Goal: Task Accomplishment & Management: Complete application form

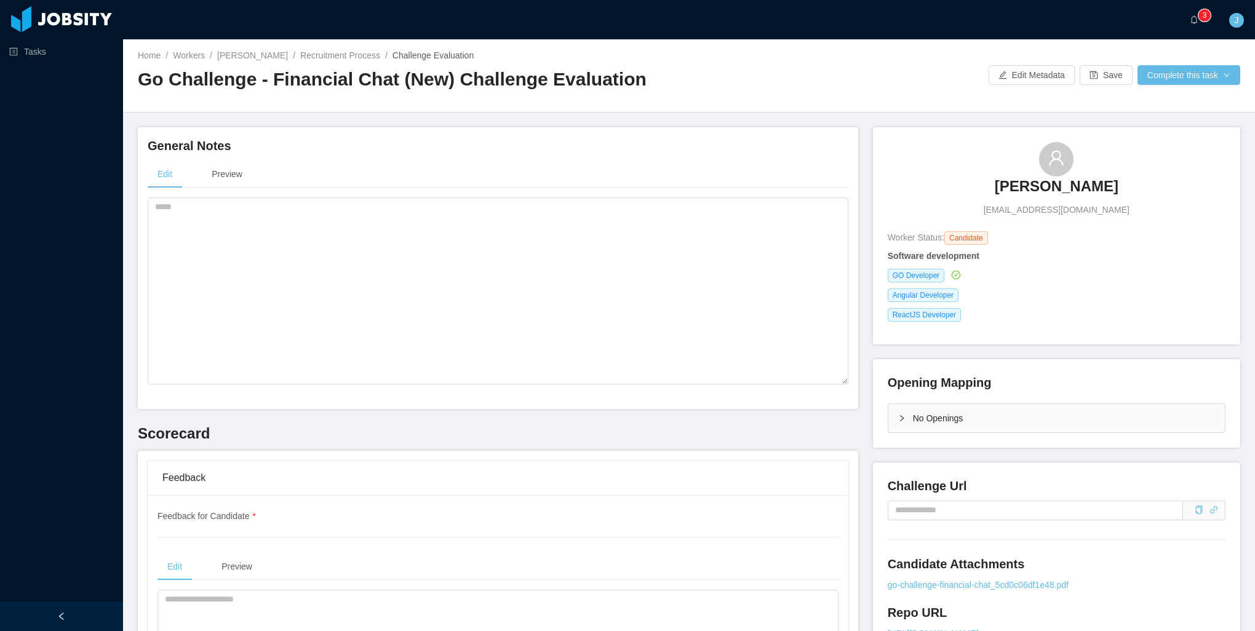
scroll to position [307, 0]
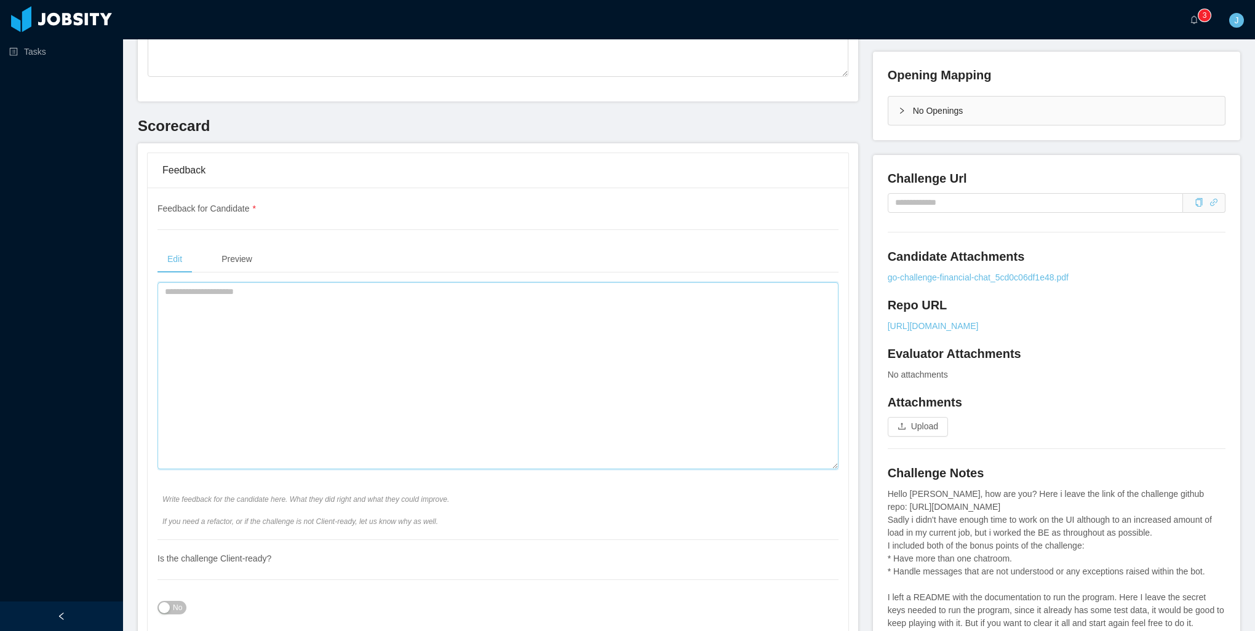
click at [371, 343] on textarea at bounding box center [497, 375] width 681 height 187
type textarea "**********"
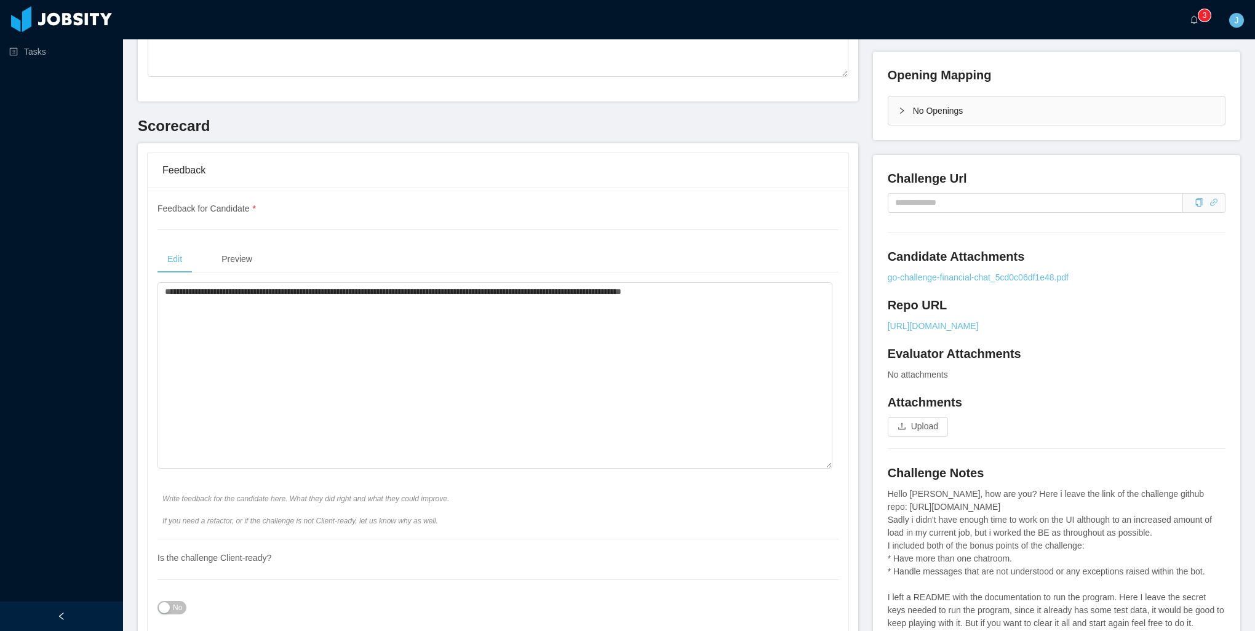
click at [581, 584] on div "Is the challenge Client-ready? No Is the challenge in a good enough state to se…" at bounding box center [497, 601] width 681 height 124
click at [755, 306] on textarea "**********" at bounding box center [494, 375] width 675 height 187
click at [692, 346] on textarea "**********" at bounding box center [494, 375] width 675 height 187
click at [686, 348] on textarea "**********" at bounding box center [494, 375] width 675 height 187
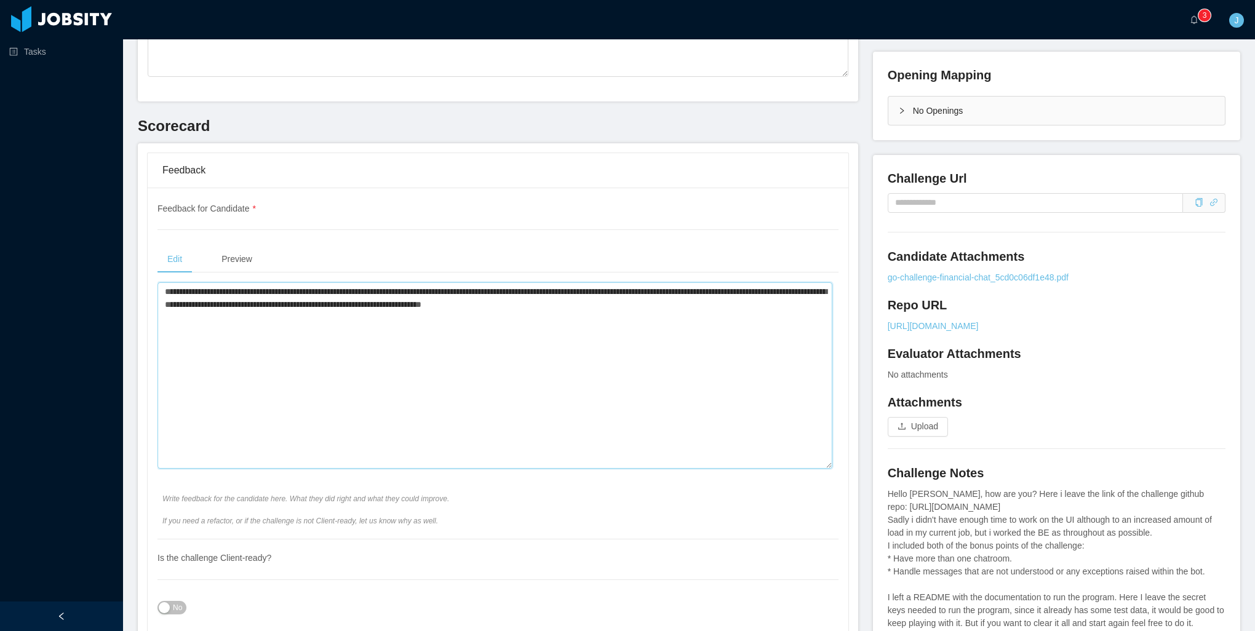
click at [185, 290] on textarea "**********" at bounding box center [494, 375] width 675 height 187
click at [843, 285] on div "**********" at bounding box center [498, 416] width 720 height 546
click at [812, 296] on textarea "**********" at bounding box center [494, 375] width 675 height 187
click at [787, 309] on textarea "**********" at bounding box center [494, 375] width 675 height 187
drag, startPoint x: 757, startPoint y: 304, endPoint x: 681, endPoint y: 307, distance: 76.3
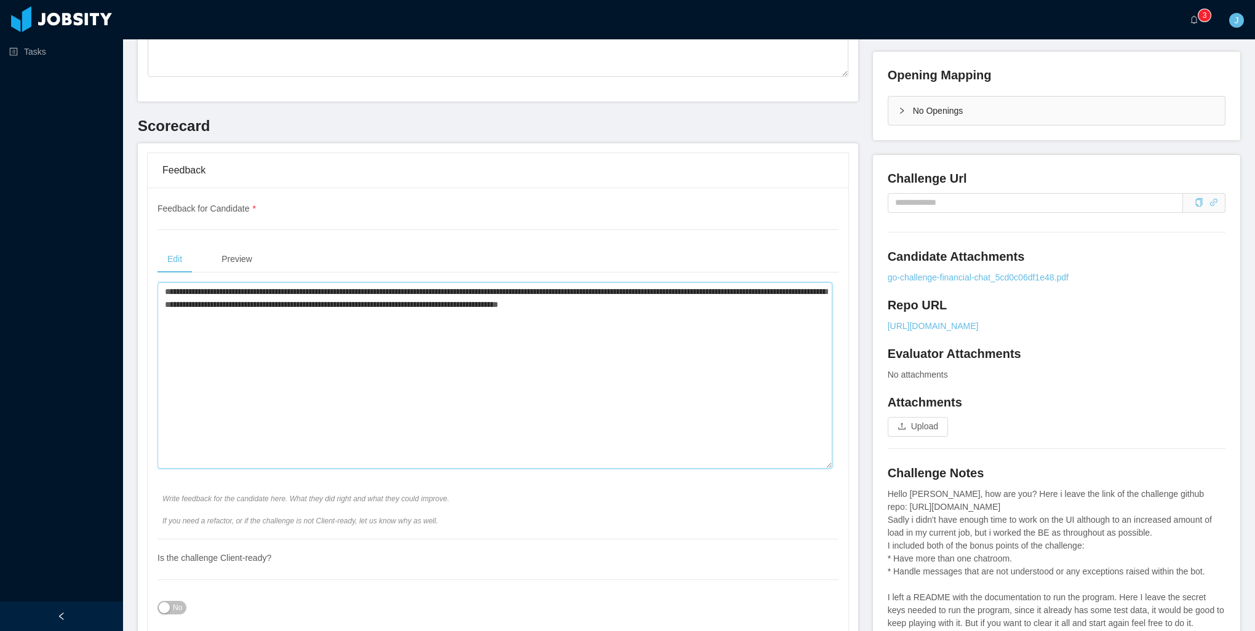
click at [681, 307] on textarea "**********" at bounding box center [494, 375] width 675 height 187
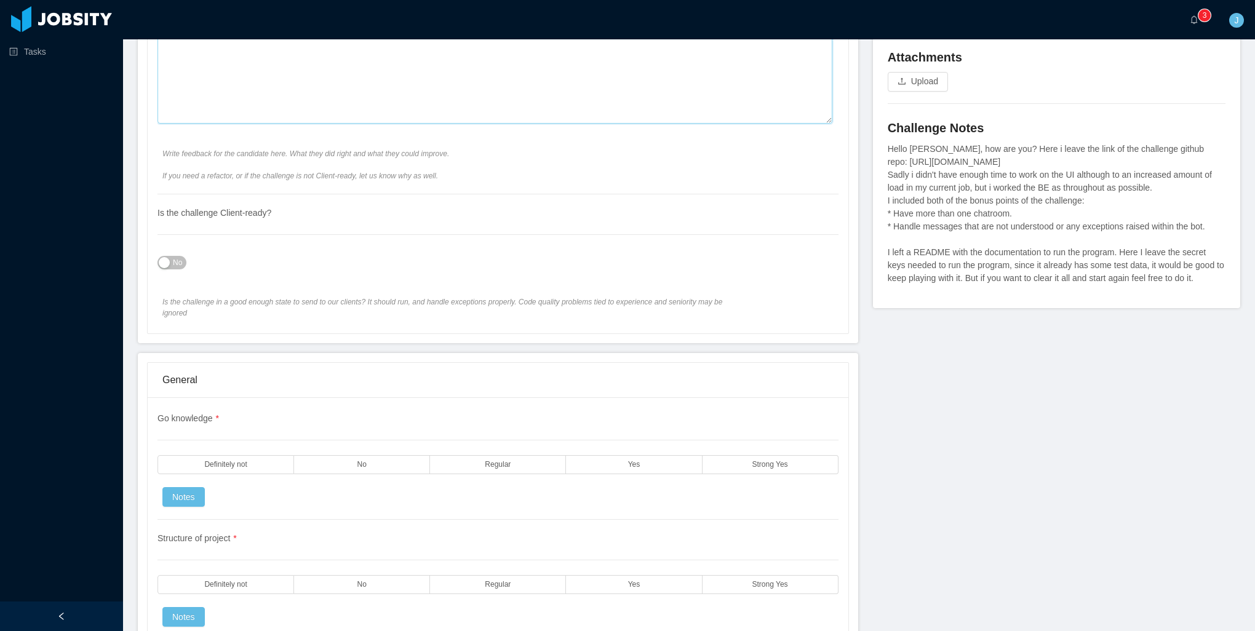
scroll to position [676, 0]
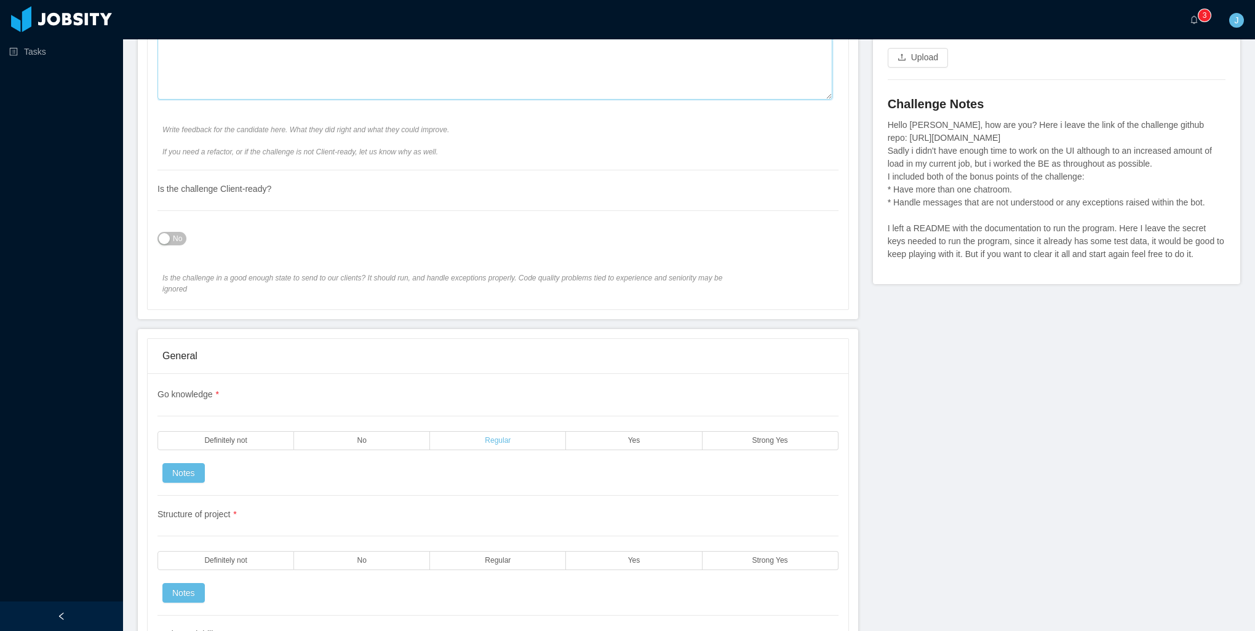
type textarea "**********"
click at [456, 433] on label "Regular" at bounding box center [498, 440] width 136 height 19
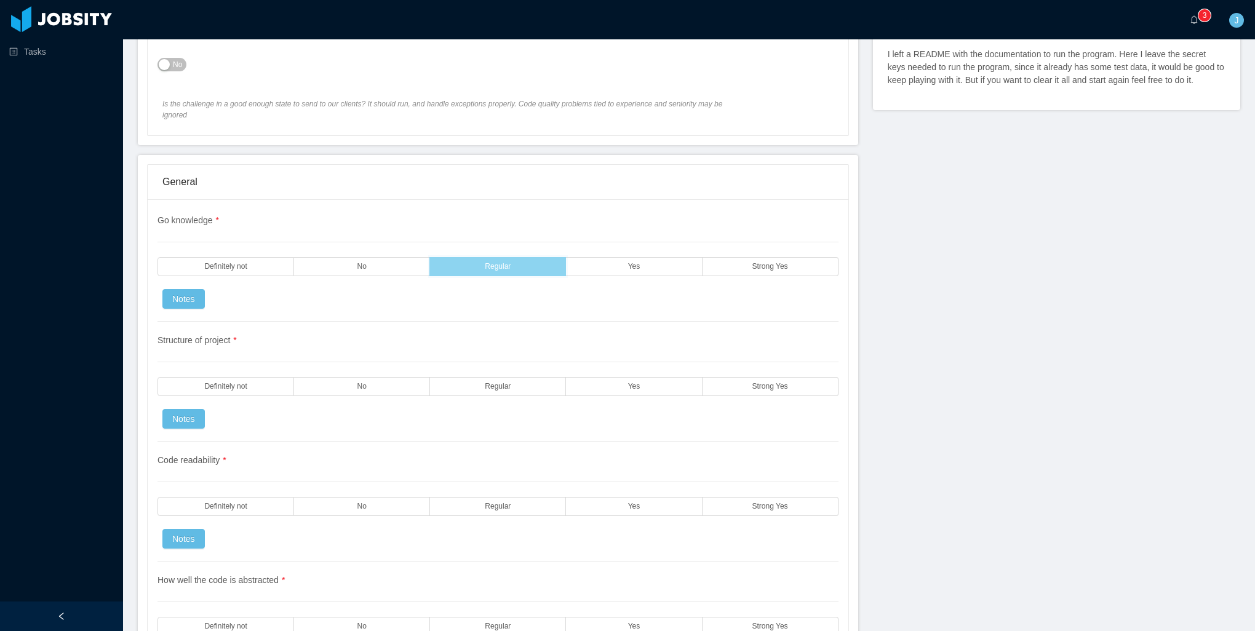
scroll to position [861, 0]
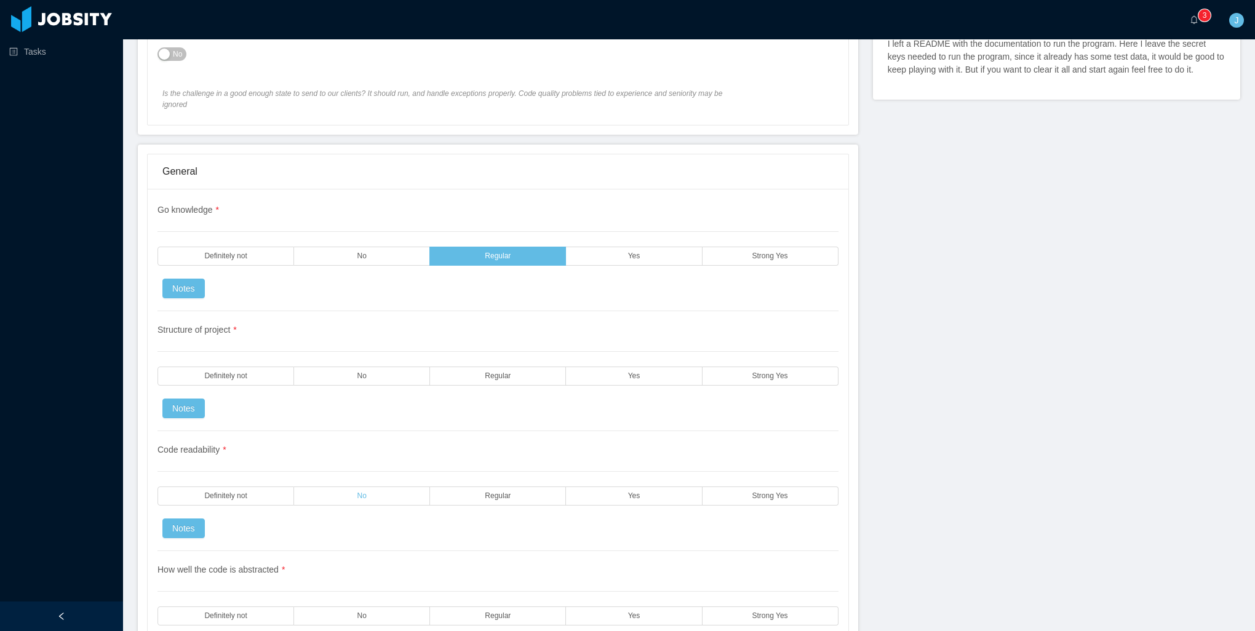
click at [387, 486] on label "No" at bounding box center [362, 495] width 136 height 19
click at [357, 372] on span "No" at bounding box center [361, 376] width 9 height 8
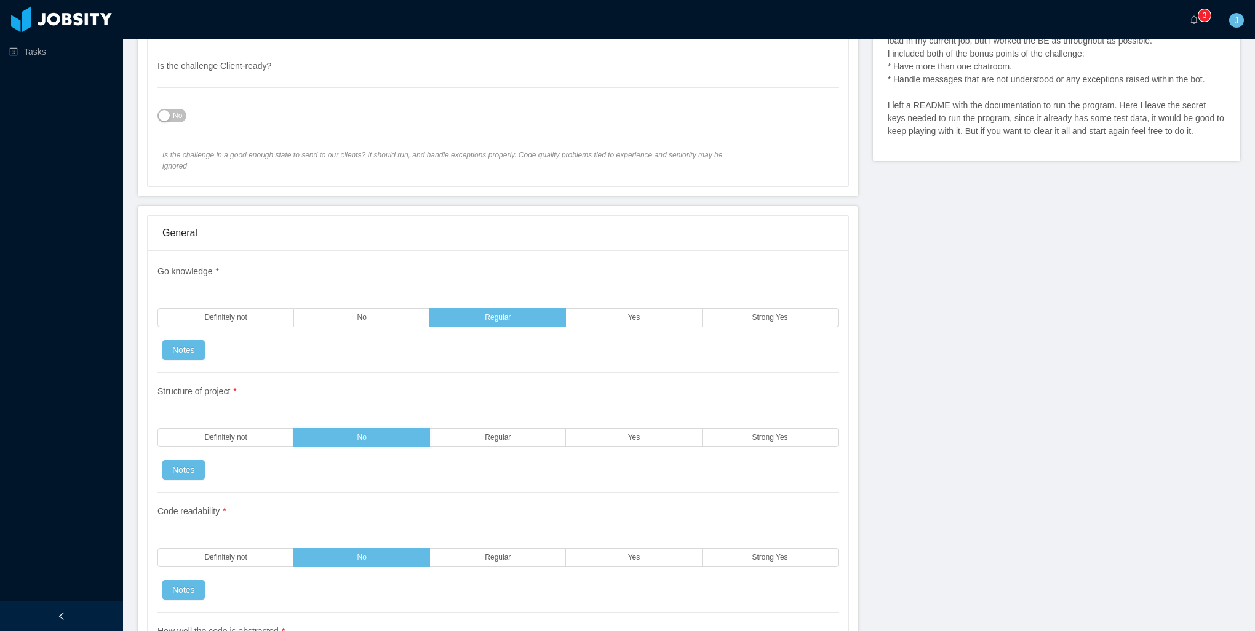
scroll to position [1168, 0]
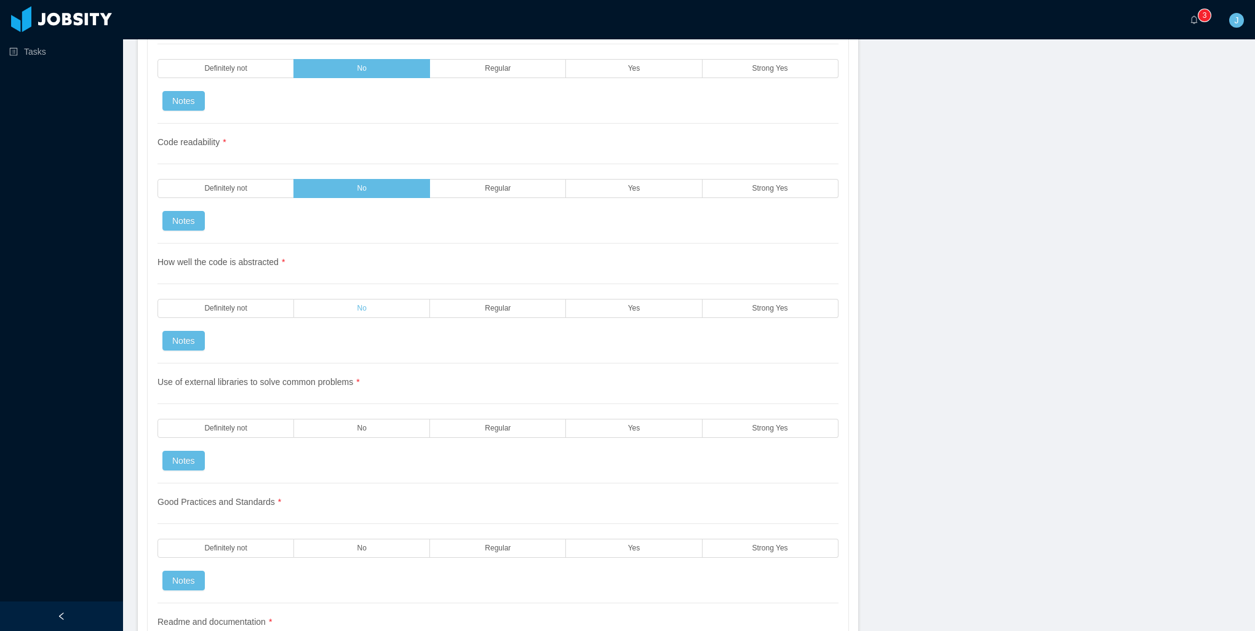
click at [373, 299] on label "No" at bounding box center [362, 308] width 136 height 19
click at [450, 419] on label "Regular" at bounding box center [498, 428] width 136 height 19
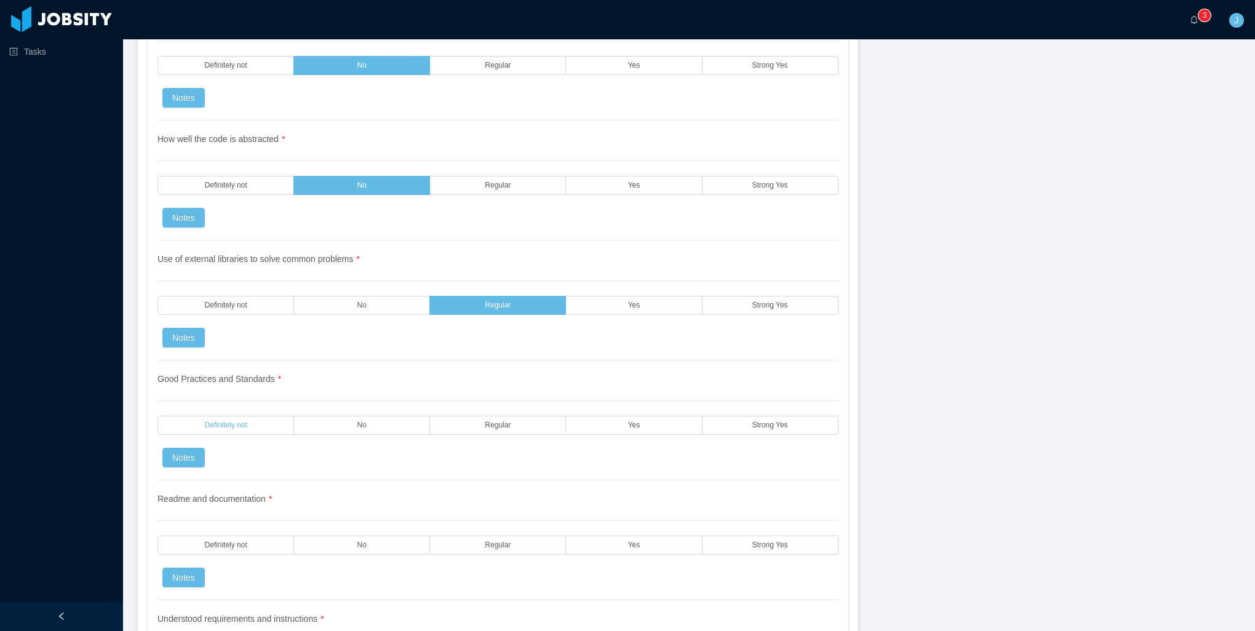
click at [242, 421] on span "Definitely not" at bounding box center [225, 425] width 42 height 8
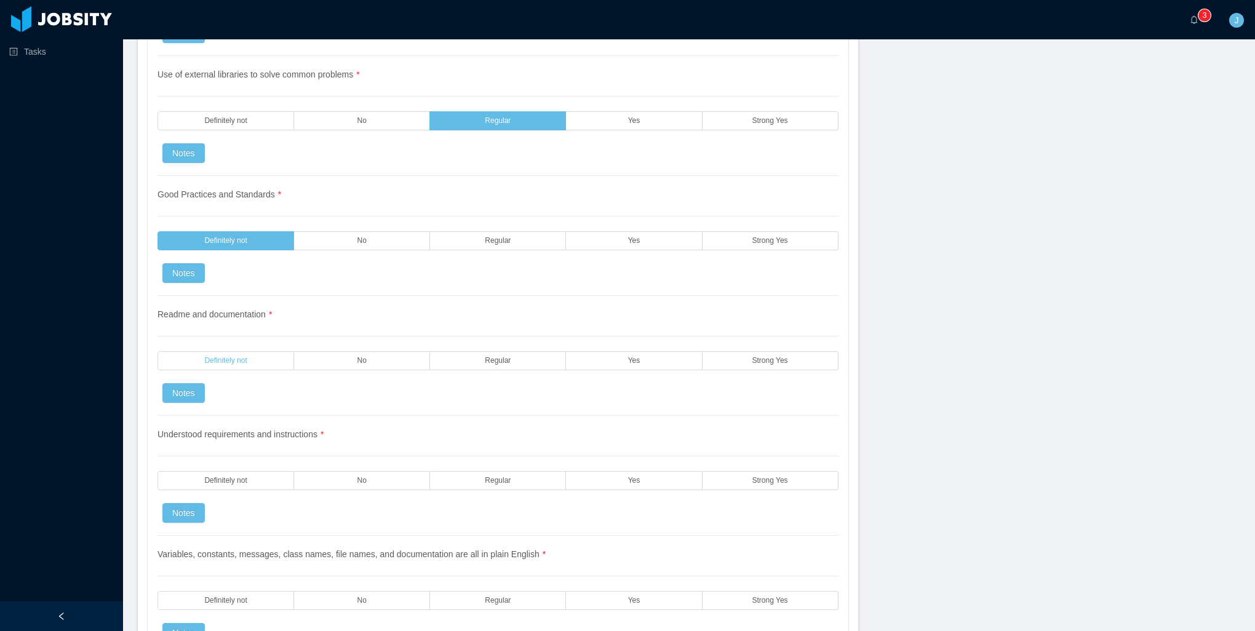
click at [244, 357] on span "Definitely not" at bounding box center [225, 361] width 42 height 8
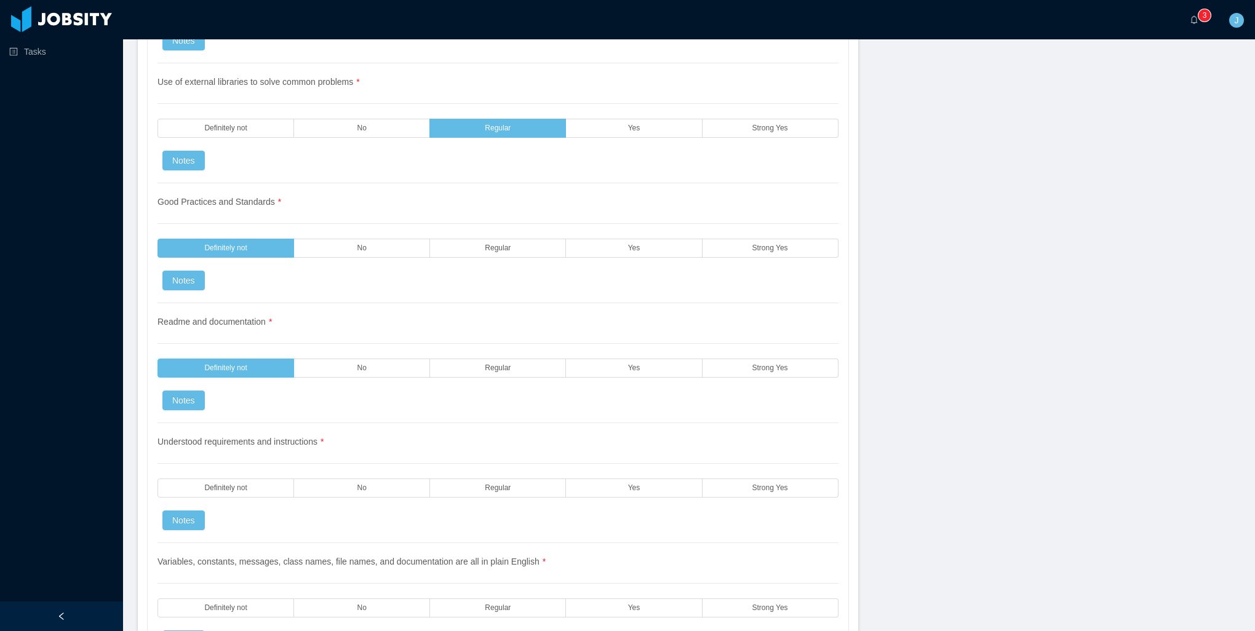
scroll to position [1476, 0]
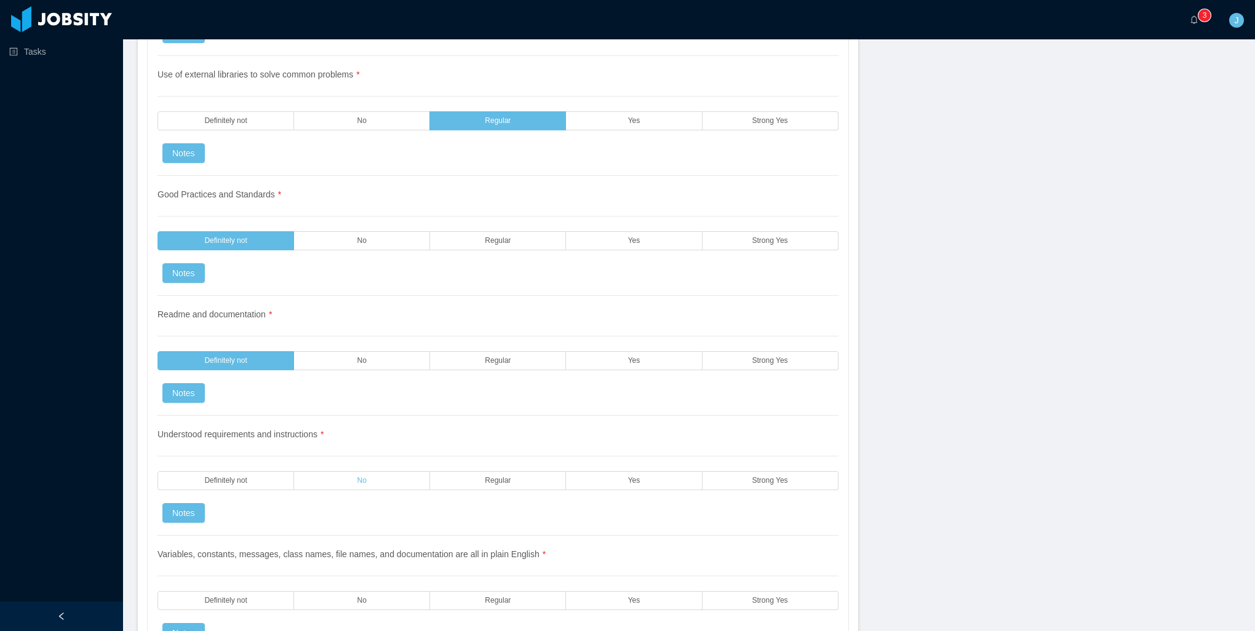
click at [354, 471] on label "No" at bounding box center [362, 480] width 136 height 19
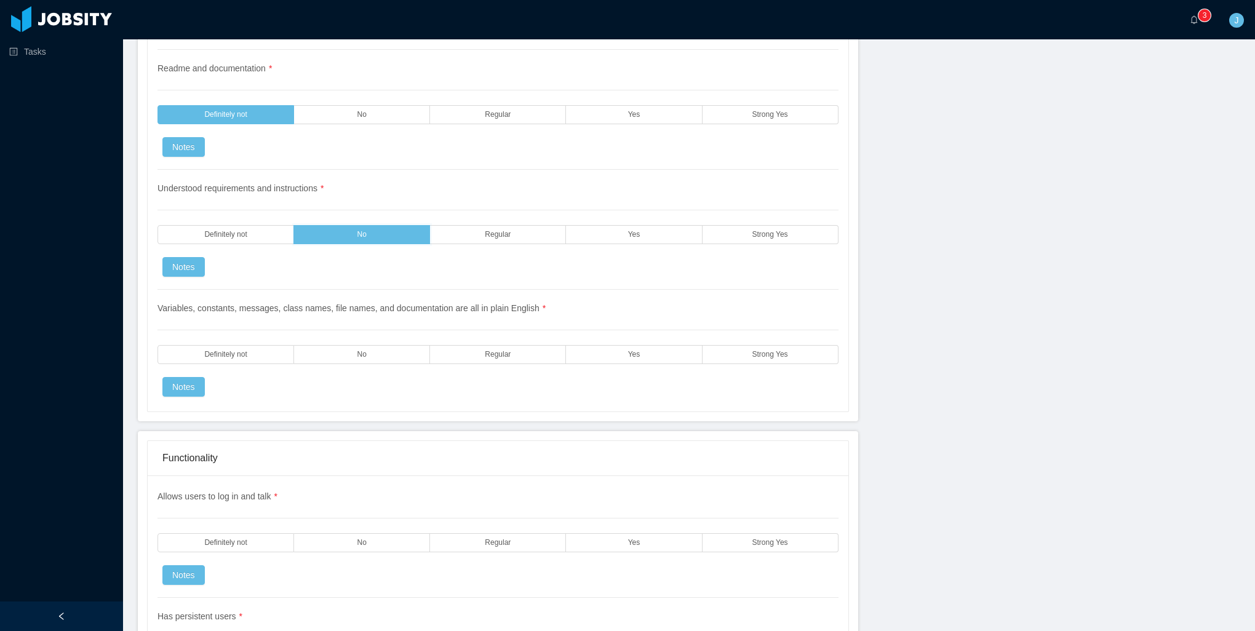
scroll to position [1783, 0]
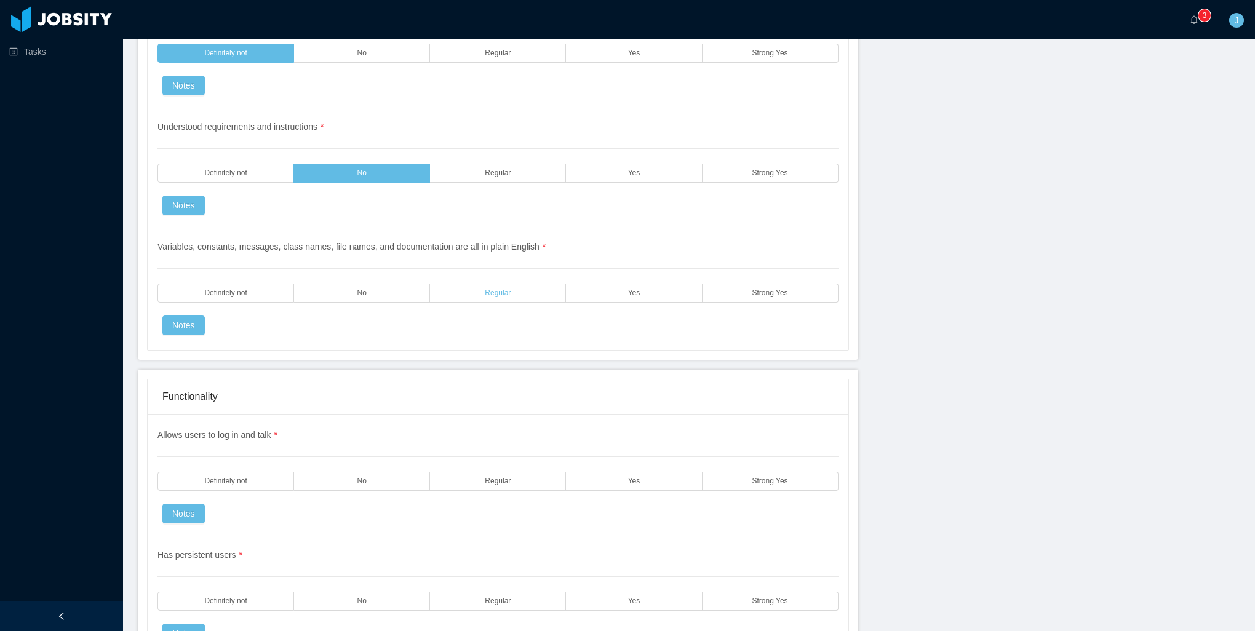
click at [478, 284] on label "Regular" at bounding box center [498, 293] width 136 height 19
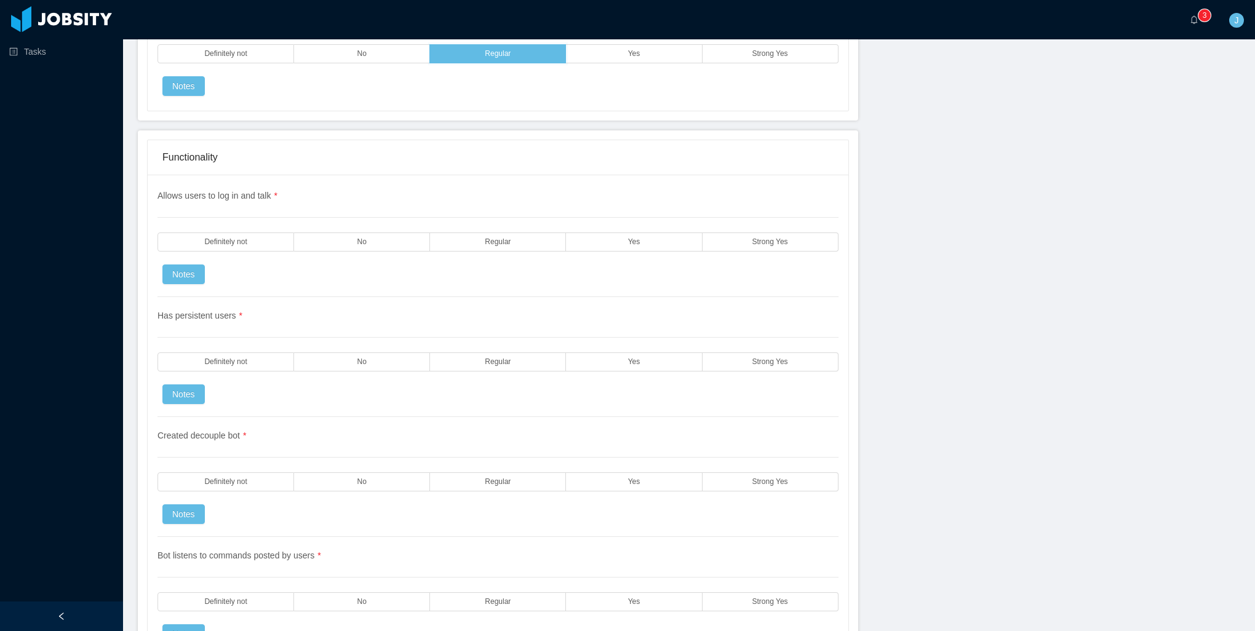
scroll to position [2029, 0]
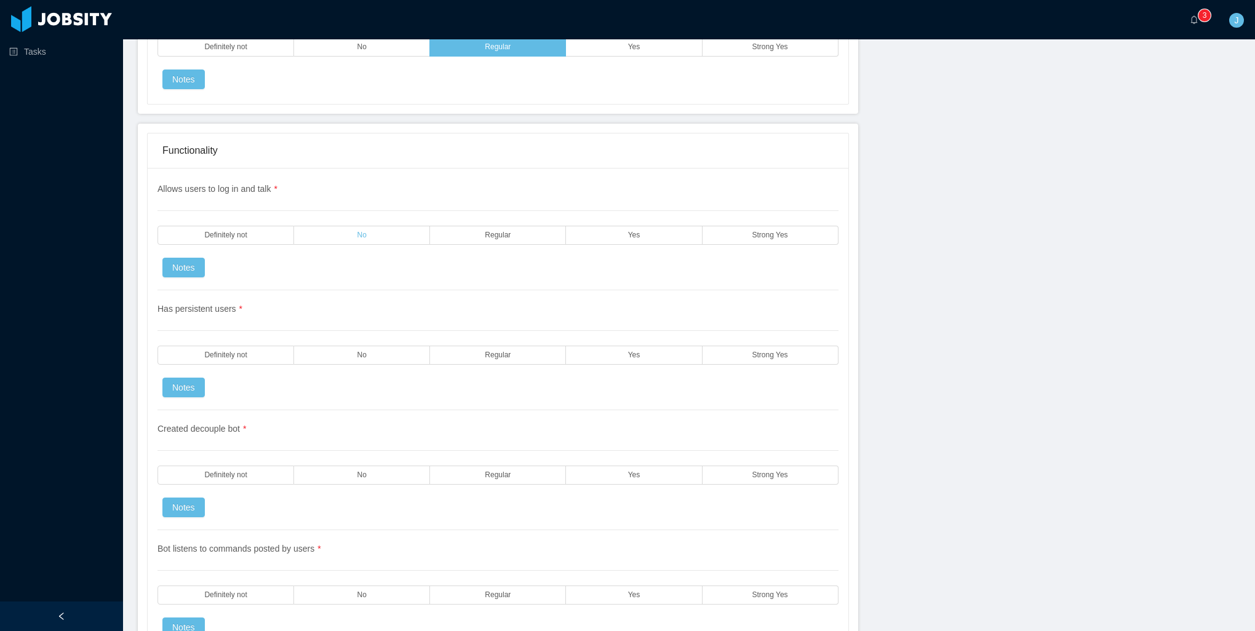
click at [317, 226] on label "No" at bounding box center [362, 235] width 136 height 19
click at [334, 322] on div "Has persistent users * Definitely not No Regular Yes Strong Yes Notes" at bounding box center [497, 350] width 681 height 120
click at [336, 346] on label "No" at bounding box center [362, 355] width 136 height 19
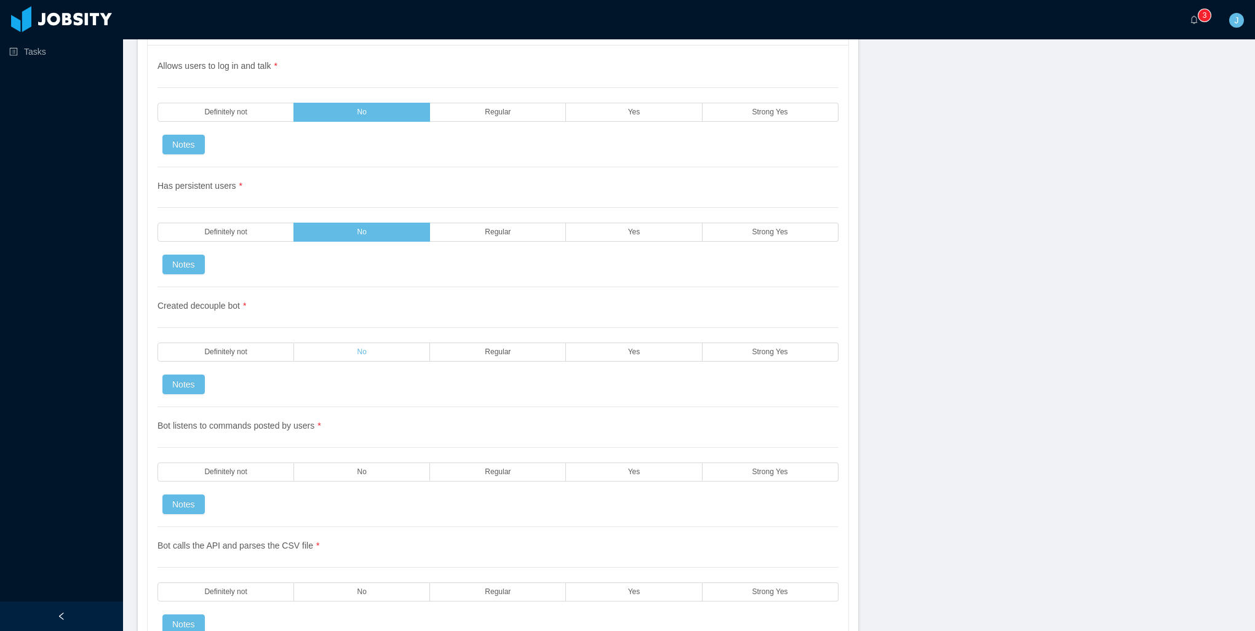
click at [319, 343] on label "No" at bounding box center [362, 352] width 136 height 19
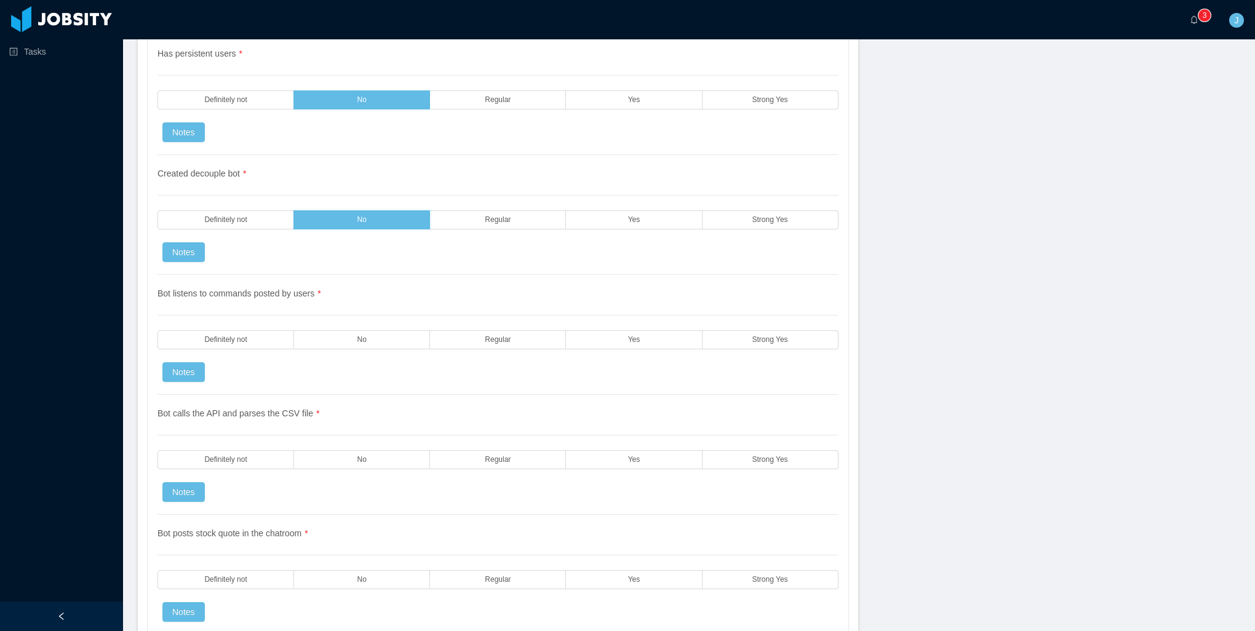
scroll to position [2275, 0]
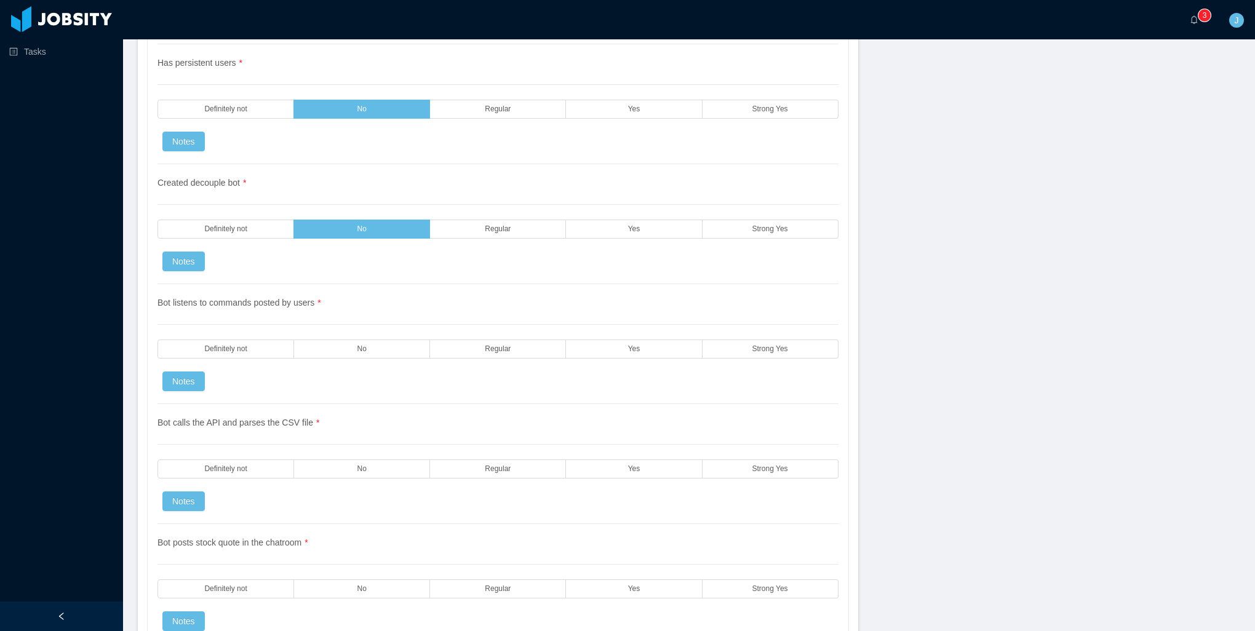
click at [357, 319] on div "Bot listens to commands posted by users * Definitely not No Regular Yes Strong …" at bounding box center [497, 344] width 681 height 120
click at [357, 345] on span "No" at bounding box center [361, 349] width 9 height 8
click at [352, 434] on div "Bot calls the API and parses the CSV file * Definitely not No Regular Yes Stron…" at bounding box center [497, 464] width 681 height 120
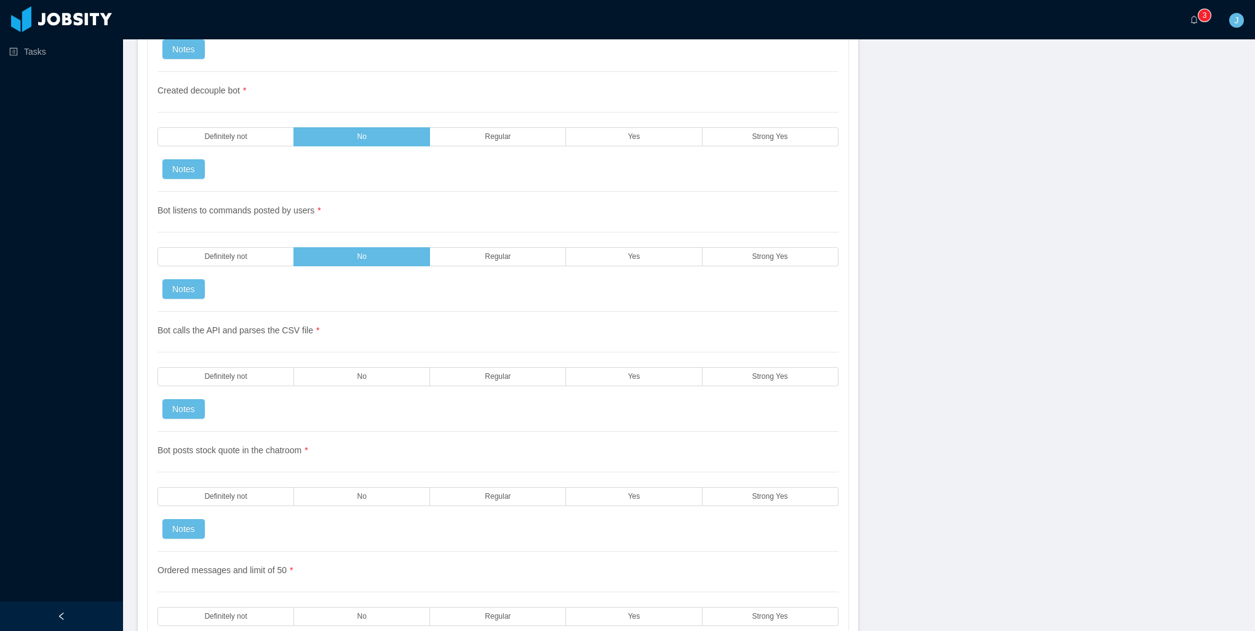
scroll to position [2644, 0]
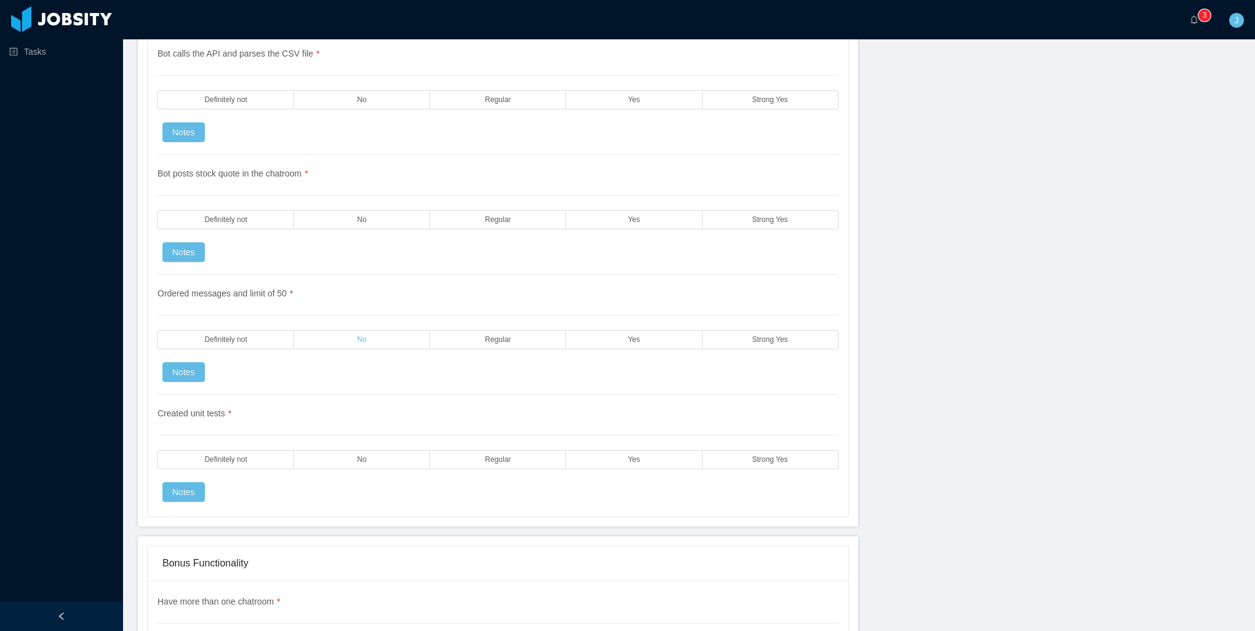
click at [357, 336] on span "No" at bounding box center [361, 340] width 9 height 8
click at [357, 215] on div "Bot posts stock quote in the chatroom * Definitely not No Regular Yes Strong Ye…" at bounding box center [497, 215] width 681 height 120
click at [347, 210] on label "No" at bounding box center [362, 219] width 136 height 19
click at [344, 90] on label "No" at bounding box center [362, 99] width 136 height 19
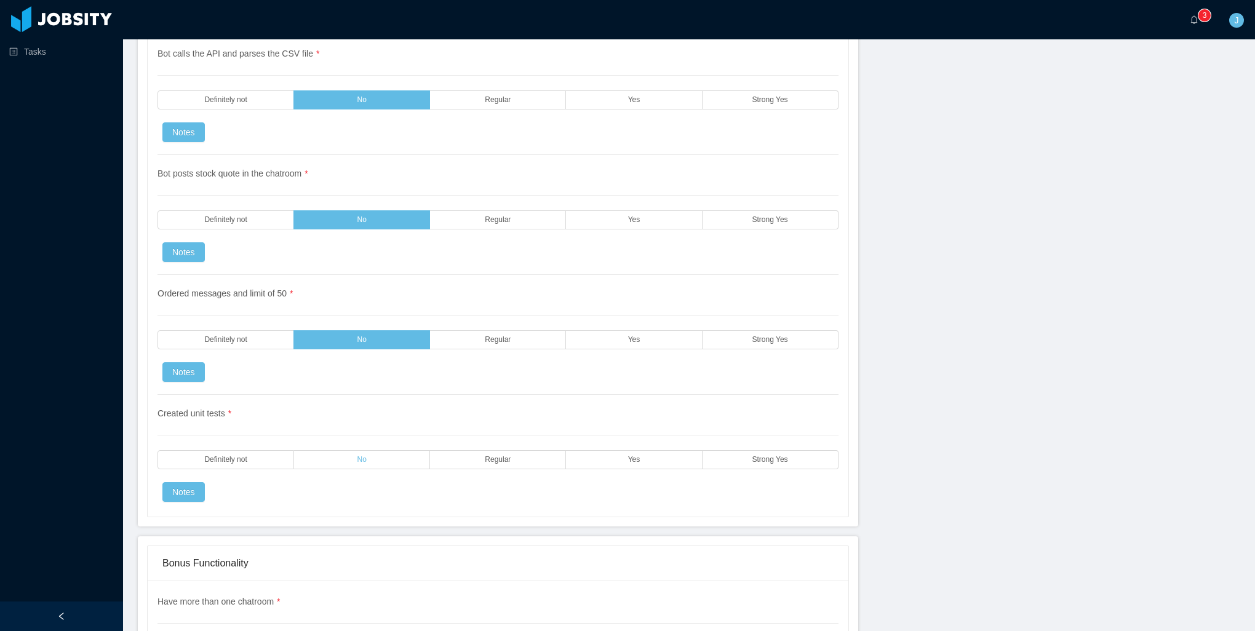
click at [399, 450] on label "No" at bounding box center [362, 459] width 136 height 19
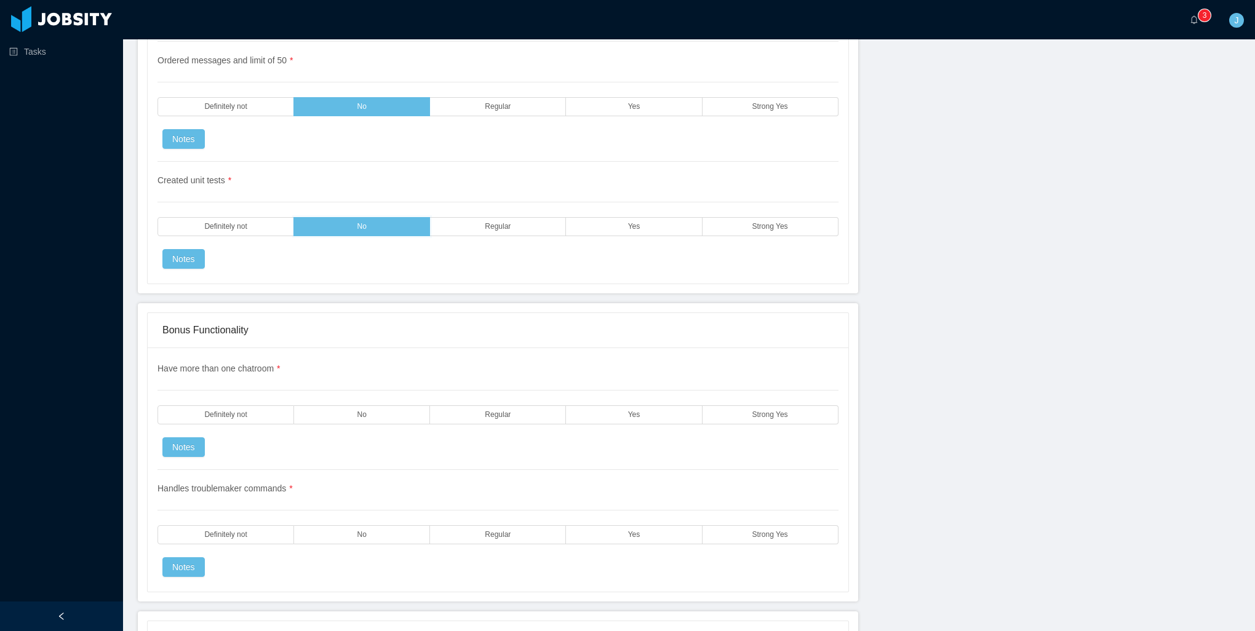
scroll to position [3136, 0]
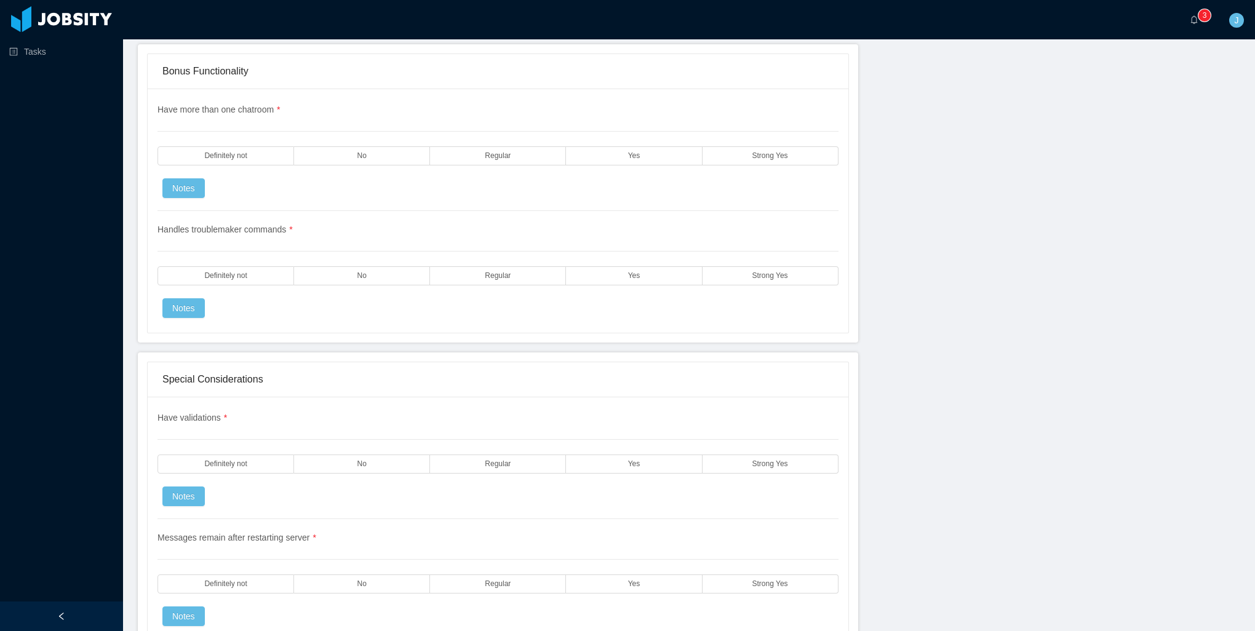
click at [273, 146] on label "Definitely not" at bounding box center [225, 155] width 137 height 19
click at [253, 266] on label "Definitely not" at bounding box center [225, 275] width 137 height 19
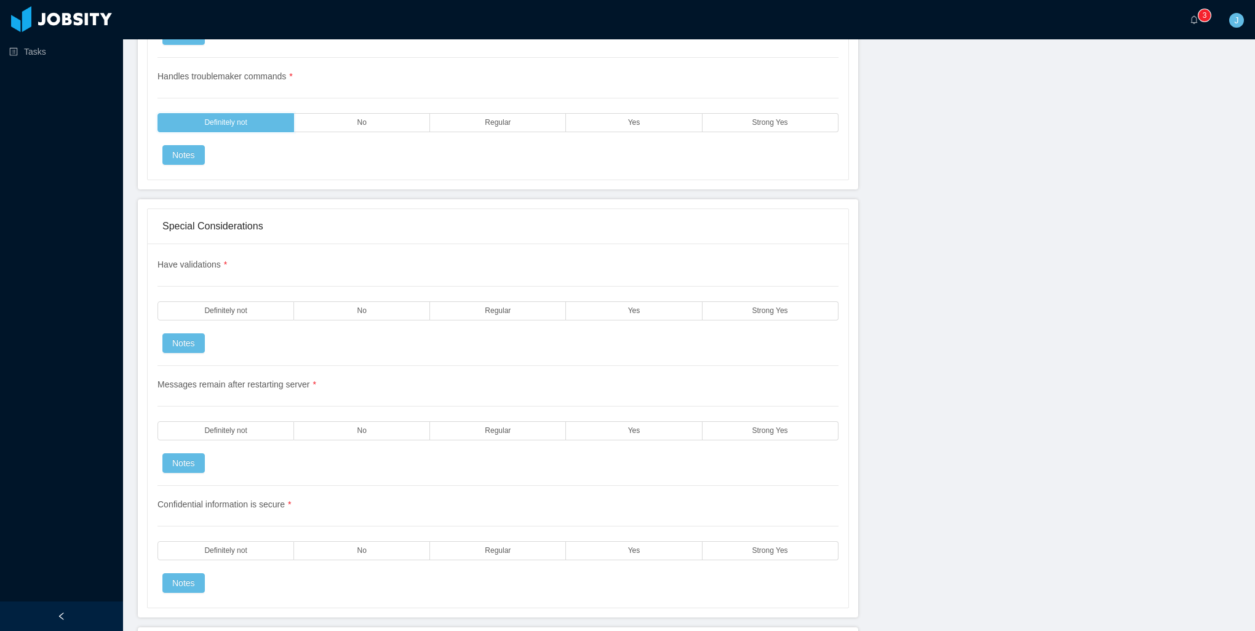
scroll to position [3382, 0]
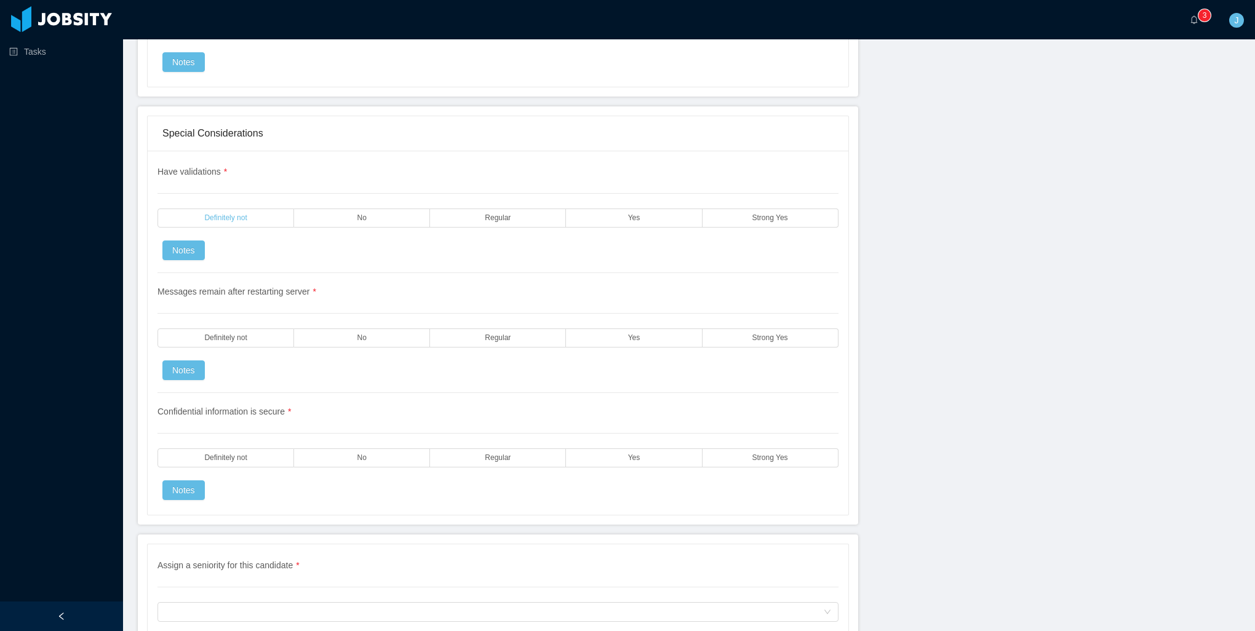
click at [244, 208] on label "Definitely not" at bounding box center [225, 217] width 137 height 19
click at [247, 328] on label "Definitely not" at bounding box center [225, 337] width 137 height 19
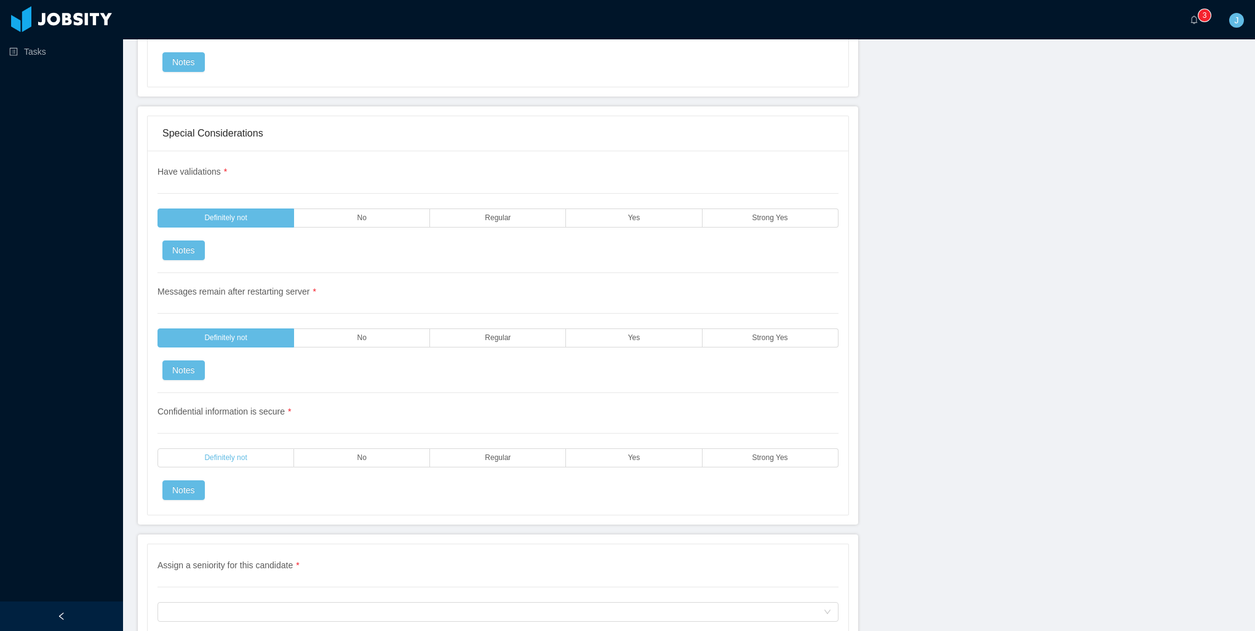
click at [224, 454] on span "Definitely not" at bounding box center [225, 458] width 42 height 8
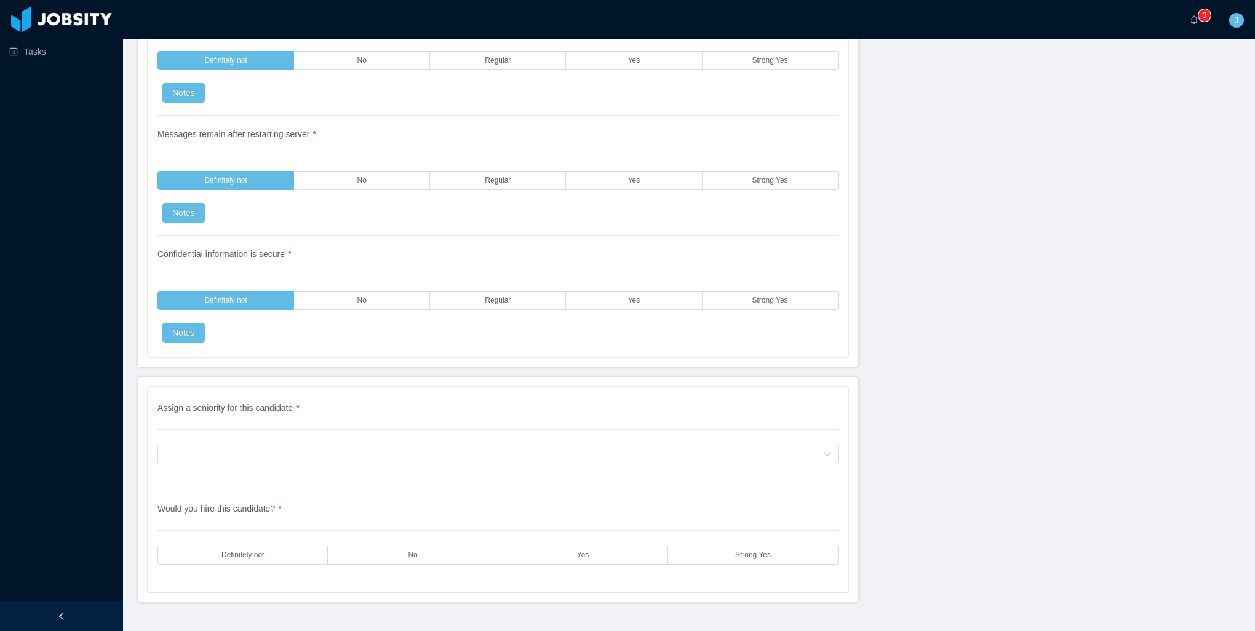
scroll to position [3546, 0]
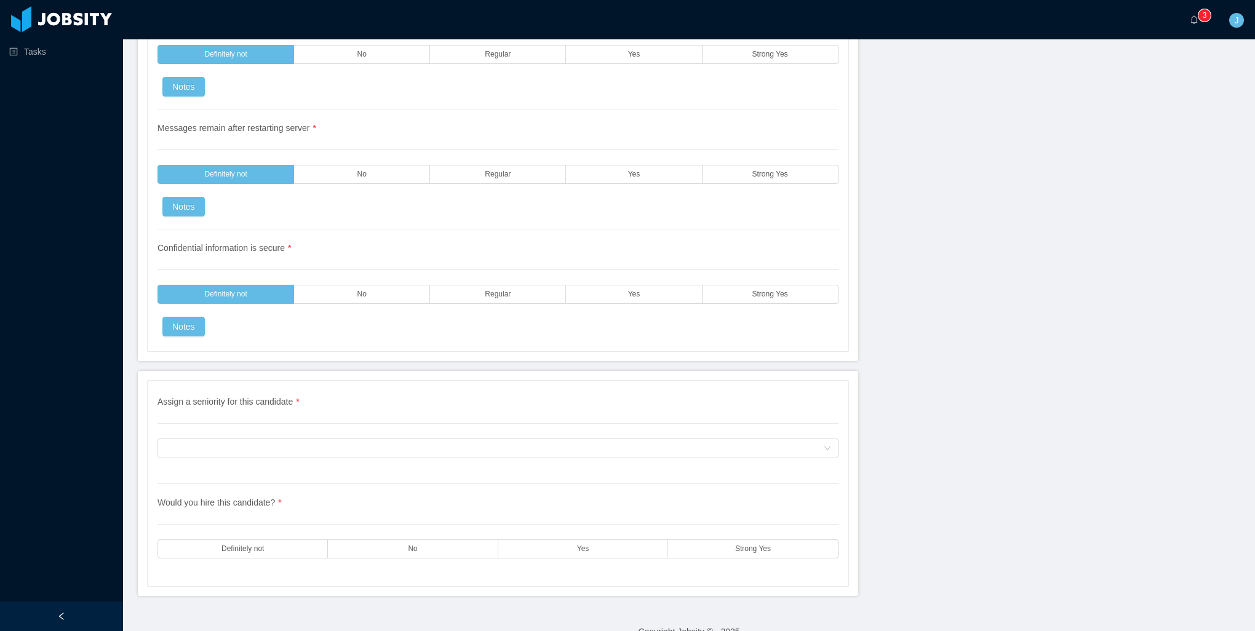
click at [257, 416] on div "Assign a seniority for this candidate * Assign a seniority for this candidate" at bounding box center [497, 439] width 681 height 89
click at [256, 439] on div "Assign a seniority for this candidate" at bounding box center [494, 448] width 658 height 18
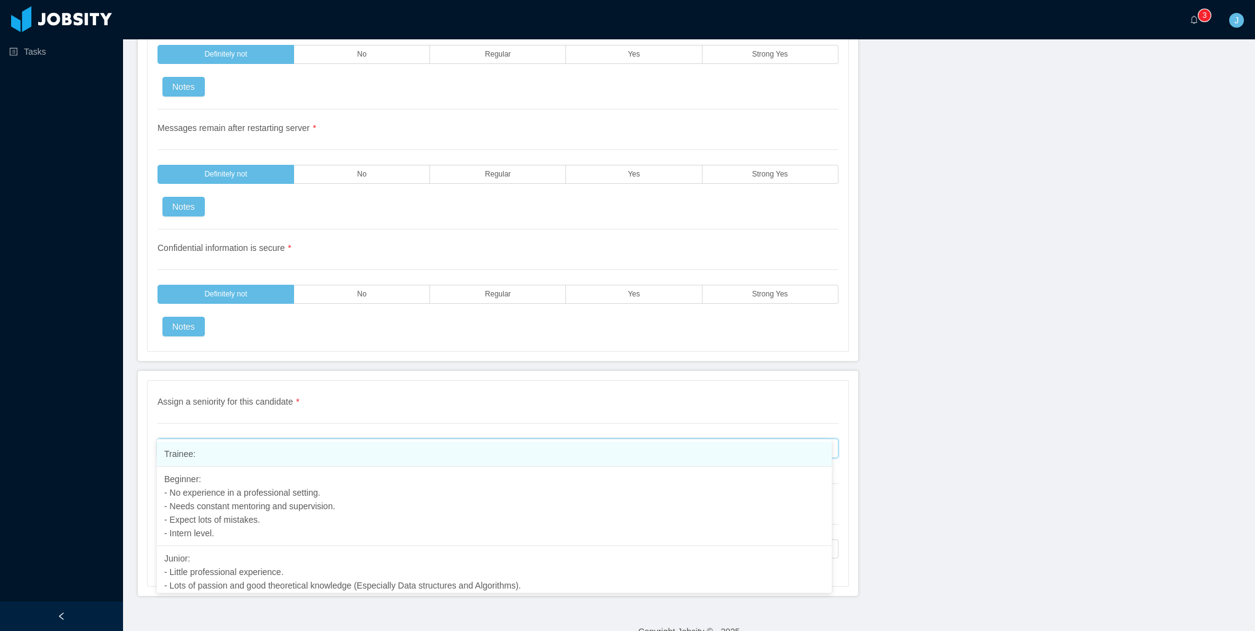
click at [269, 461] on li "Trainee:" at bounding box center [494, 454] width 675 height 25
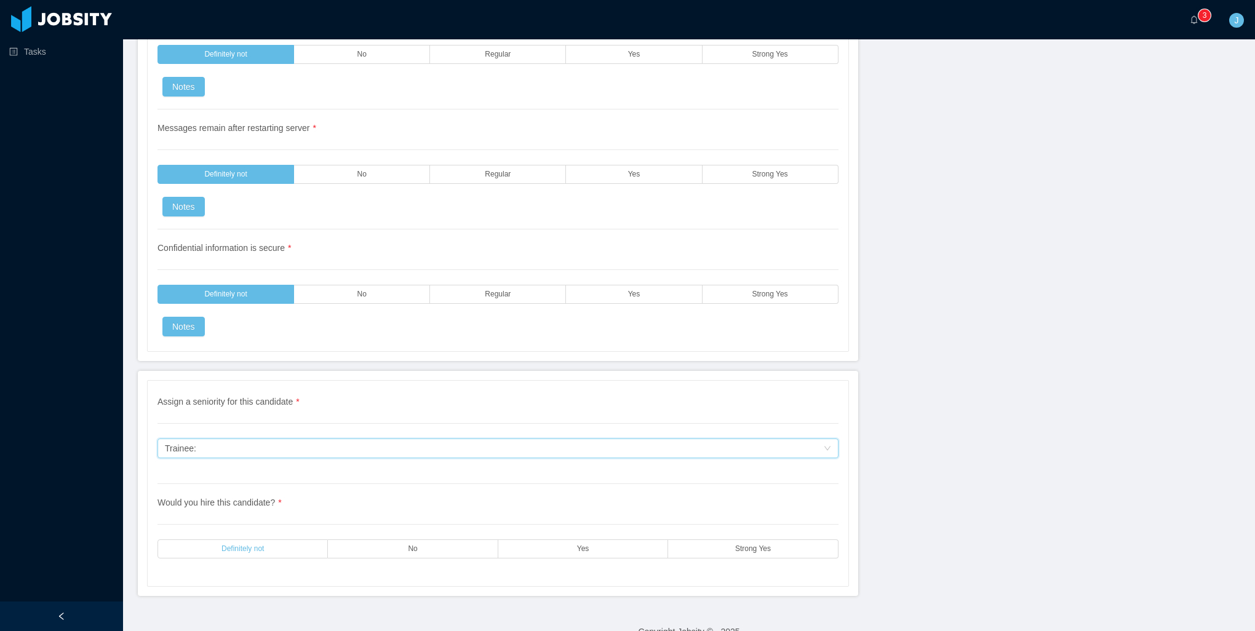
click at [298, 539] on label "Definitely not" at bounding box center [242, 548] width 170 height 19
click at [402, 539] on label "No" at bounding box center [413, 548] width 170 height 19
click at [317, 539] on label "Definitely not" at bounding box center [242, 548] width 170 height 19
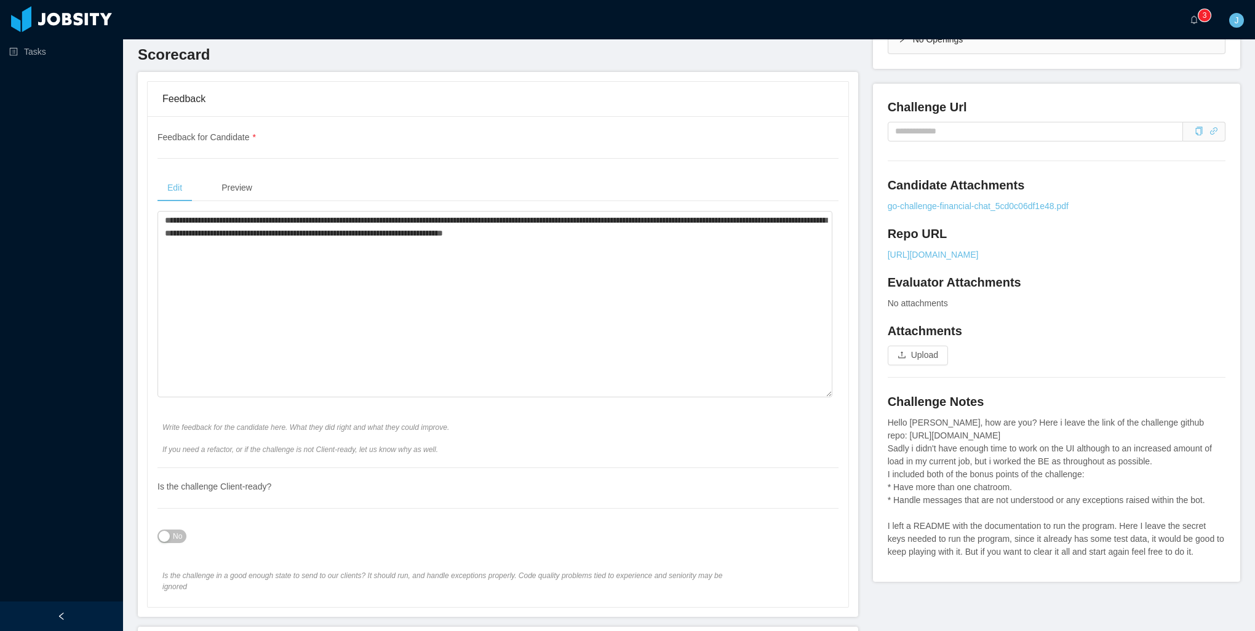
scroll to position [0, 0]
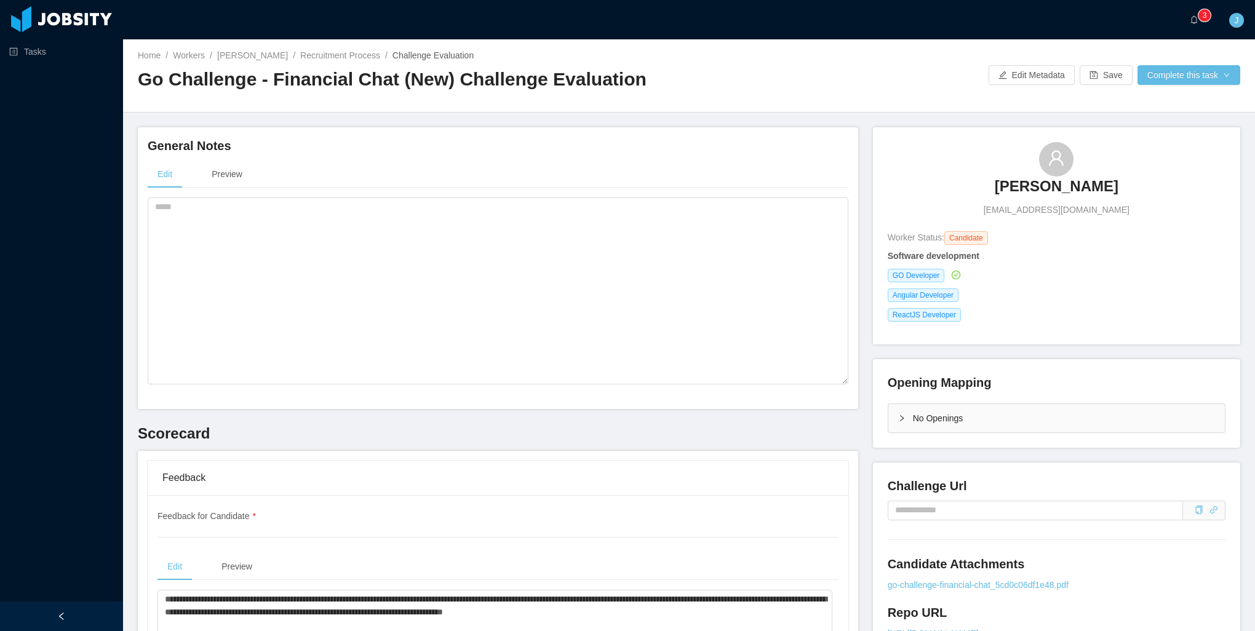
click at [1168, 90] on div "Home / Workers / Rayni Nuñez Espino / Recruitment Process / Challenge Evaluatio…" at bounding box center [689, 75] width 1132 height 73
click at [1166, 79] on button "Complete this task" at bounding box center [1188, 75] width 103 height 20
click at [1155, 102] on button "Save Evaluation" at bounding box center [1180, 103] width 95 height 20
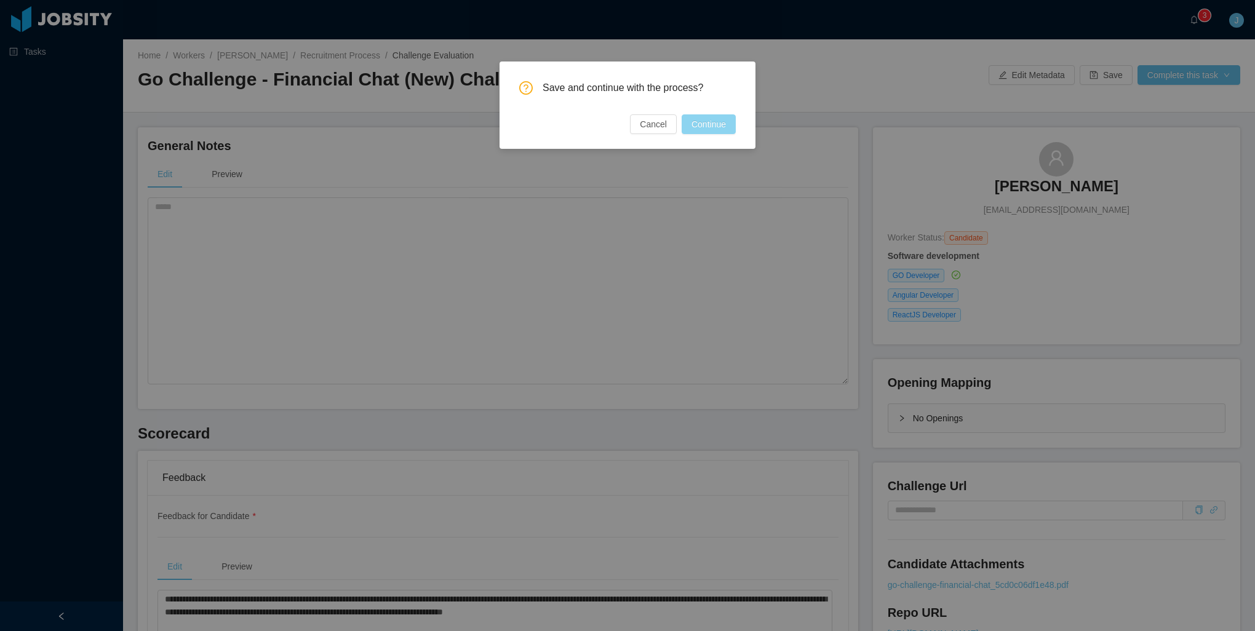
click at [713, 124] on button "Continue" at bounding box center [708, 124] width 54 height 20
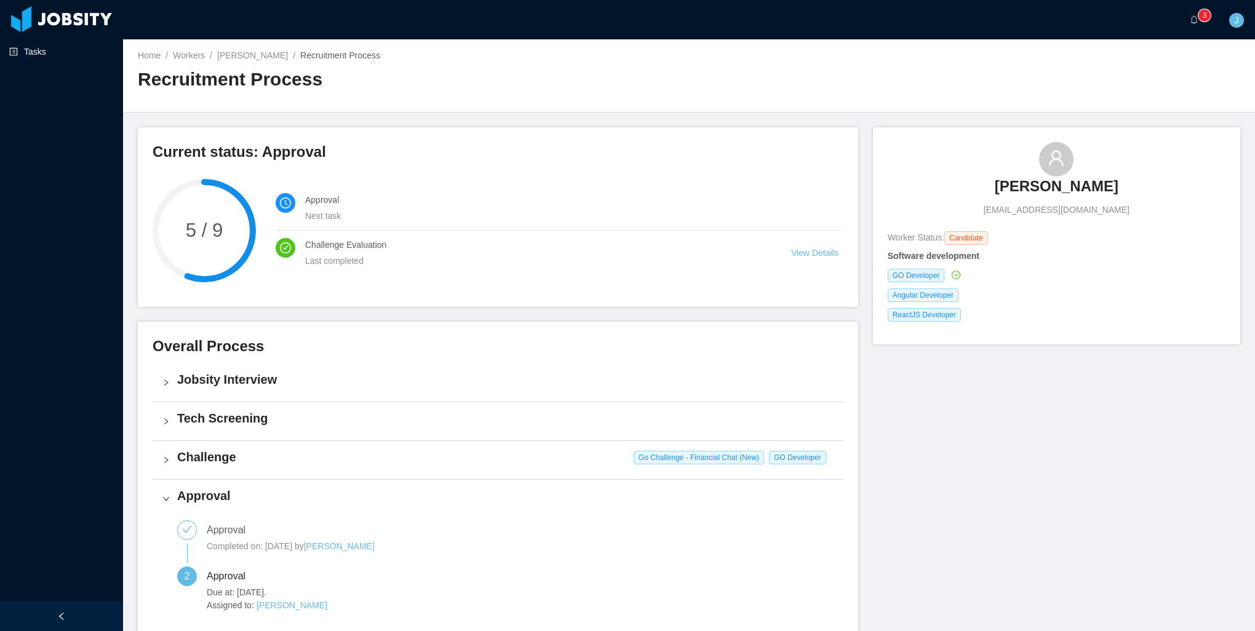
click at [41, 44] on link "Tasks" at bounding box center [61, 51] width 104 height 25
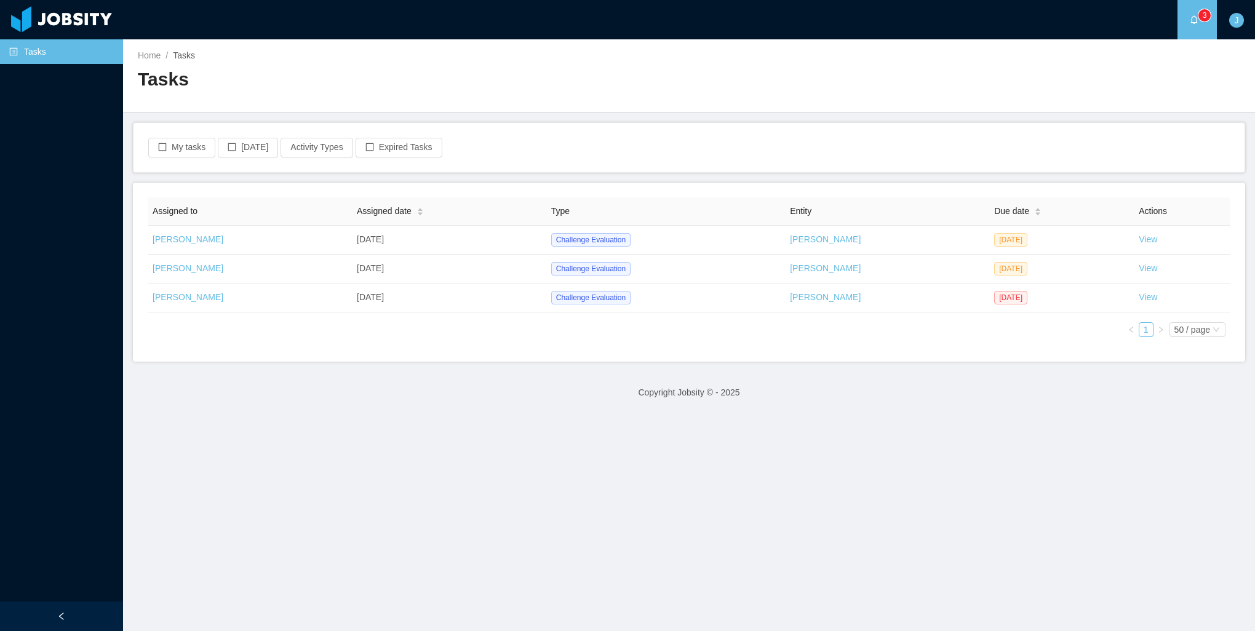
click at [485, 352] on div "Assigned to Assigned date Type Entity Due date Actions [PERSON_NAME] [DATE] Cha…" at bounding box center [689, 272] width 1112 height 179
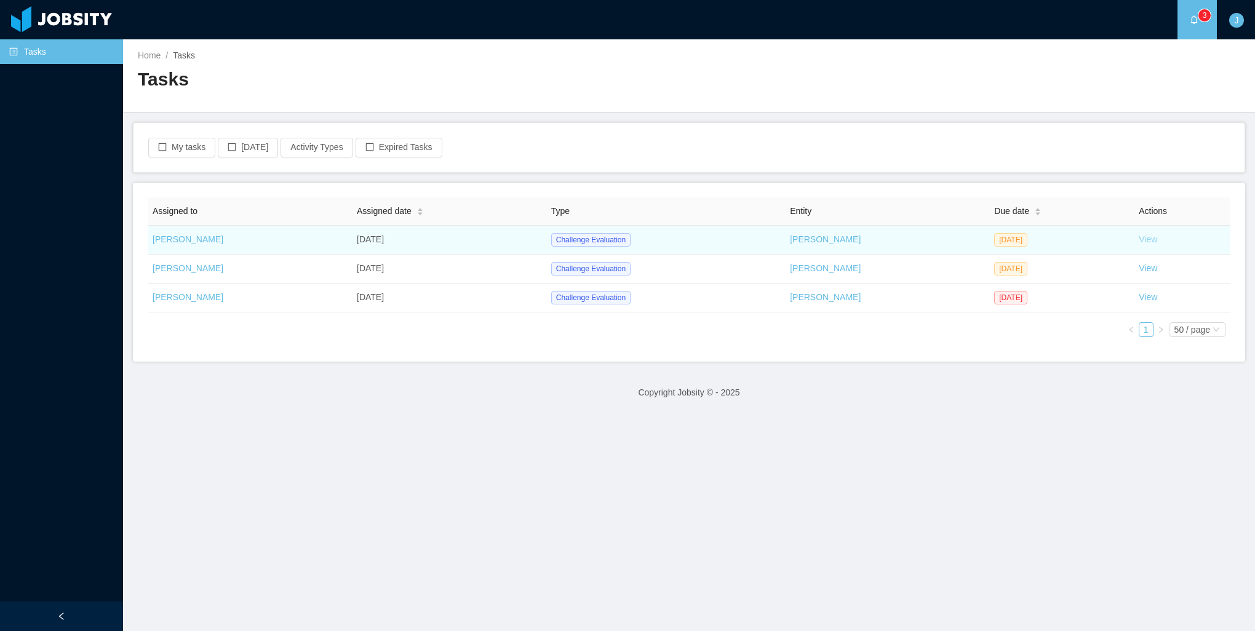
click at [1150, 237] on link "View" at bounding box center [1147, 239] width 18 height 10
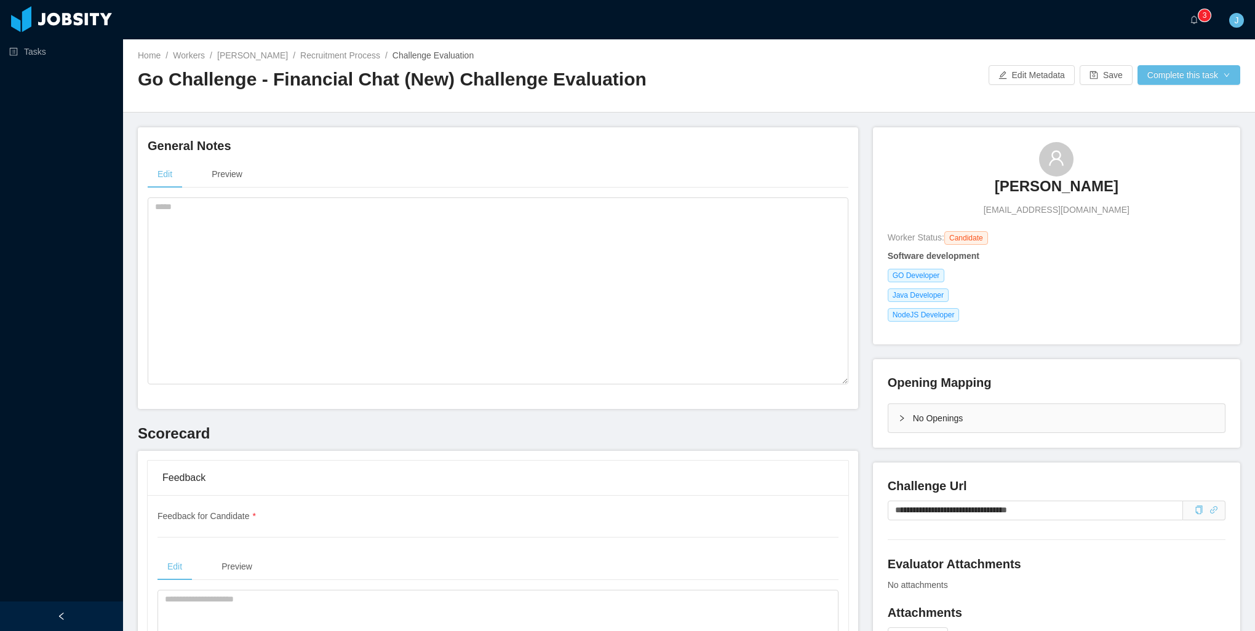
click at [1038, 382] on div "Opening Mapping" at bounding box center [1056, 382] width 338 height 17
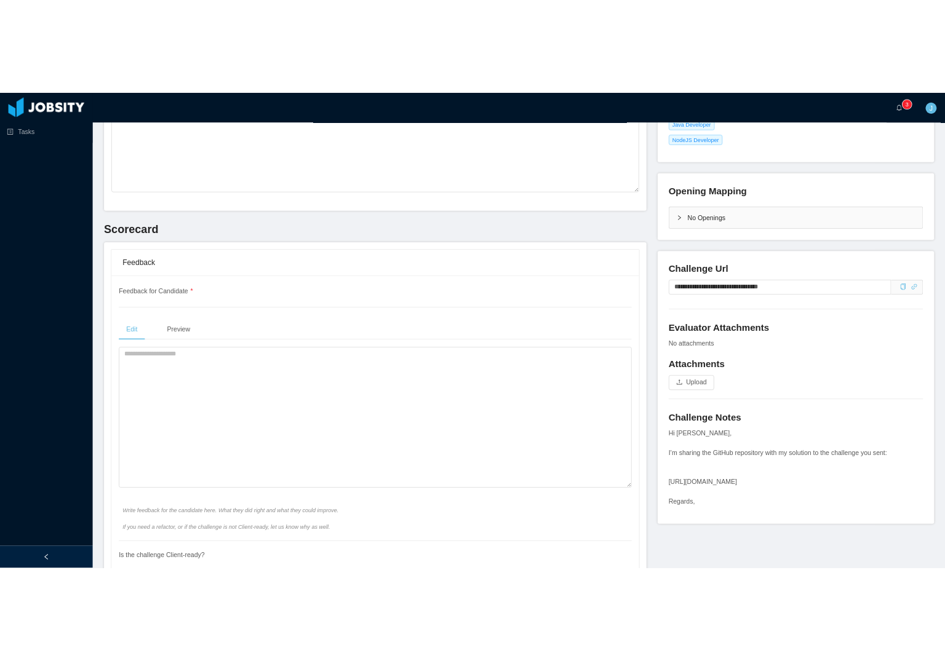
scroll to position [307, 0]
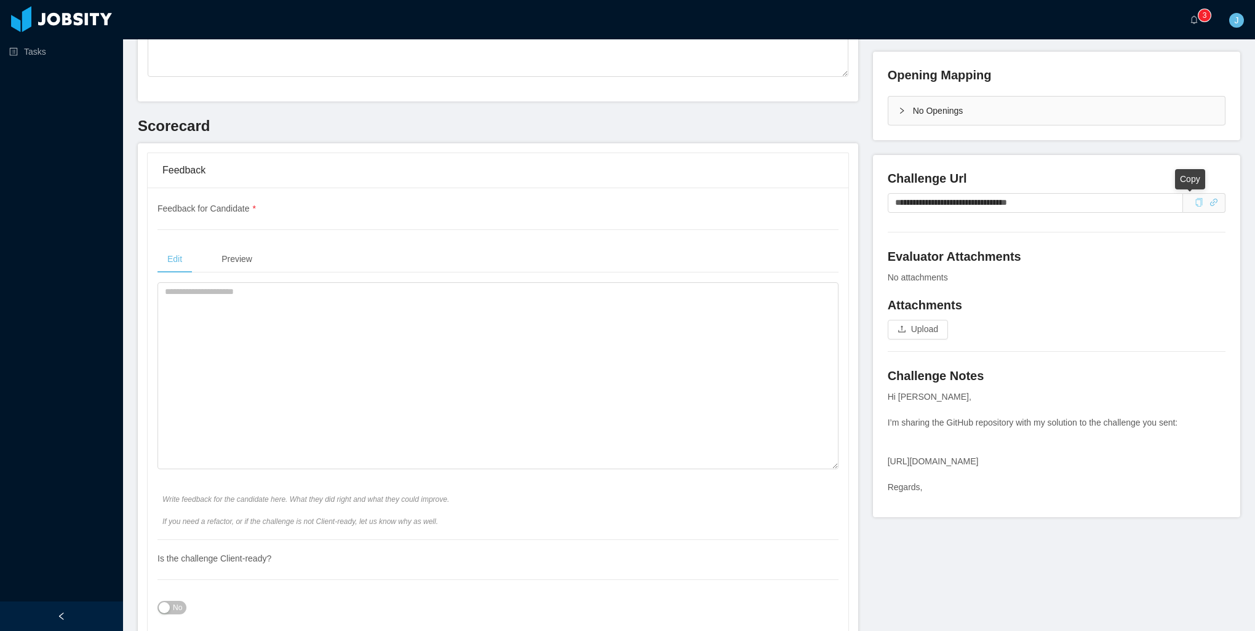
click at [1194, 206] on icon "icon: copy" at bounding box center [1198, 202] width 9 height 9
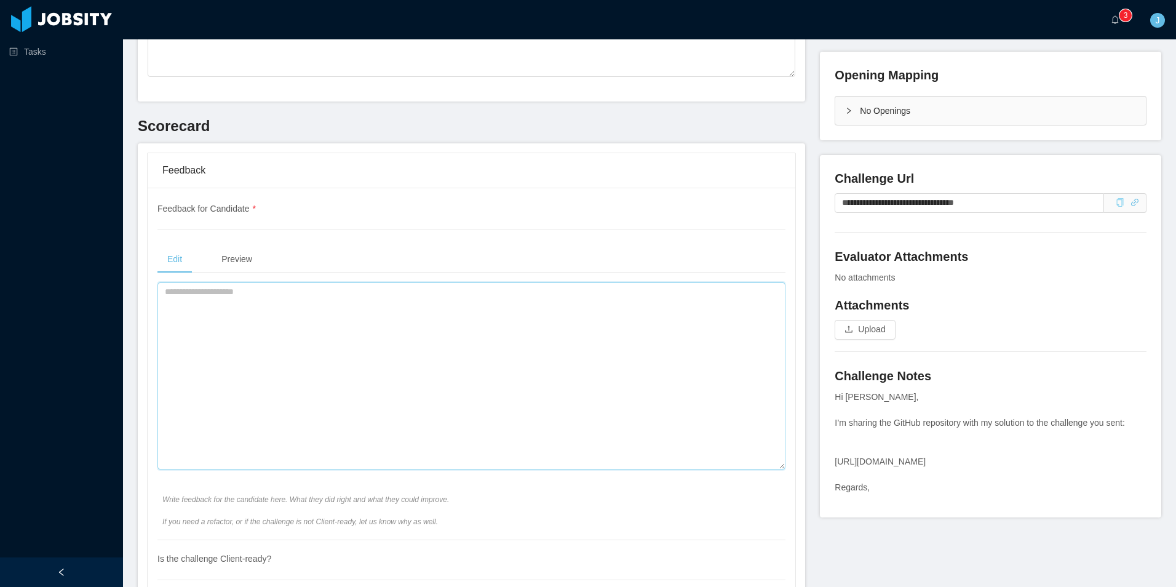
click at [351, 336] on textarea at bounding box center [471, 375] width 628 height 187
click at [458, 298] on textarea "**********" at bounding box center [468, 375] width 622 height 187
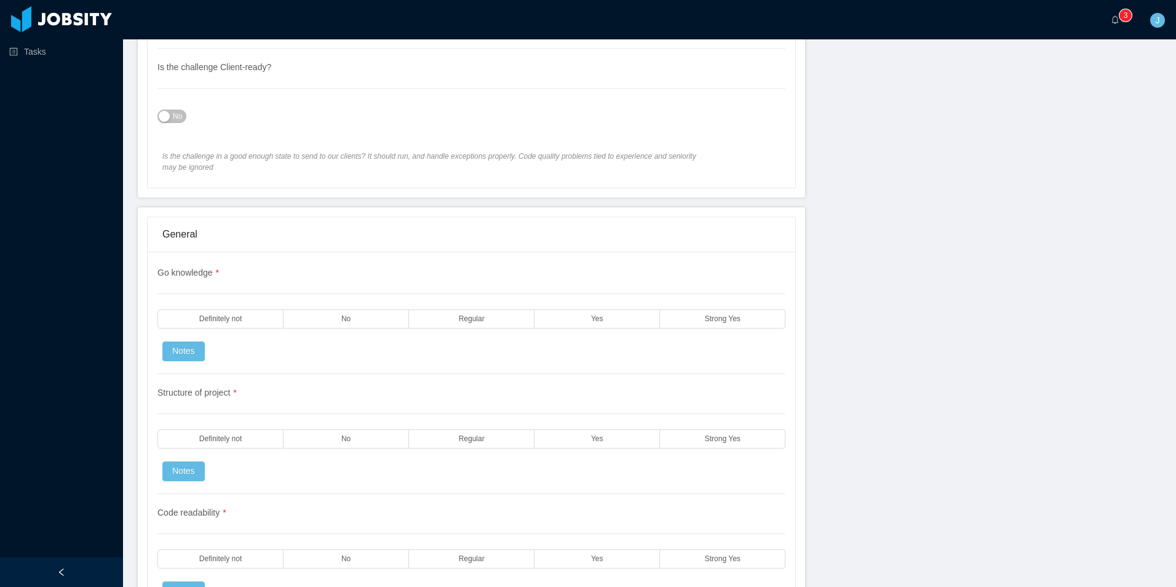
scroll to position [799, 0]
type textarea "**********"
click at [574, 315] on label "Yes" at bounding box center [596, 318] width 125 height 19
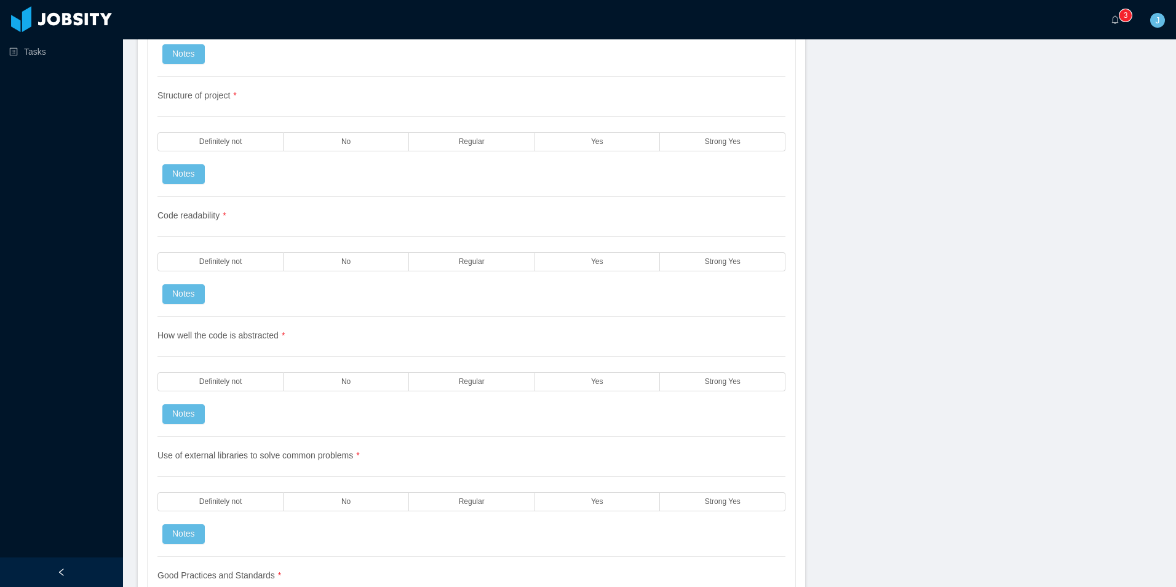
scroll to position [1107, 0]
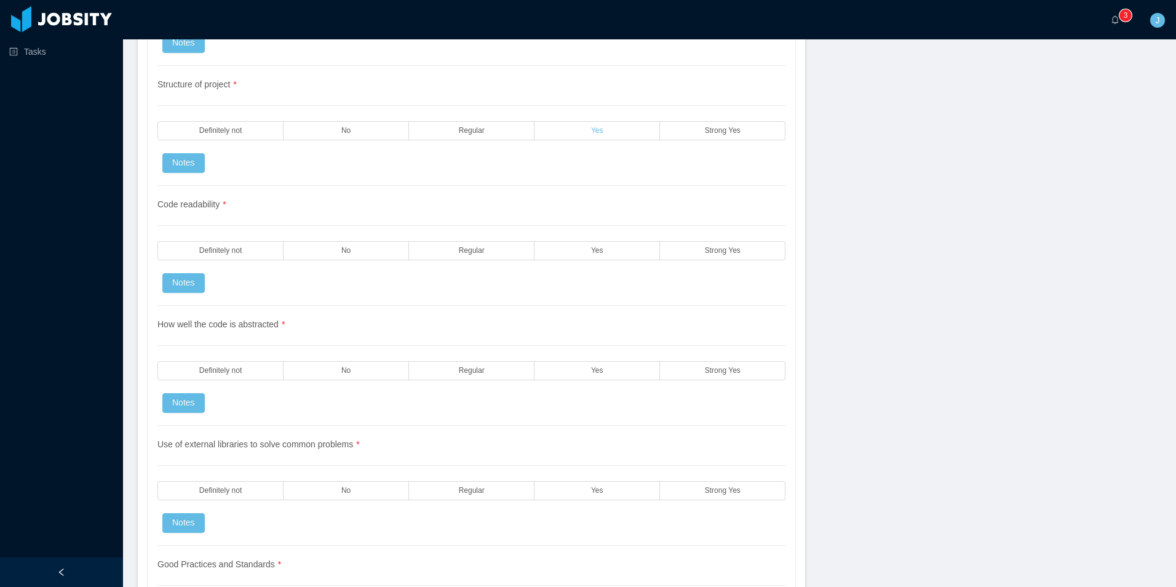
click at [592, 128] on span "Yes" at bounding box center [597, 131] width 12 height 8
click at [600, 246] on label "Yes" at bounding box center [596, 250] width 125 height 19
click at [600, 373] on label "Yes" at bounding box center [596, 370] width 125 height 19
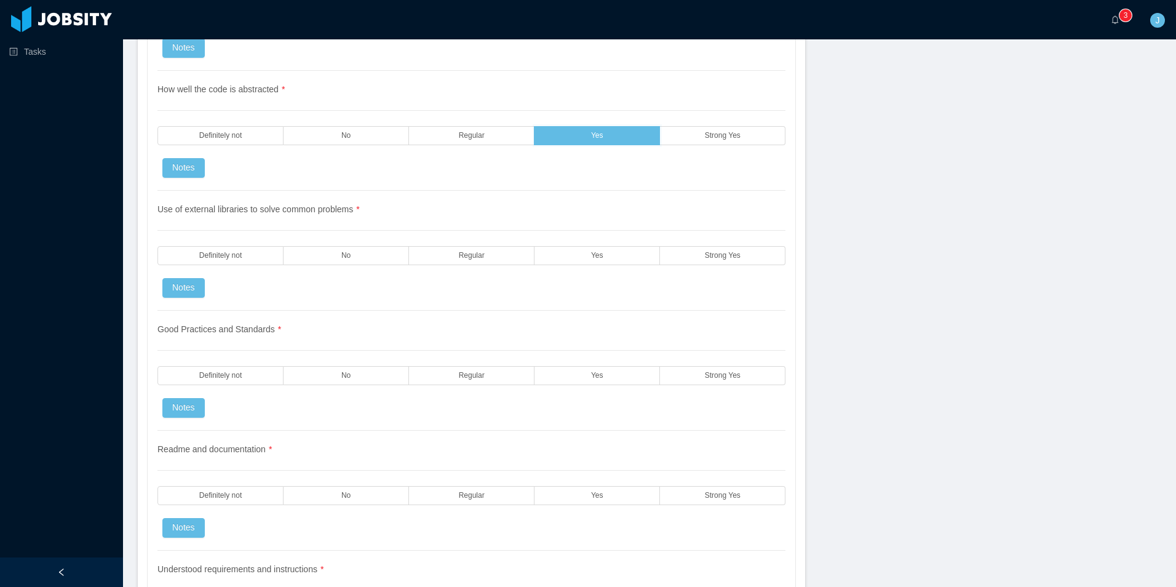
scroll to position [1353, 0]
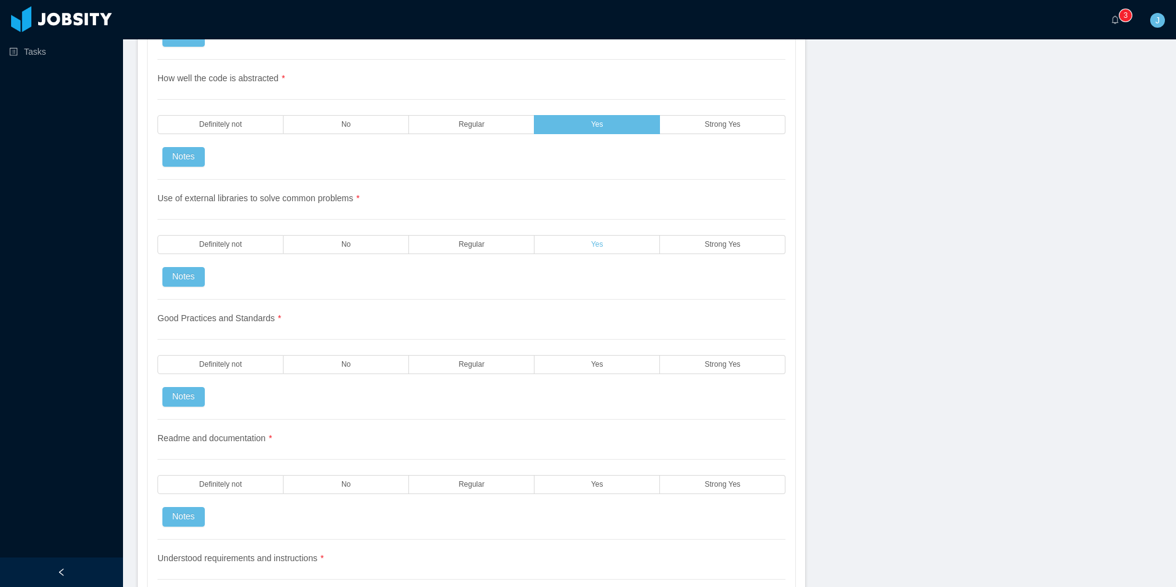
click at [573, 241] on label "Yes" at bounding box center [596, 244] width 125 height 19
click at [573, 365] on label "Yes" at bounding box center [596, 364] width 125 height 19
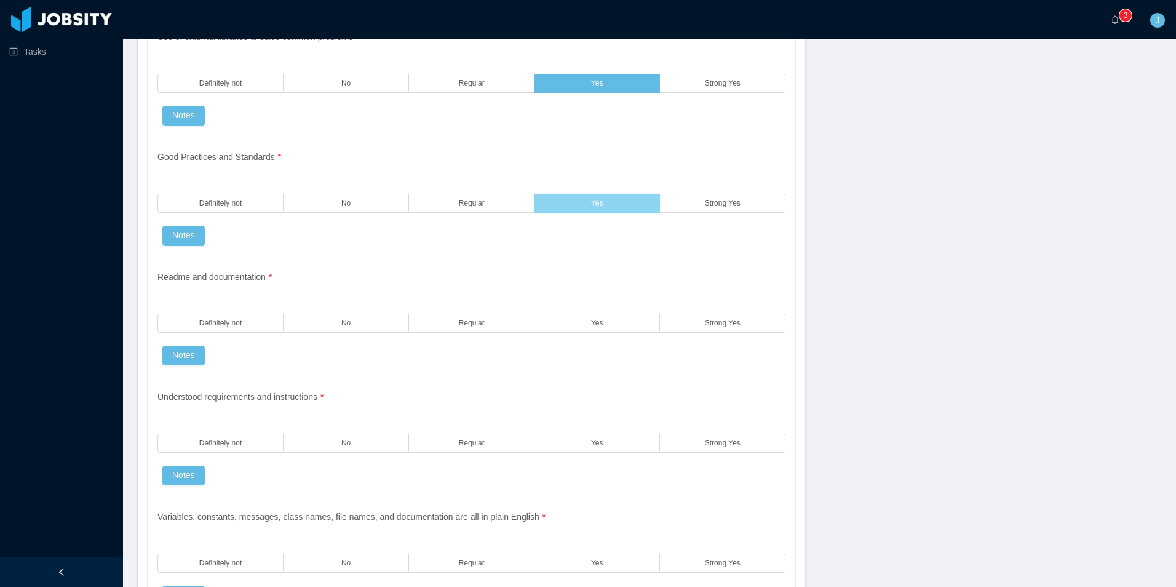
scroll to position [1537, 0]
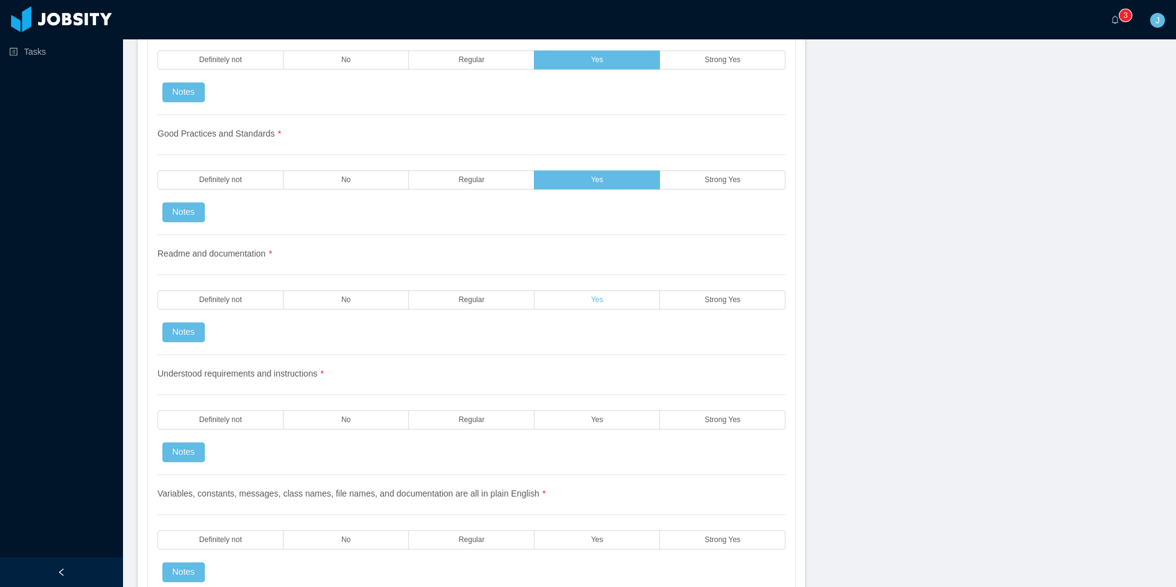
click at [573, 305] on label "Yes" at bounding box center [596, 299] width 125 height 19
click at [705, 304] on span "Strong Yes" at bounding box center [723, 300] width 36 height 8
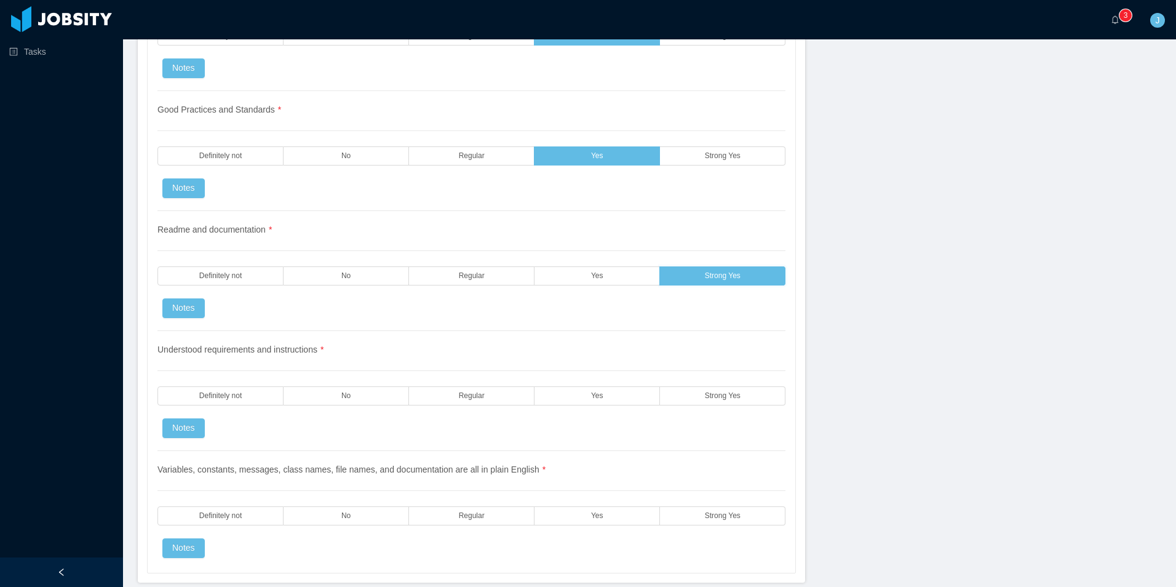
scroll to position [1660, 0]
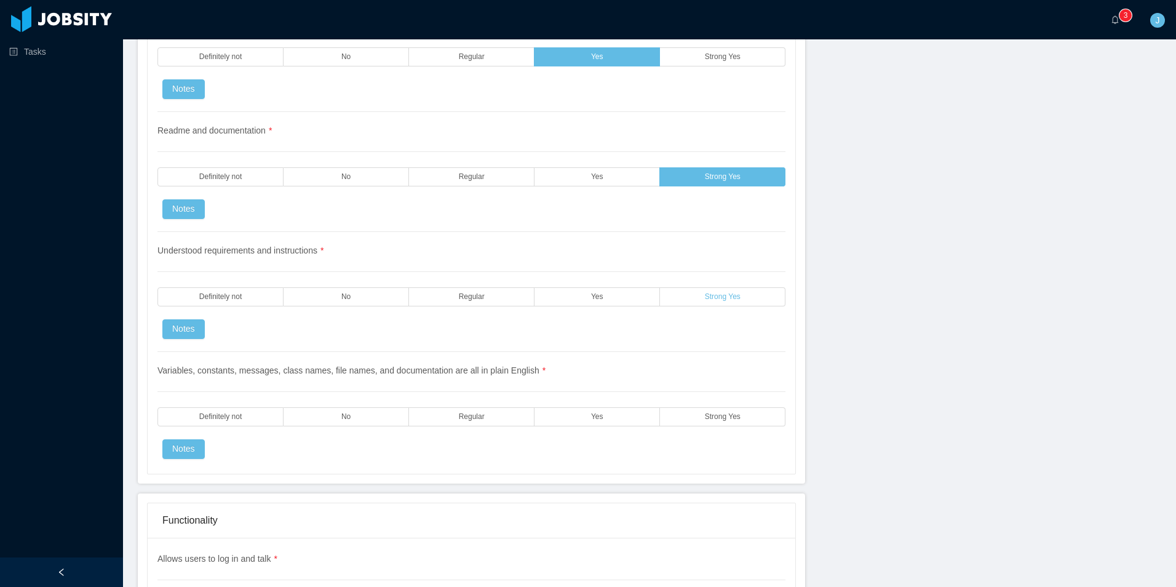
click at [689, 301] on label "Strong Yes" at bounding box center [722, 296] width 125 height 19
click at [581, 289] on label "Yes" at bounding box center [596, 296] width 125 height 19
click at [452, 301] on label "Regular" at bounding box center [471, 296] width 125 height 19
click at [599, 419] on label "Yes" at bounding box center [596, 416] width 125 height 19
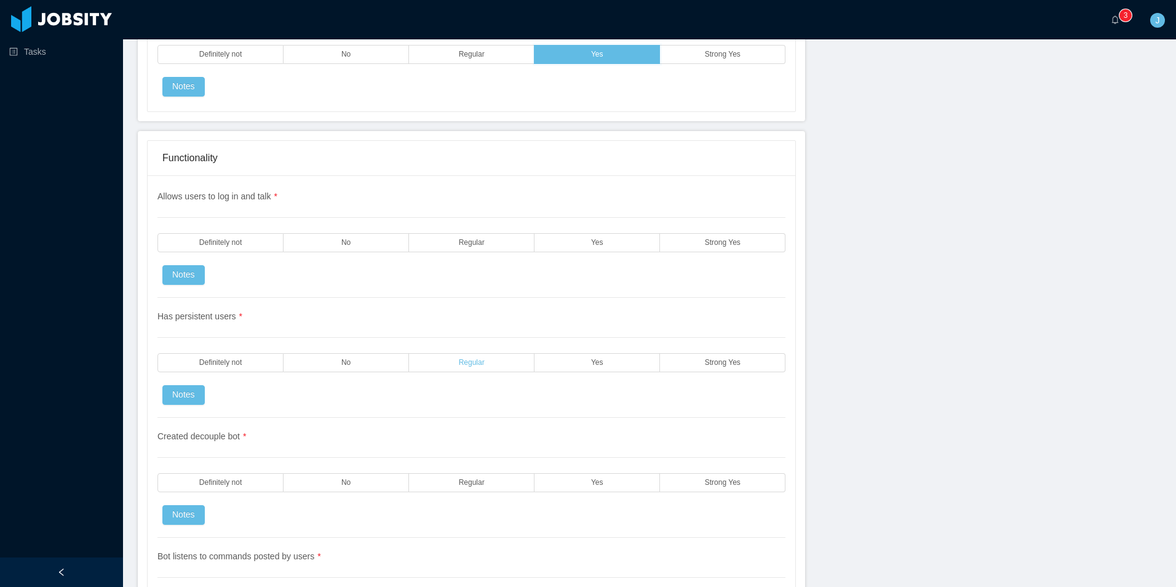
scroll to position [2029, 0]
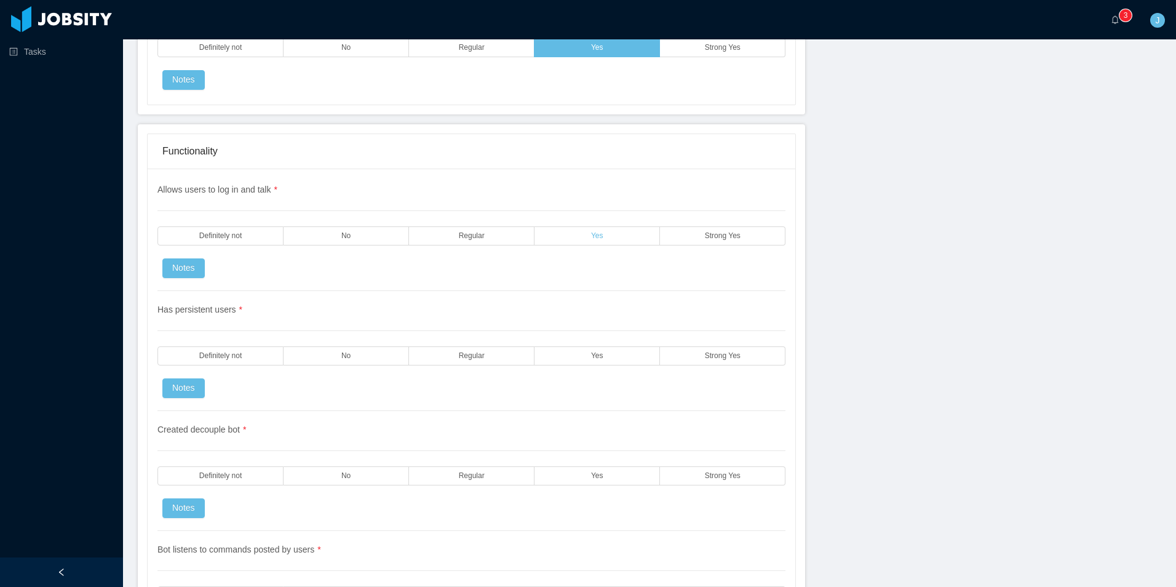
click at [584, 233] on label "Yes" at bounding box center [596, 235] width 125 height 19
click at [582, 360] on label "Yes" at bounding box center [596, 355] width 125 height 19
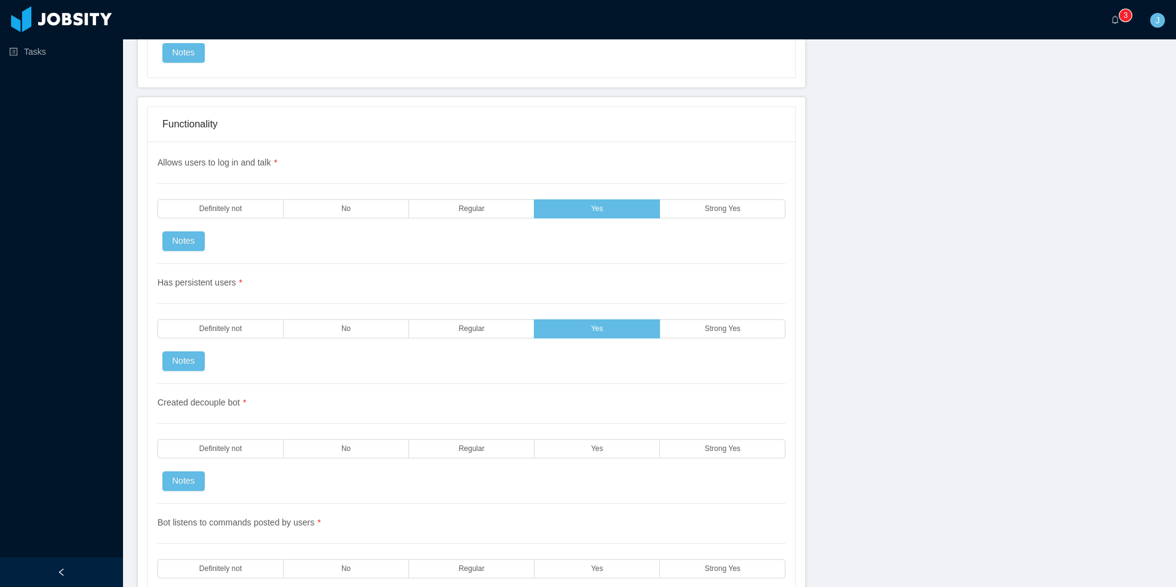
scroll to position [2152, 0]
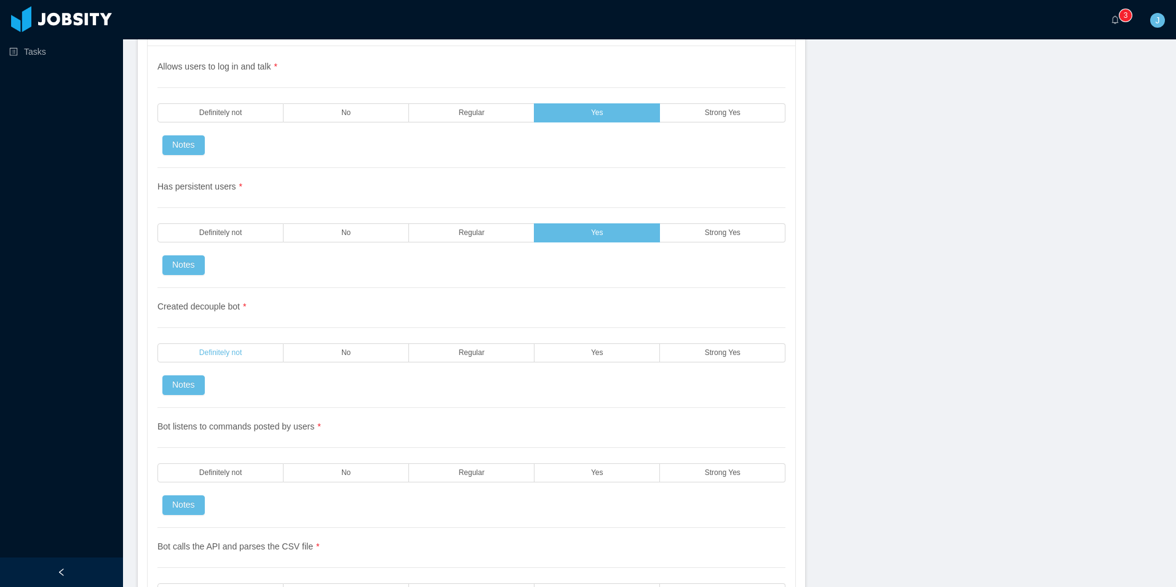
click at [224, 353] on span "Definitely not" at bounding box center [220, 353] width 42 height 8
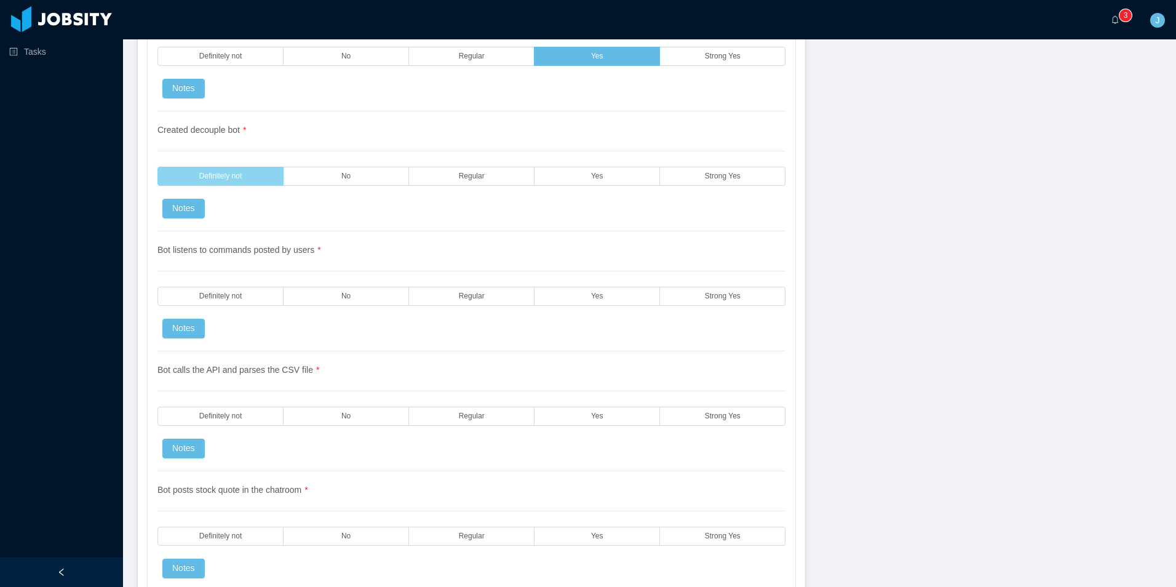
scroll to position [2337, 0]
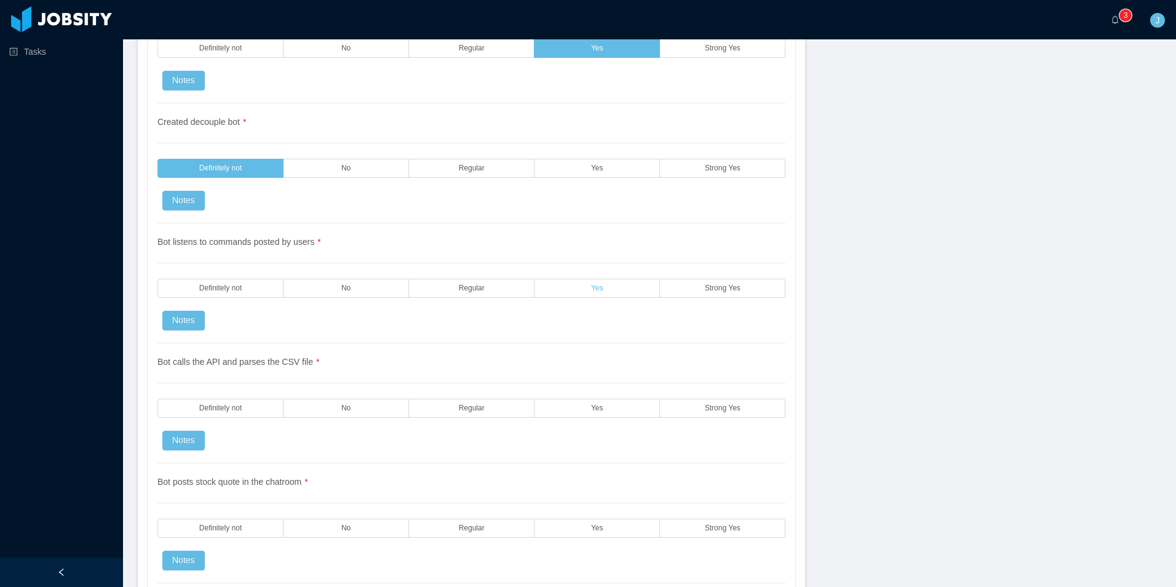
click at [627, 288] on label "Yes" at bounding box center [596, 288] width 125 height 19
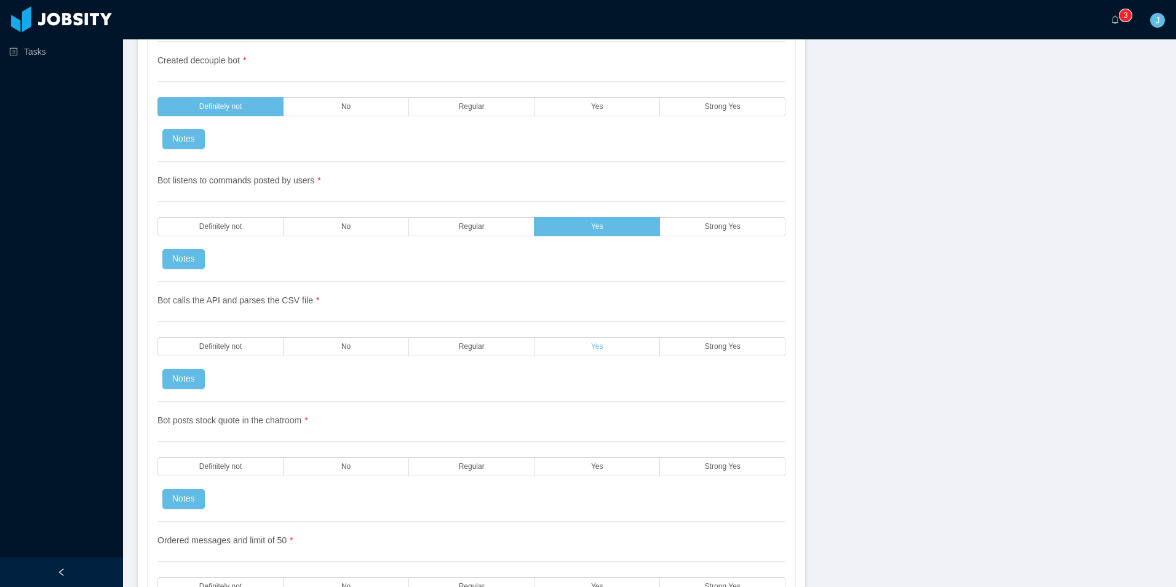
click at [644, 342] on label "Yes" at bounding box center [596, 346] width 125 height 19
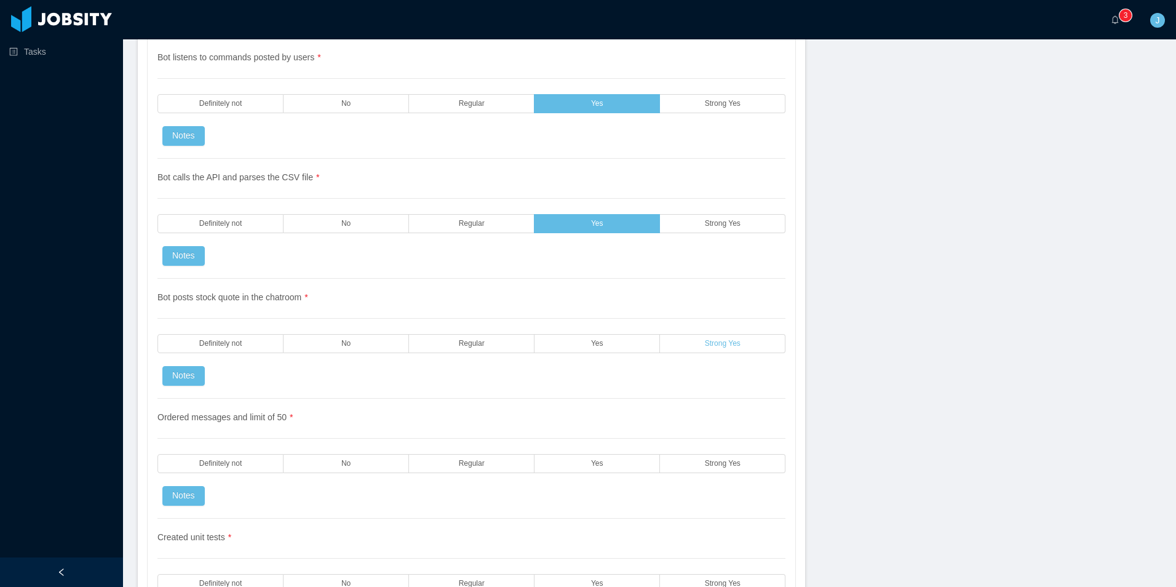
click at [693, 352] on label "Strong Yes" at bounding box center [722, 343] width 125 height 19
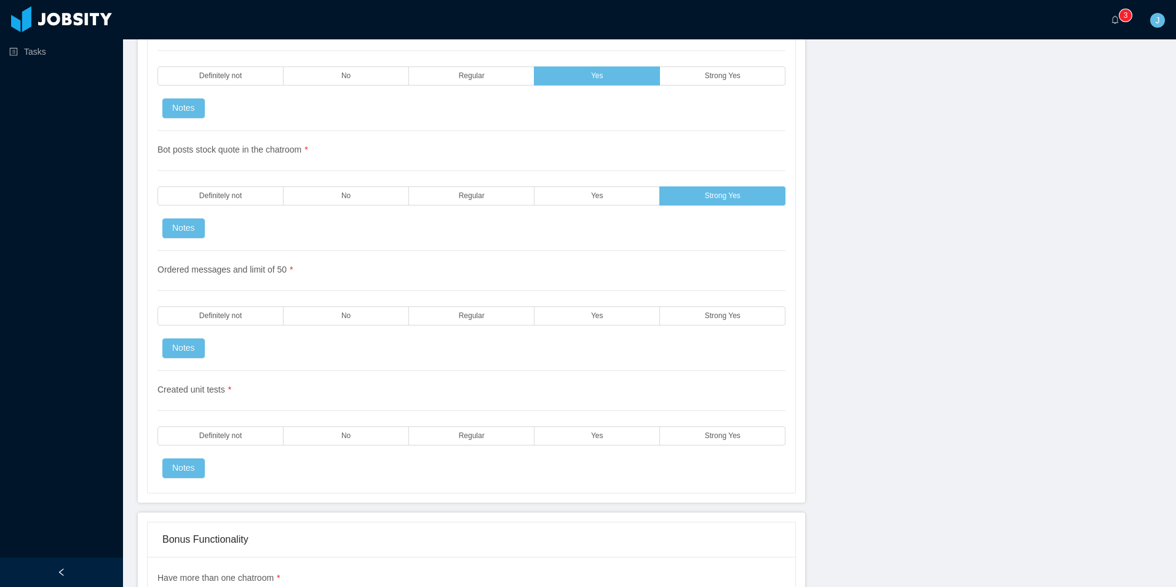
scroll to position [2706, 0]
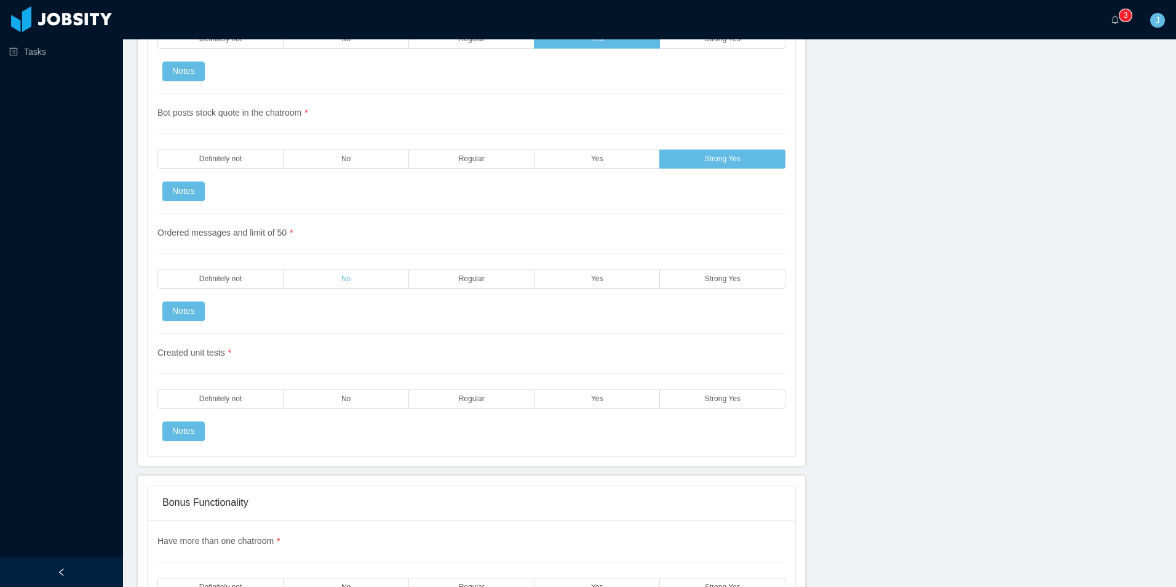
click at [305, 283] on label "No" at bounding box center [346, 278] width 125 height 19
click at [570, 398] on label "Yes" at bounding box center [596, 398] width 125 height 19
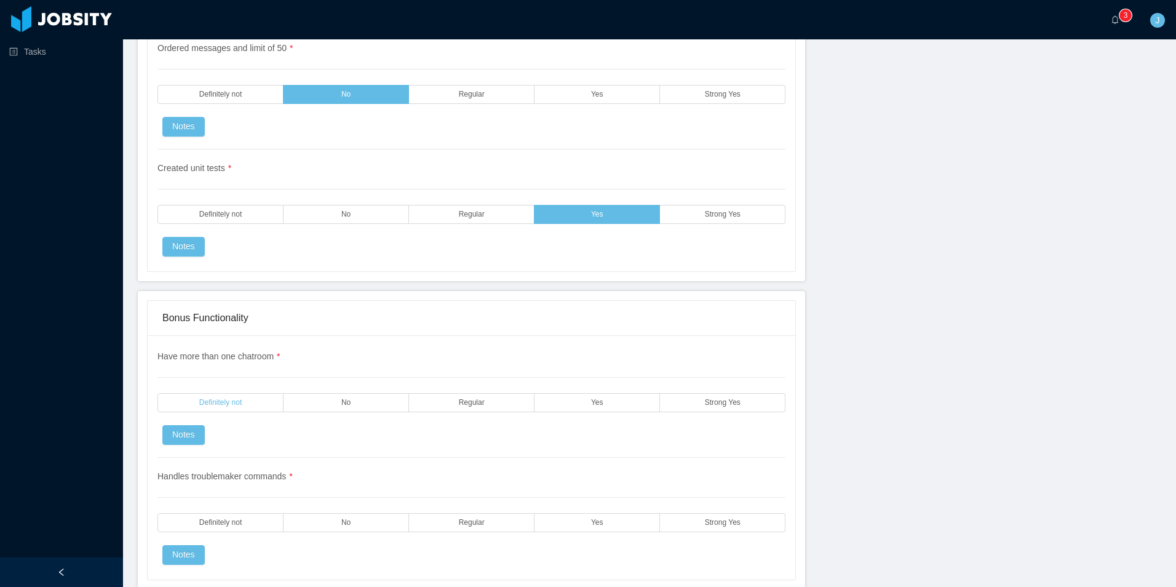
click at [247, 399] on label "Definitely not" at bounding box center [220, 402] width 126 height 19
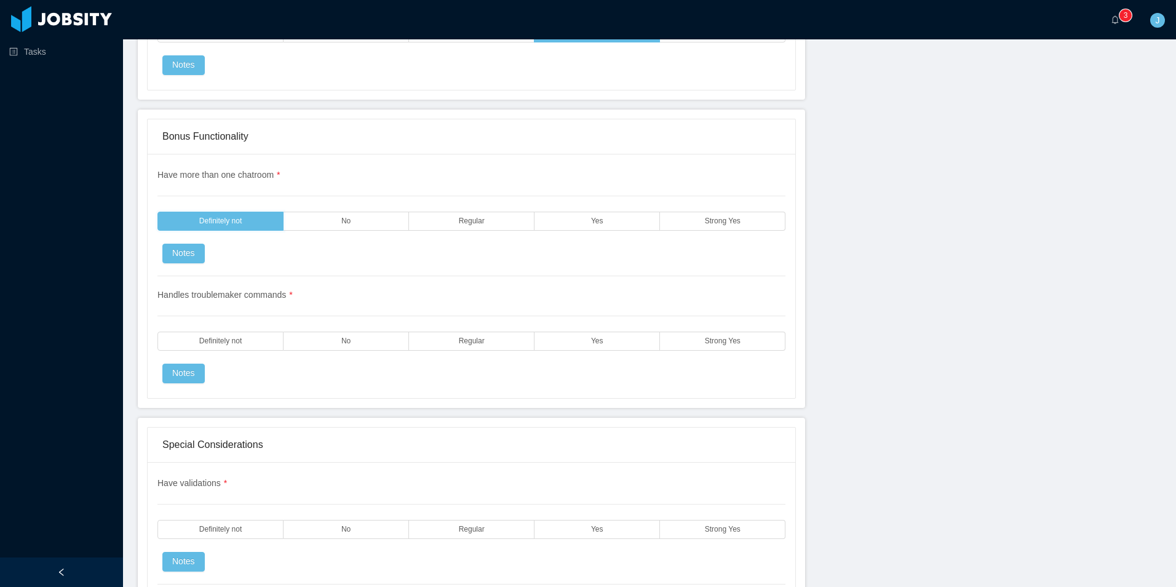
scroll to position [3136, 0]
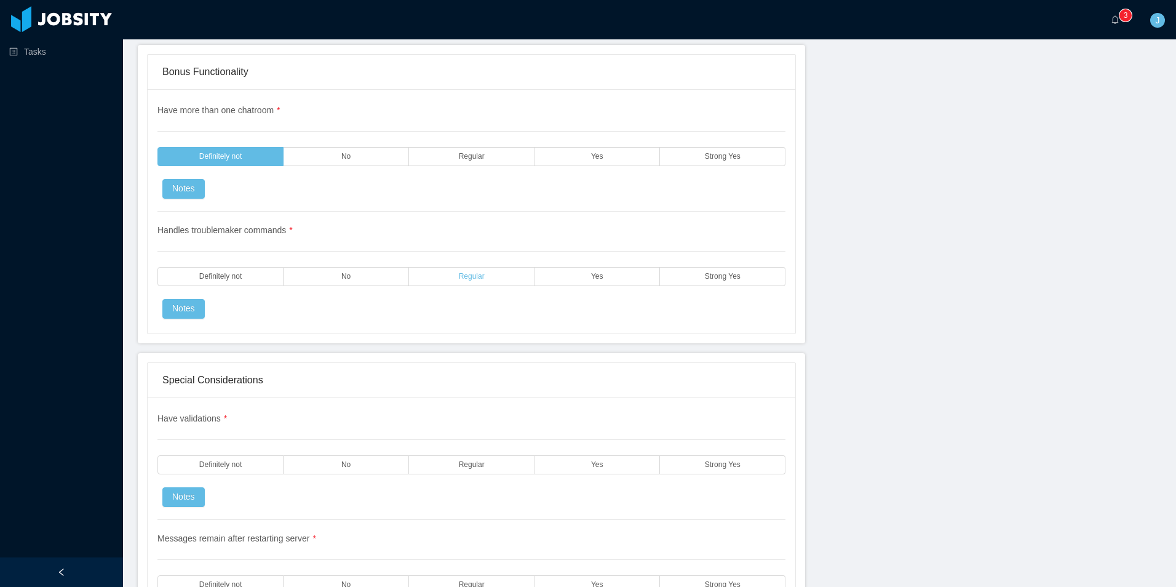
click at [437, 279] on label "Regular" at bounding box center [471, 276] width 125 height 19
click at [375, 279] on label "No" at bounding box center [346, 276] width 125 height 19
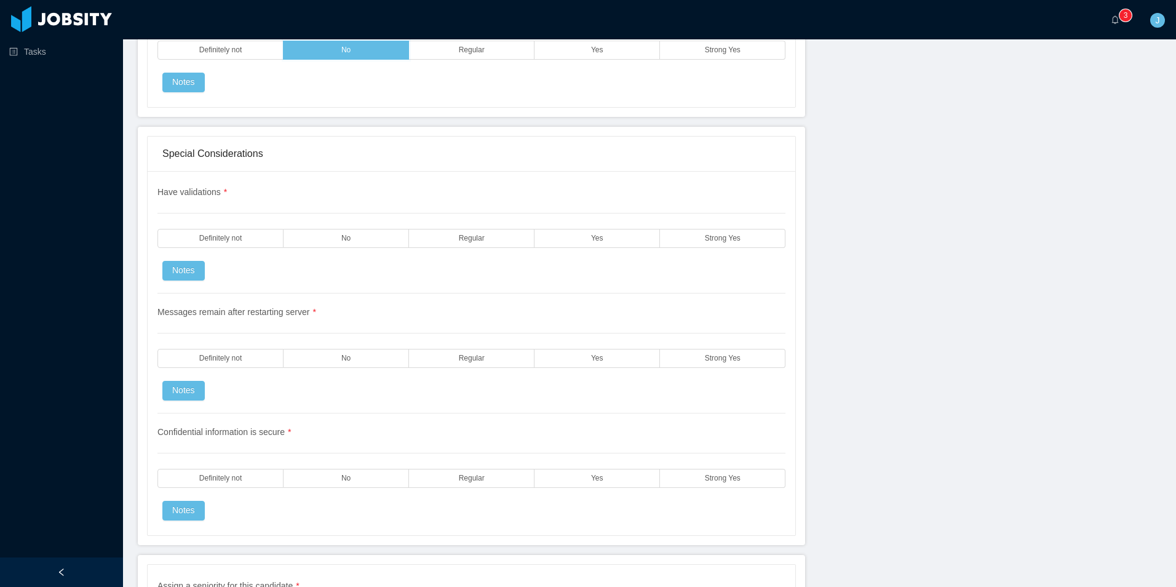
scroll to position [3321, 0]
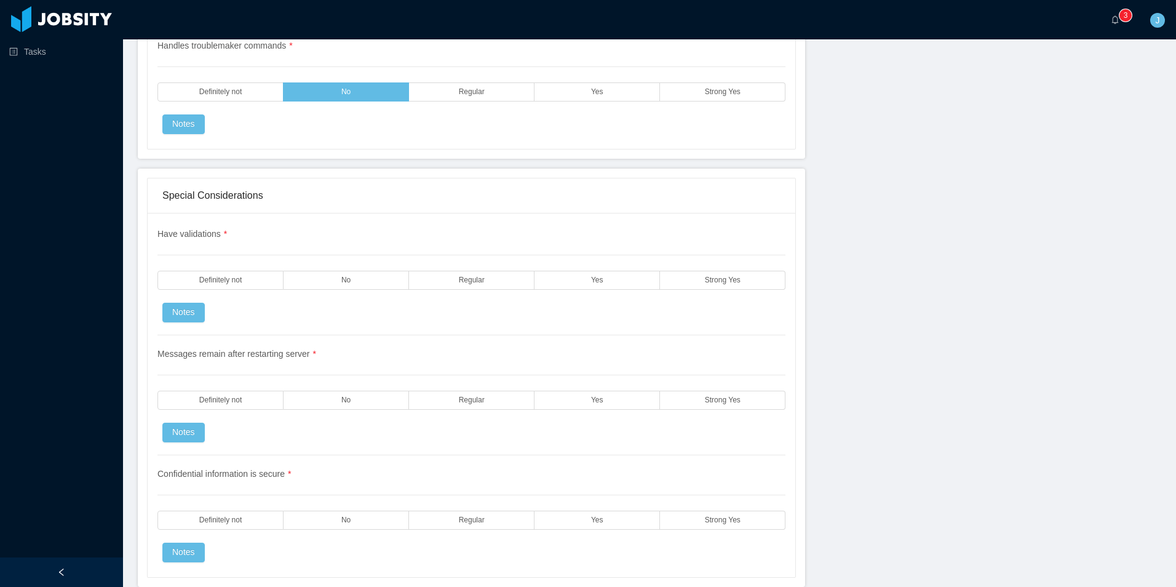
click at [563, 212] on div "Special Considerations Have validations * Definitely not No Regular Yes Strong …" at bounding box center [471, 378] width 649 height 400
click at [557, 277] on label "Yes" at bounding box center [596, 280] width 125 height 19
click at [565, 401] on label "Yes" at bounding box center [596, 400] width 125 height 19
click at [352, 387] on div "Messages remain after restarting server * Definitely not No Regular Yes Strong …" at bounding box center [471, 395] width 628 height 120
click at [354, 400] on label "No" at bounding box center [346, 400] width 125 height 19
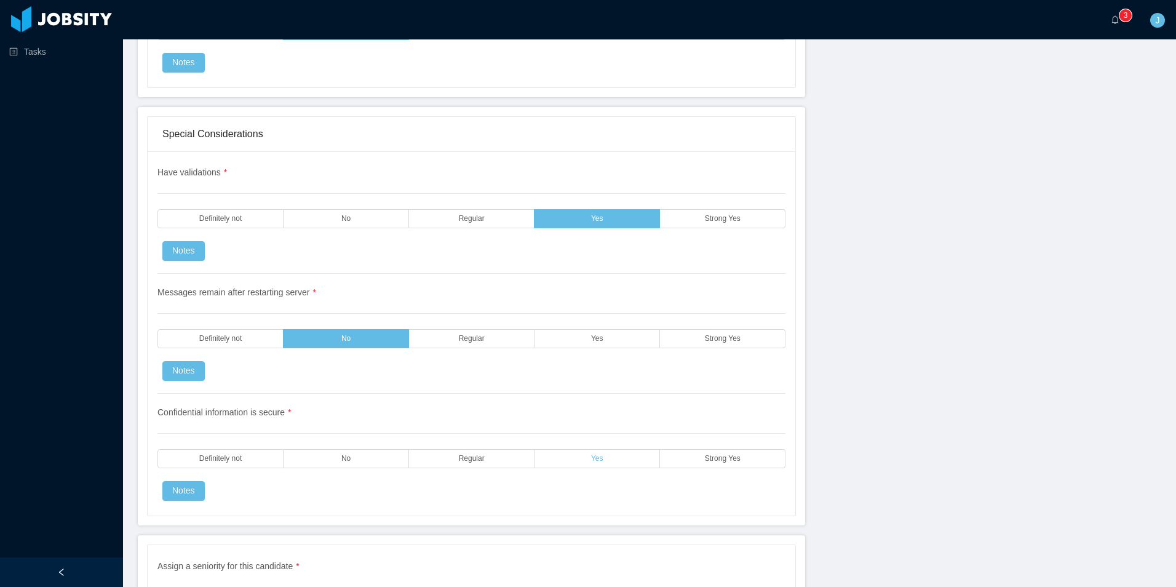
click at [605, 458] on label "Yes" at bounding box center [596, 458] width 125 height 19
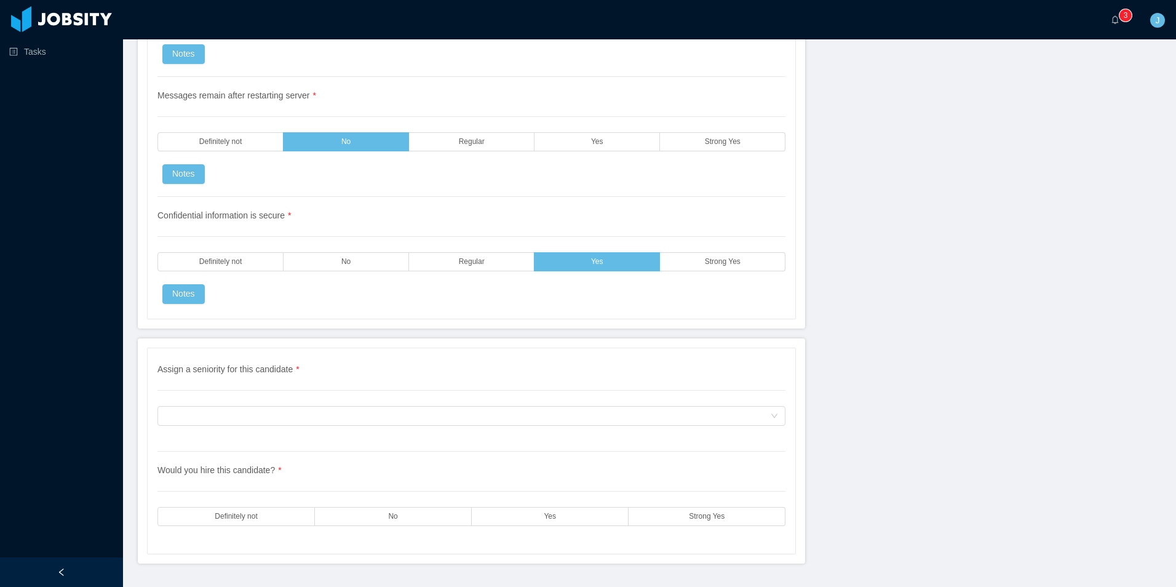
scroll to position [3613, 0]
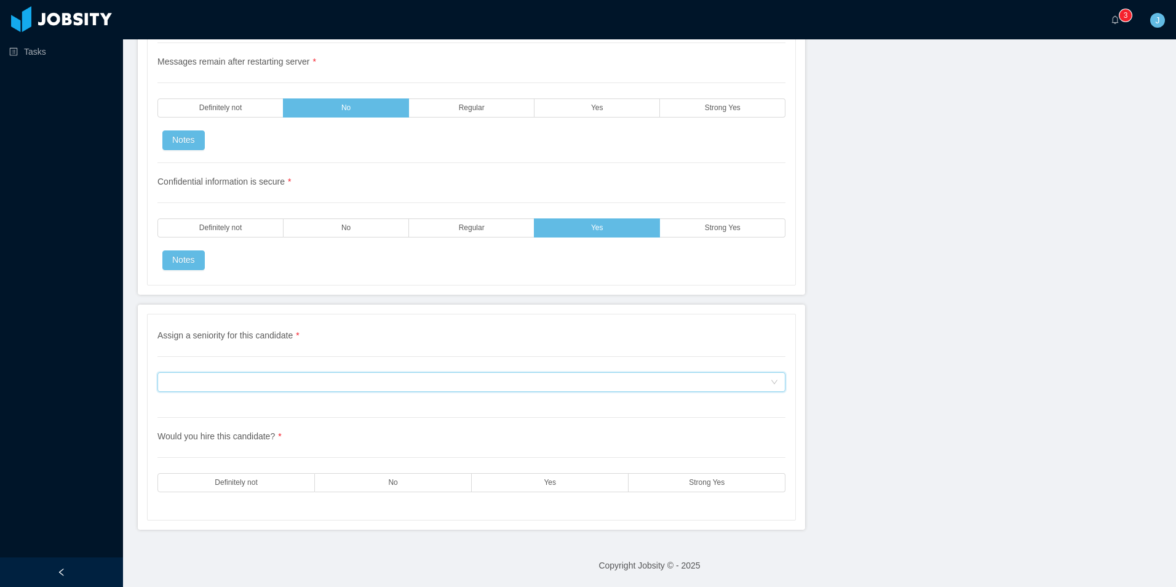
click at [256, 389] on div "Assign a seniority for this candidate" at bounding box center [467, 382] width 605 height 18
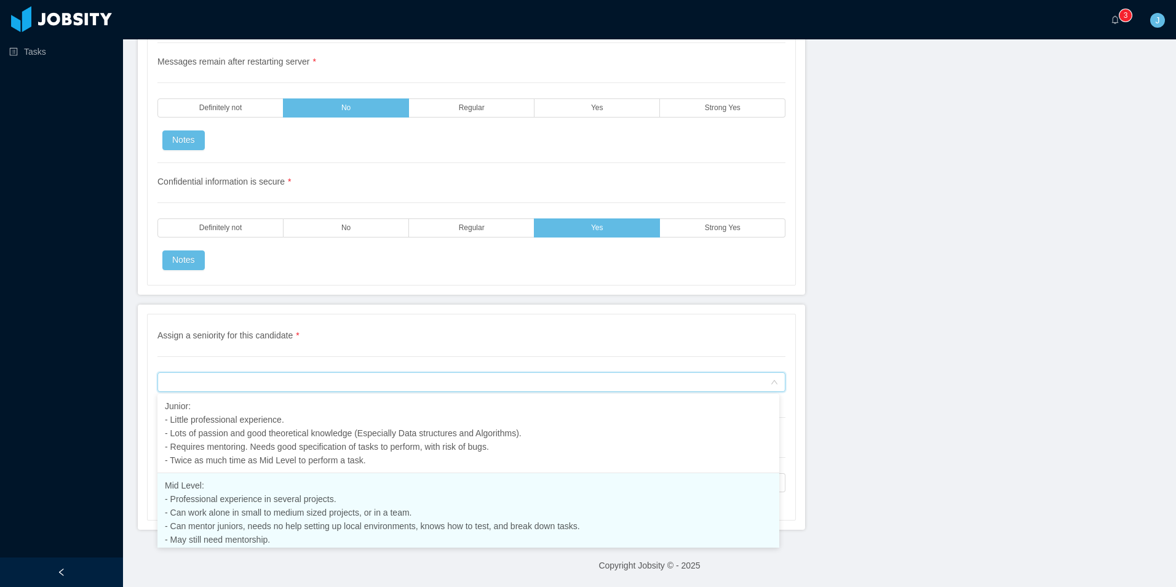
scroll to position [139, 0]
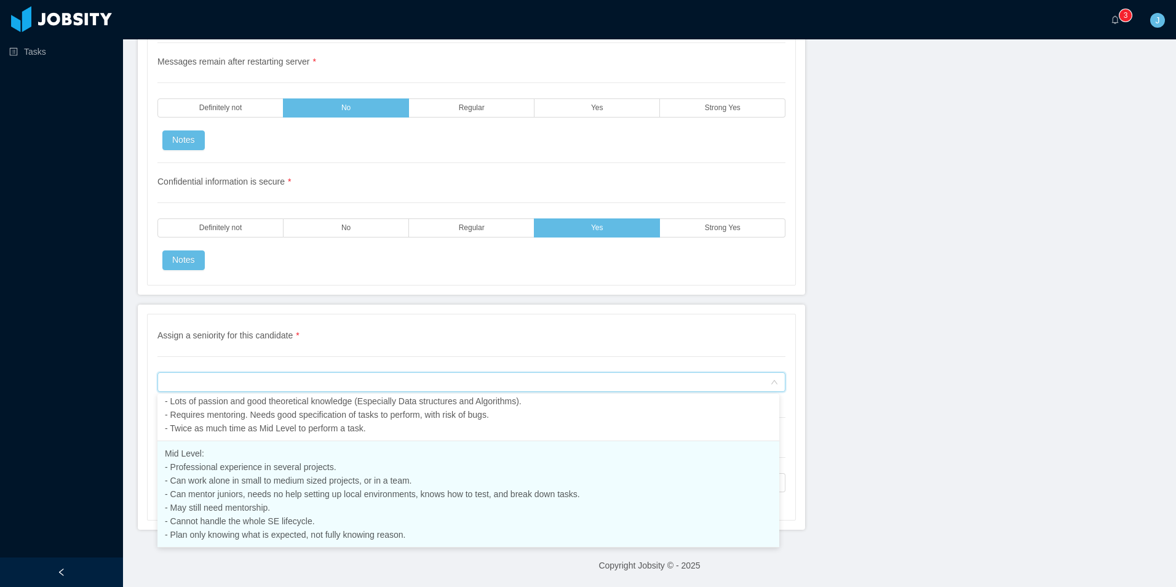
click at [228, 489] on span "Mid Level: - Professional experience in several projects. - Can work alone in s…" at bounding box center [372, 493] width 415 height 91
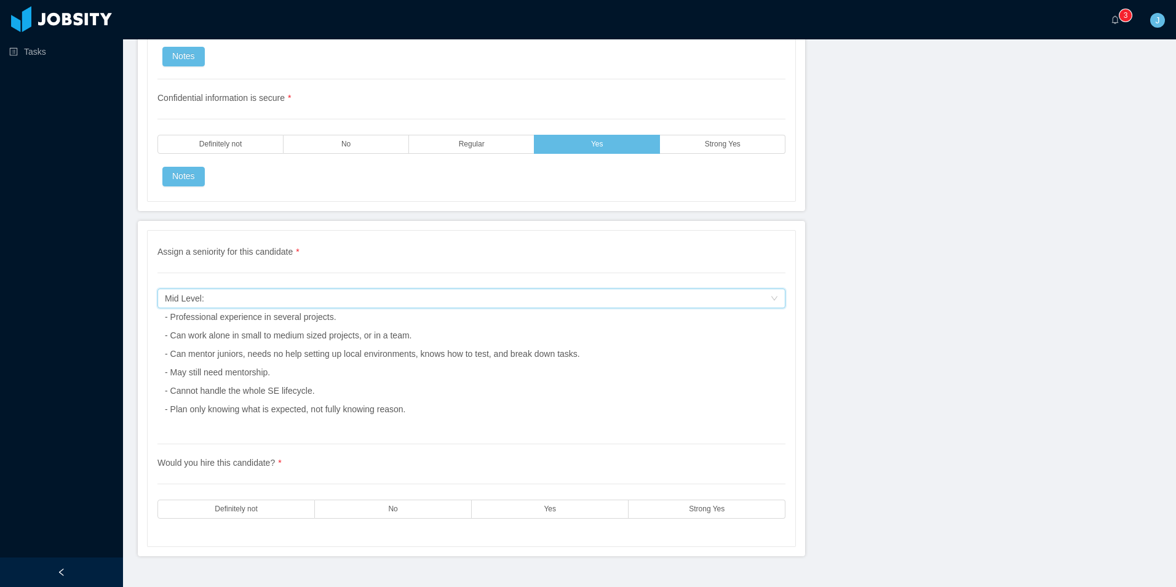
scroll to position [3723, 0]
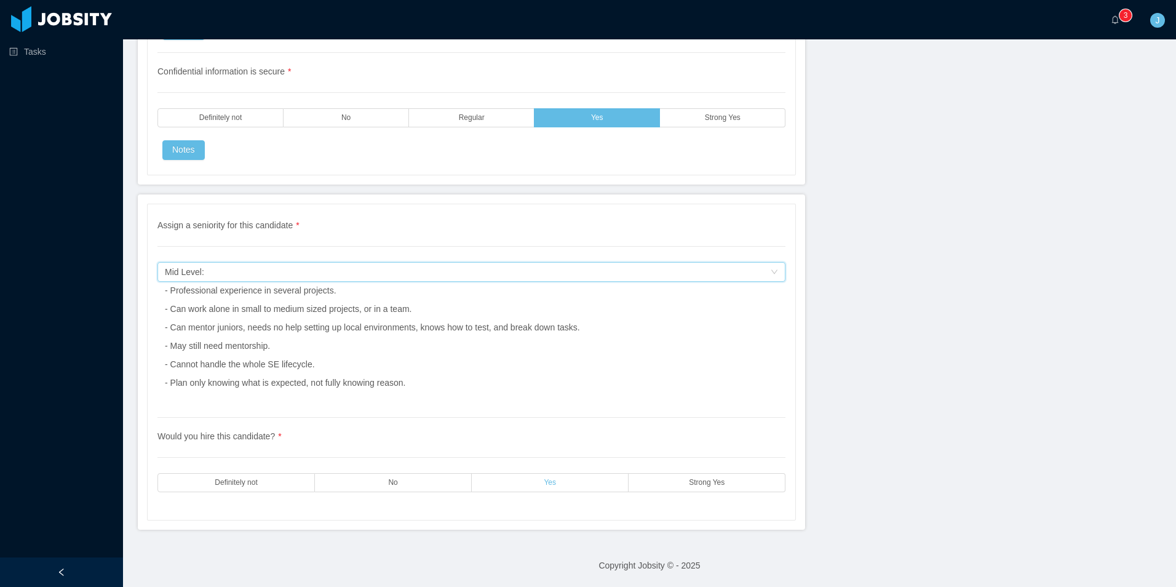
click at [534, 488] on label "Yes" at bounding box center [550, 482] width 157 height 19
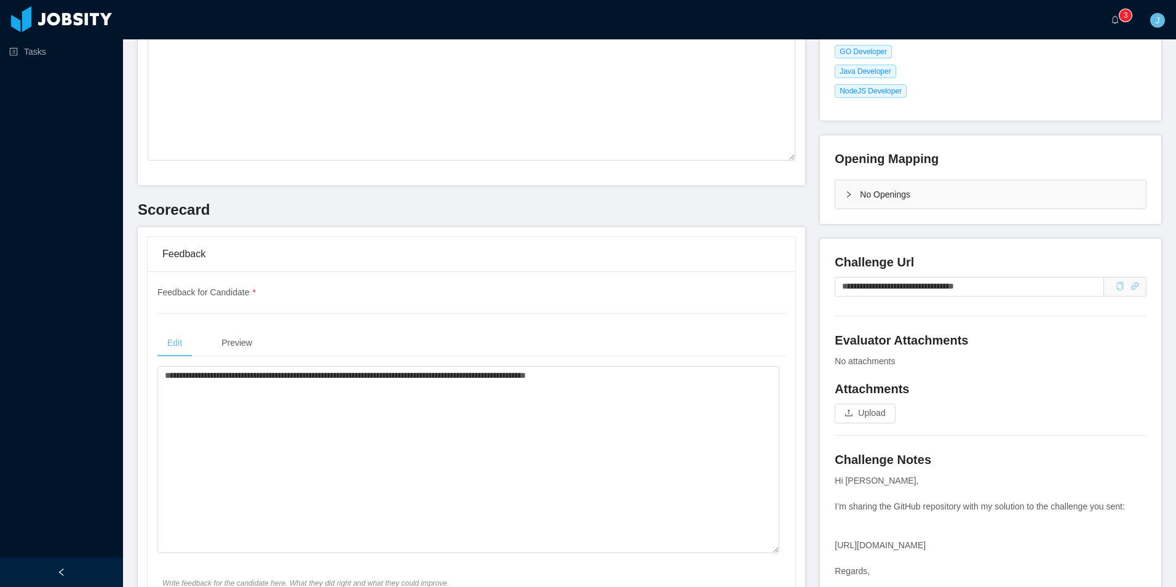
scroll to position [0, 0]
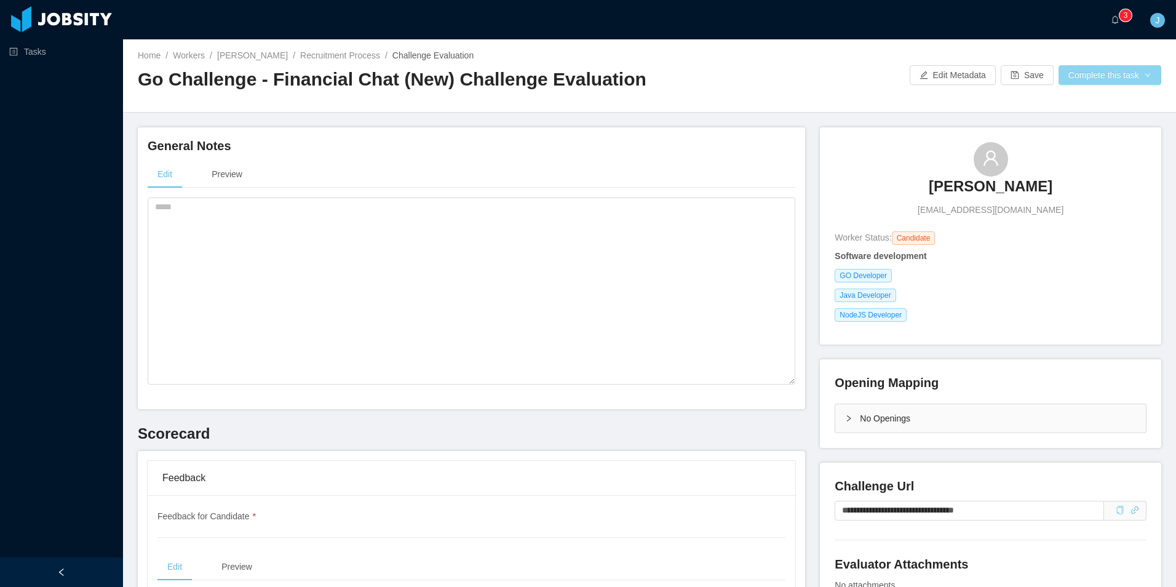
click at [1079, 78] on button "Complete this task" at bounding box center [1109, 75] width 103 height 20
click at [1081, 105] on button "Save Evaluation" at bounding box center [1101, 103] width 95 height 20
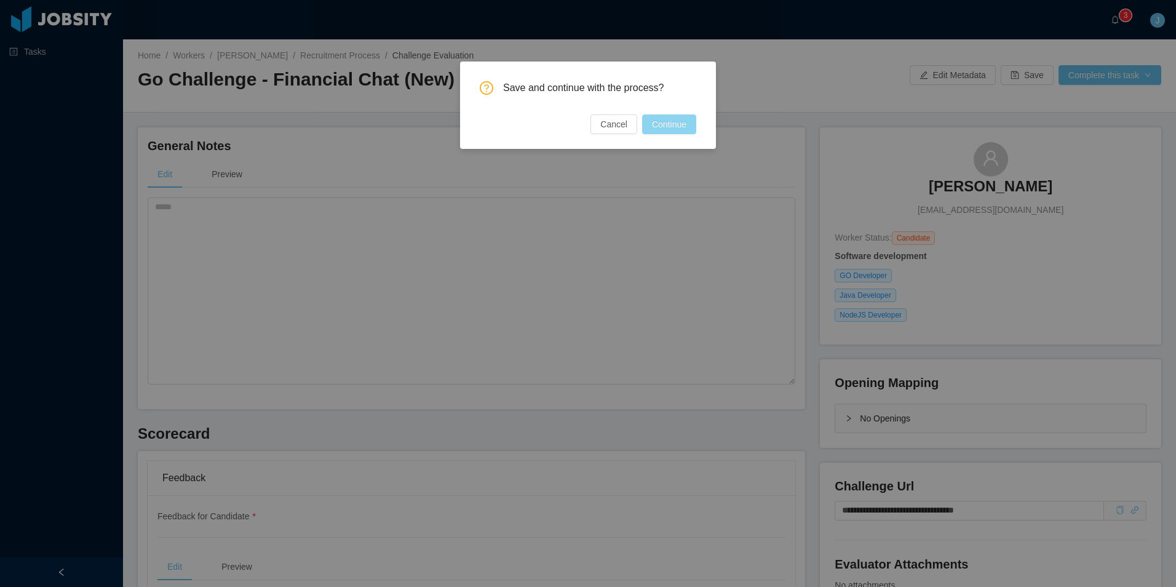
click at [675, 122] on button "Continue" at bounding box center [669, 124] width 54 height 20
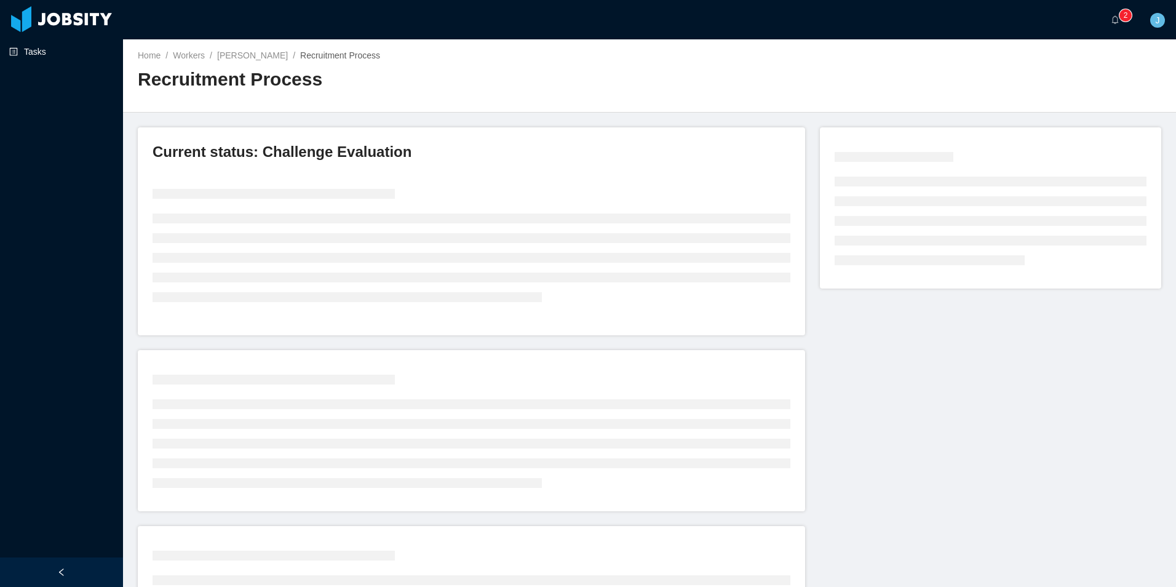
click at [44, 57] on link "Tasks" at bounding box center [61, 51] width 104 height 25
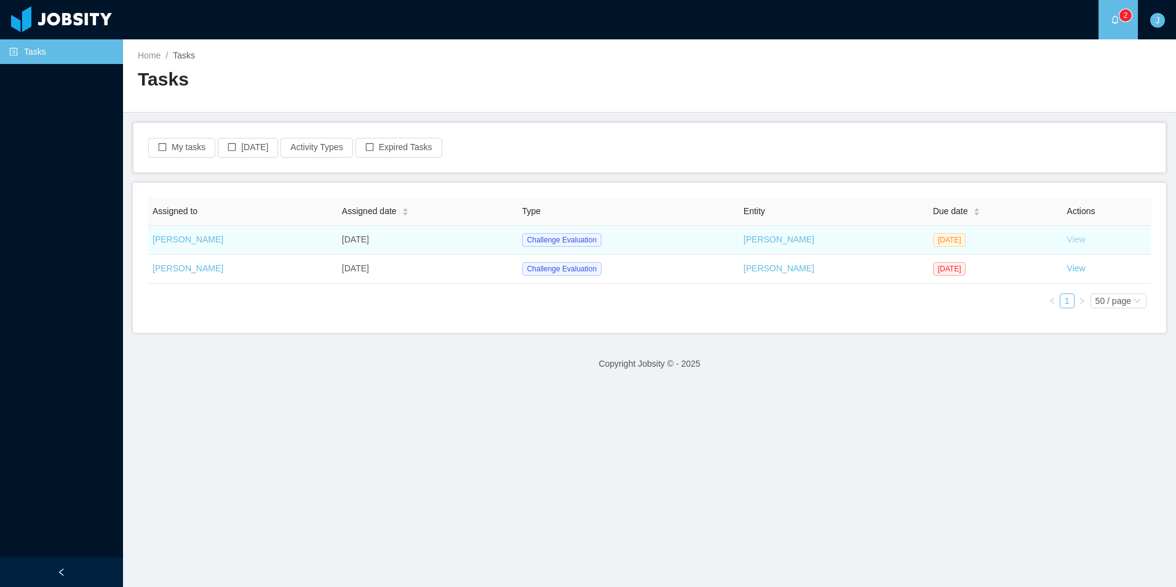
click at [1077, 240] on link "View" at bounding box center [1076, 239] width 18 height 10
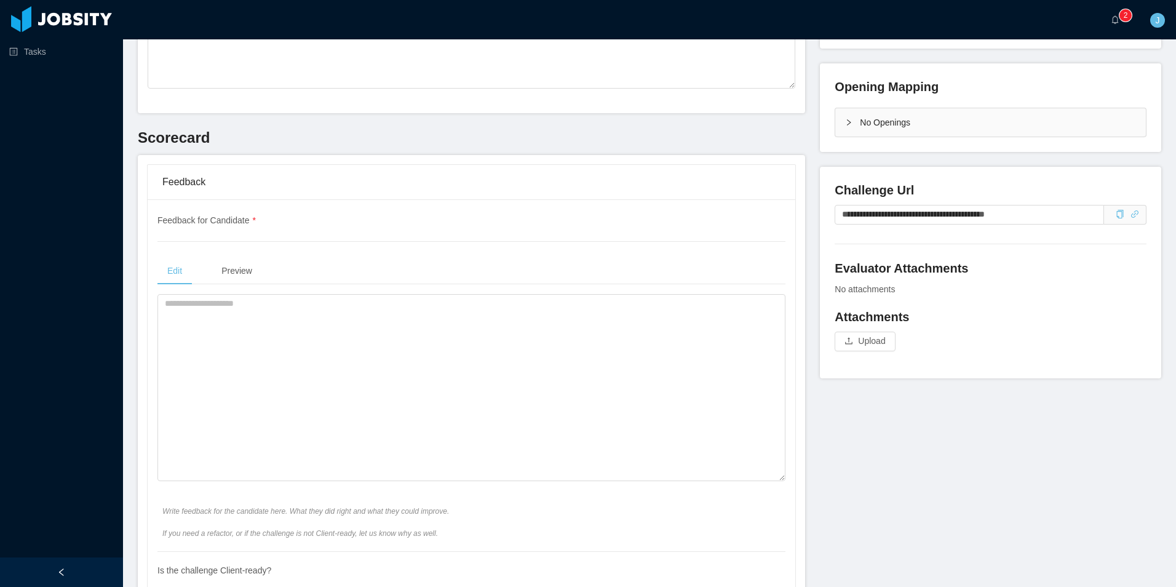
scroll to position [307, 0]
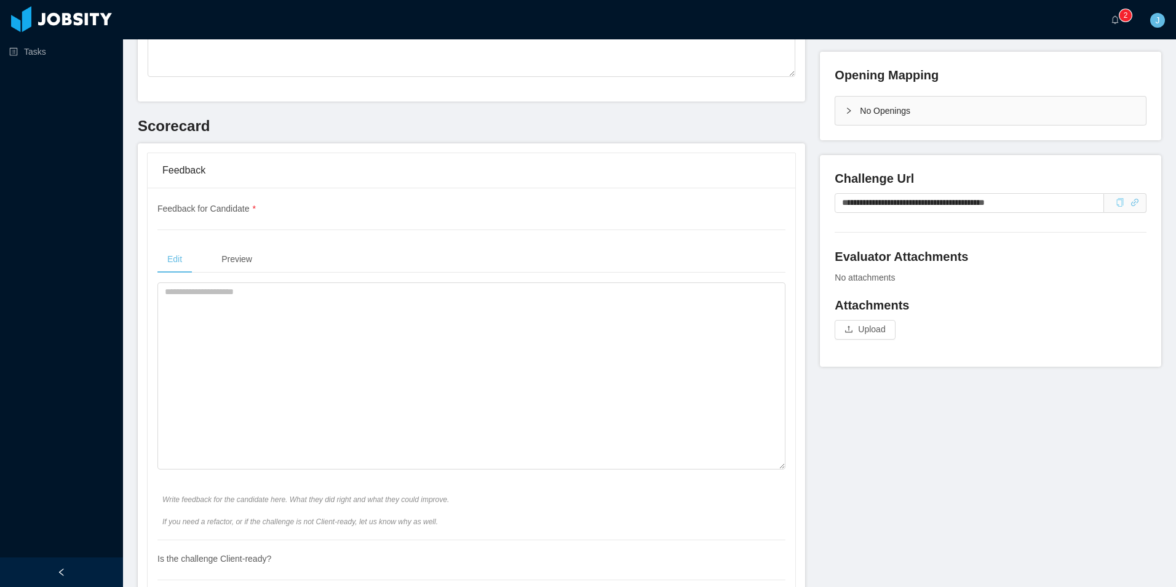
click at [1116, 202] on icon "icon: copy" at bounding box center [1120, 202] width 9 height 9
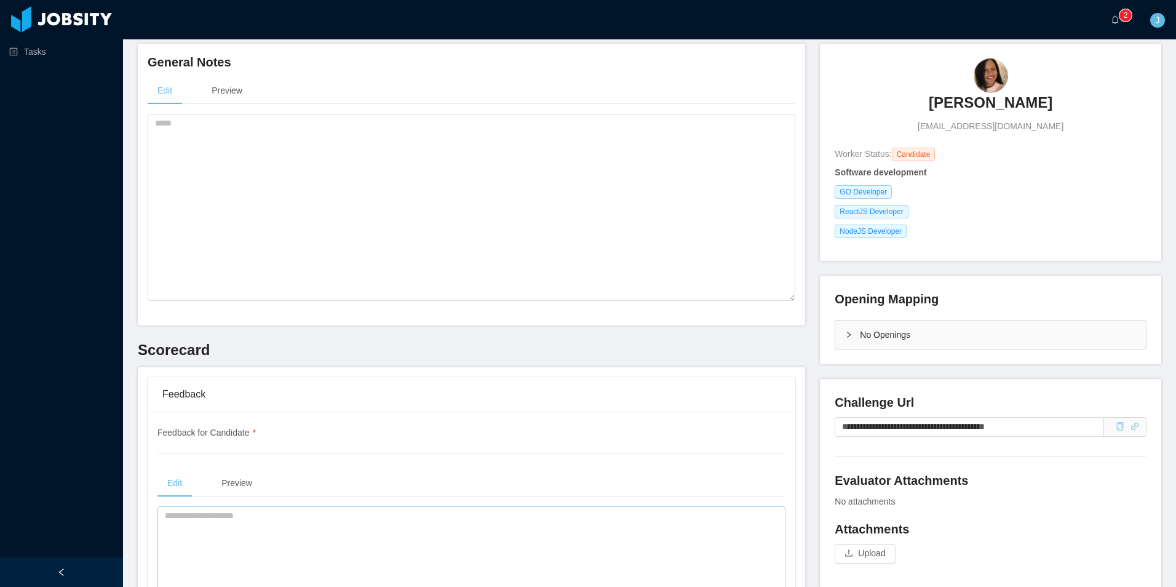
scroll to position [0, 0]
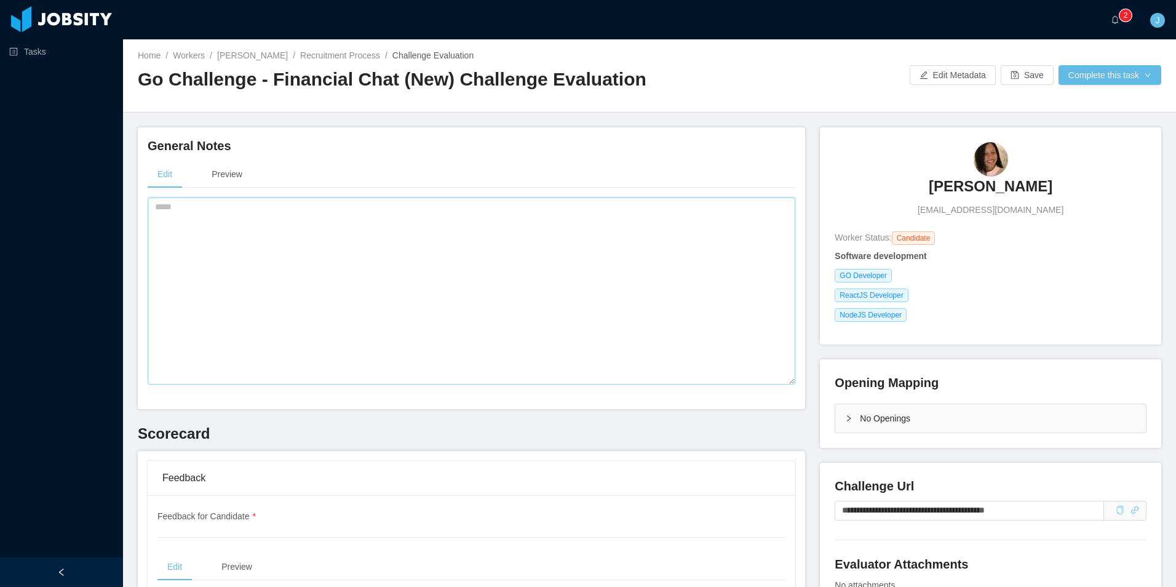
click at [296, 263] on textarea at bounding box center [472, 290] width 648 height 187
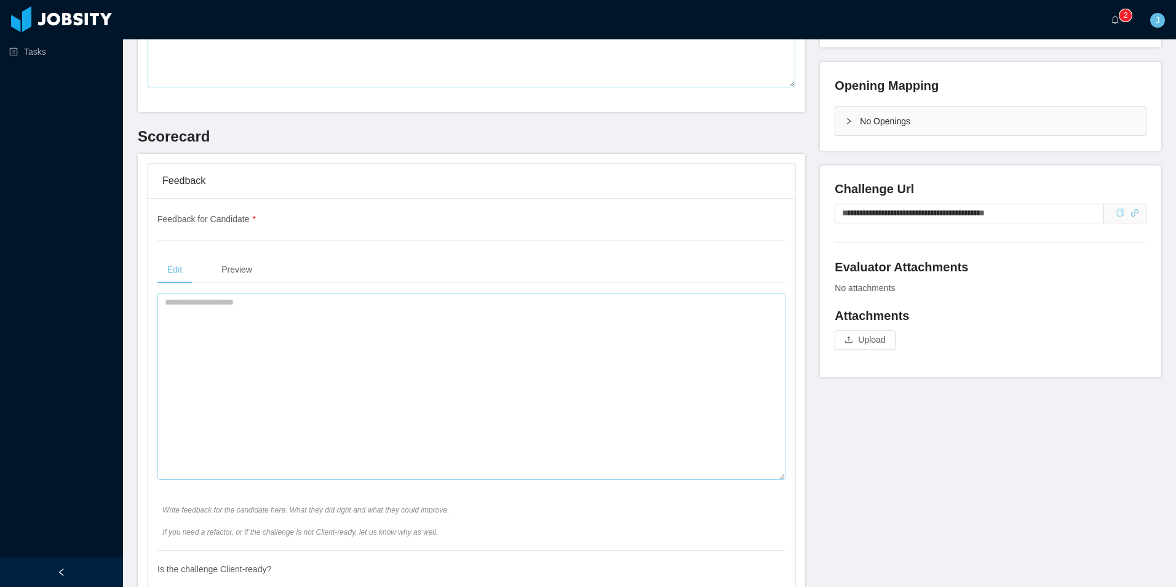
scroll to position [307, 0]
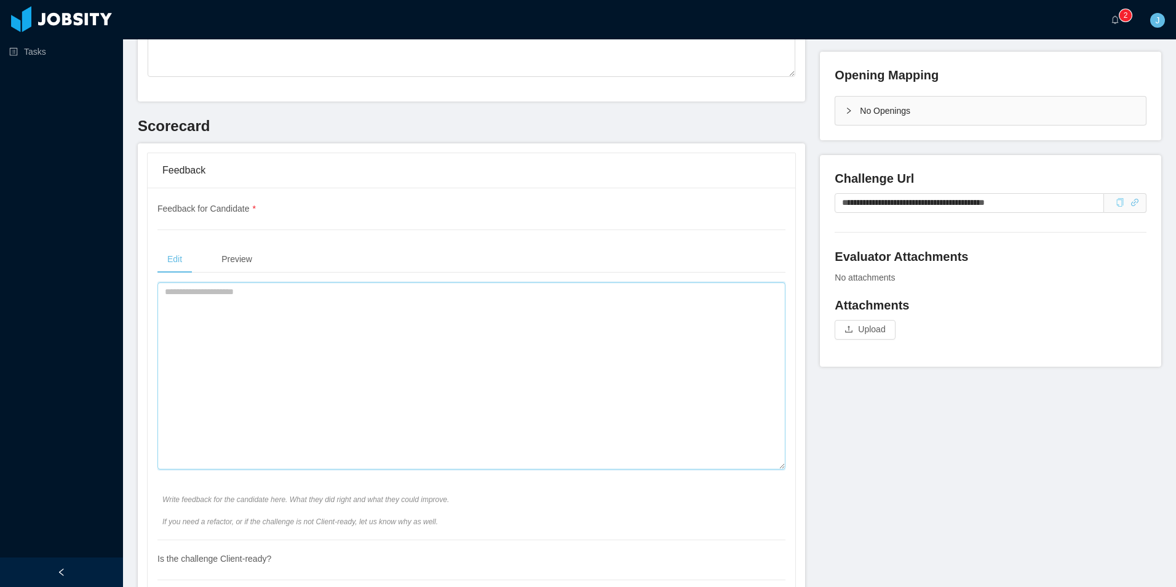
click at [269, 381] on textarea at bounding box center [471, 375] width 628 height 187
type textarea "*"
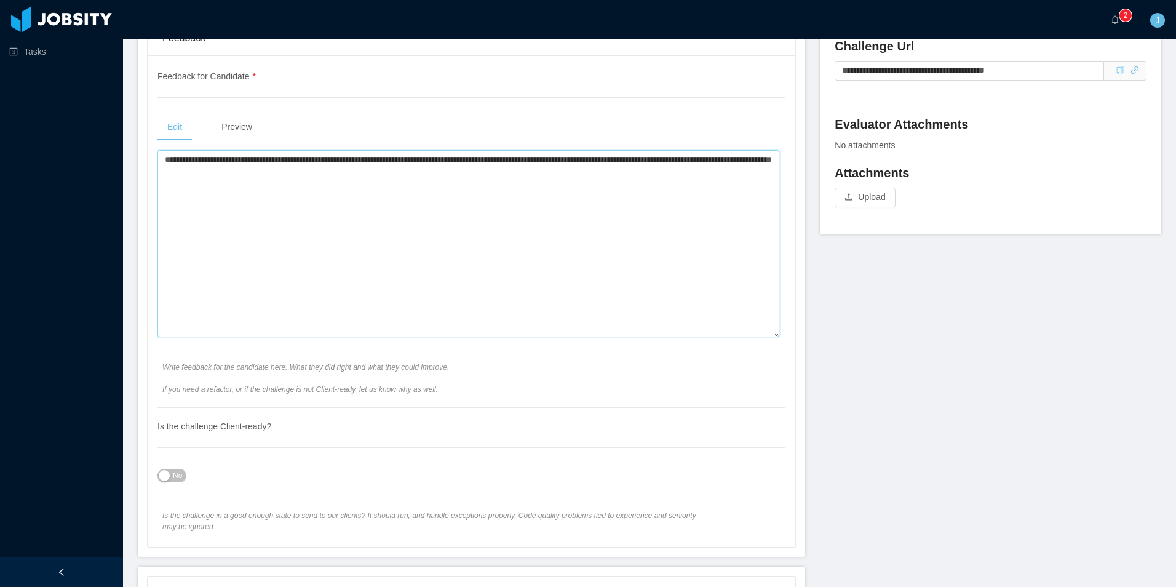
scroll to position [492, 0]
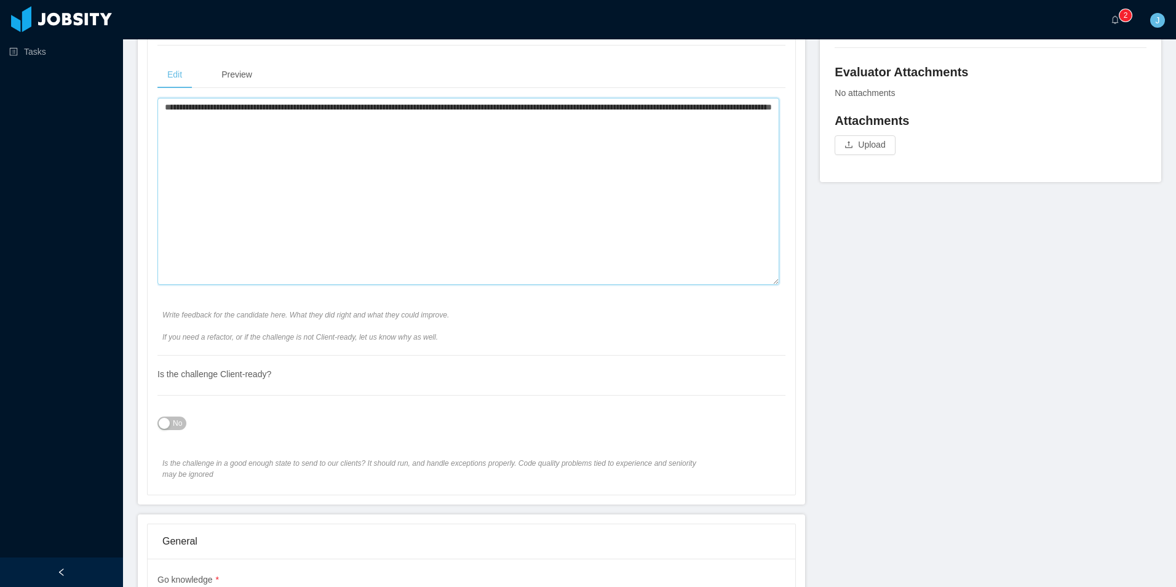
click at [413, 221] on textarea "**********" at bounding box center [468, 191] width 622 height 187
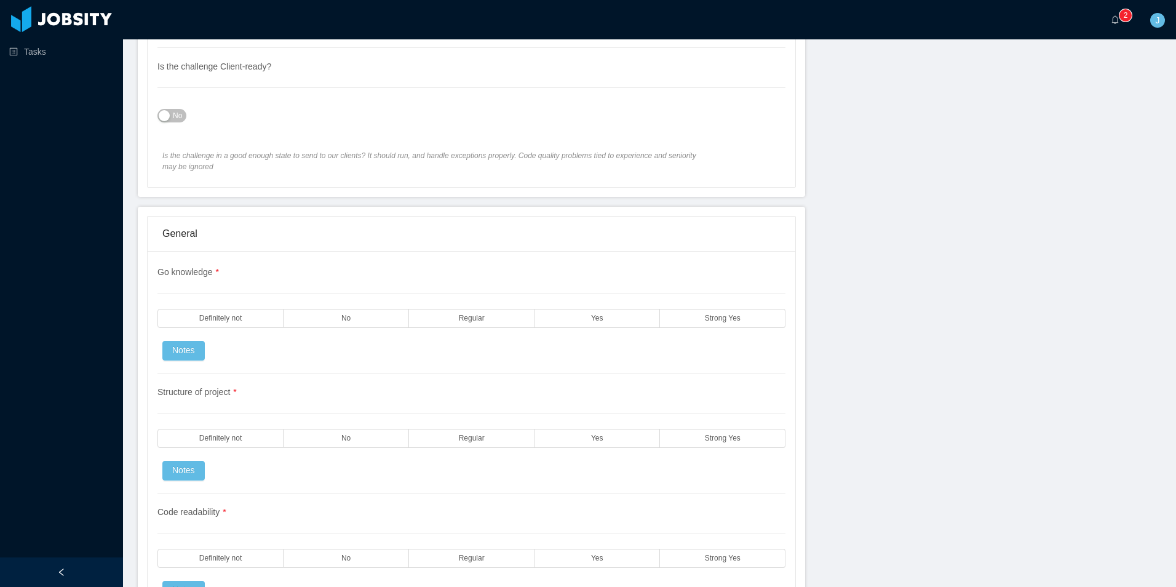
type textarea "**********"
click at [174, 115] on span "No" at bounding box center [177, 115] width 9 height 12
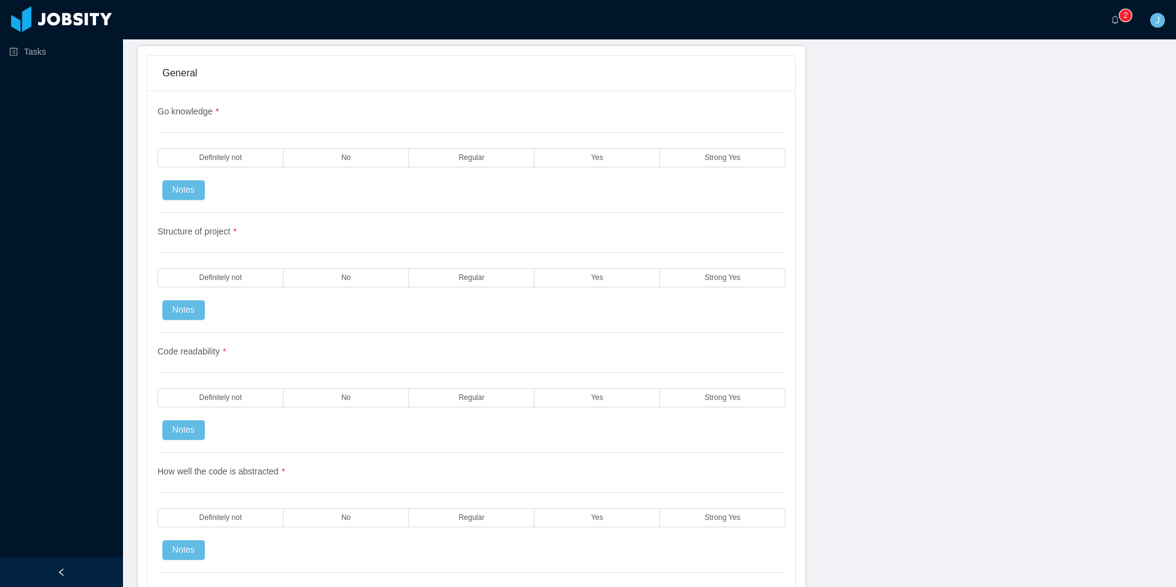
scroll to position [984, 0]
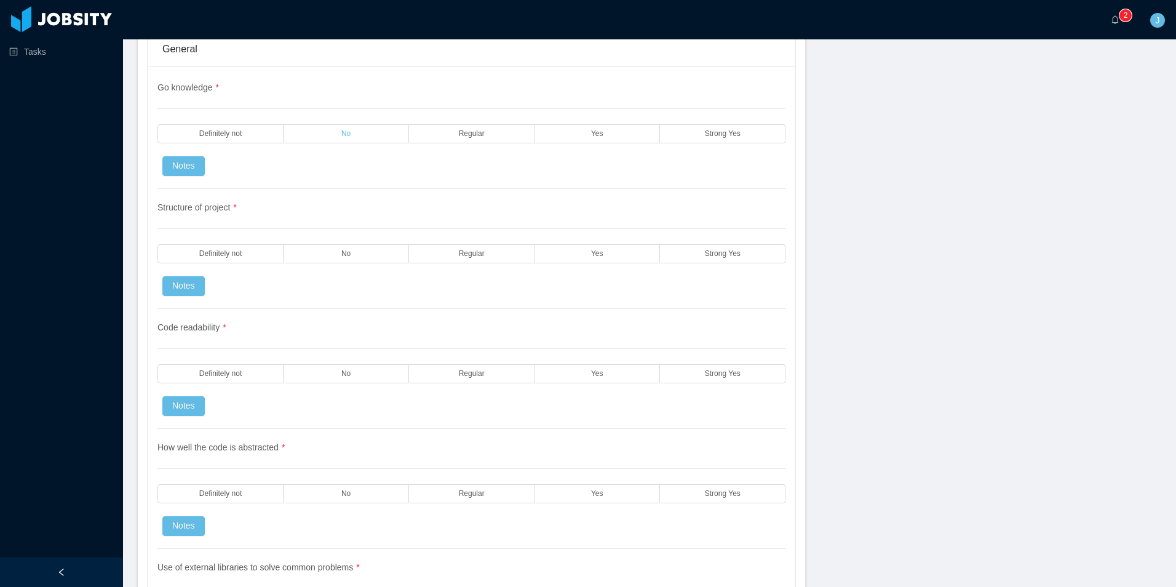
click at [333, 133] on label "No" at bounding box center [346, 133] width 125 height 19
click at [359, 253] on label "No" at bounding box center [346, 253] width 125 height 19
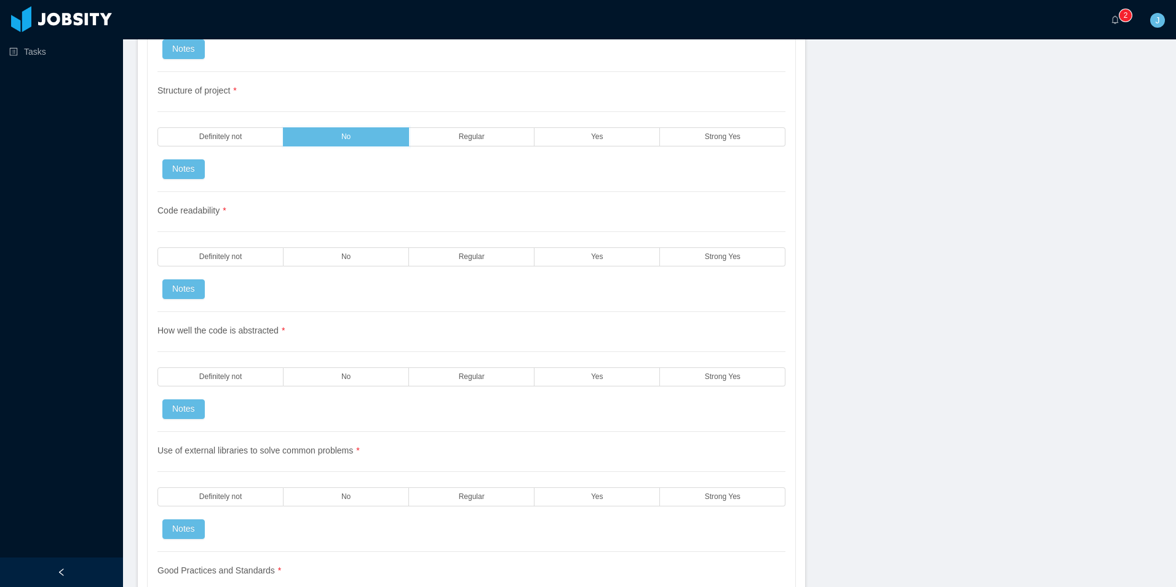
scroll to position [1107, 0]
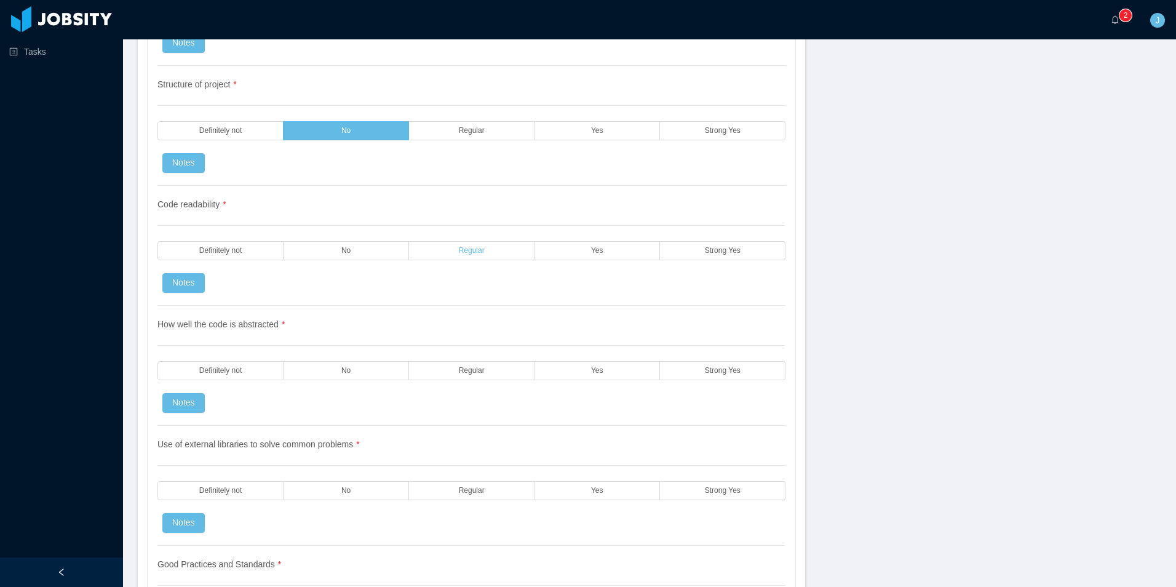
click at [448, 254] on label "Regular" at bounding box center [471, 250] width 125 height 19
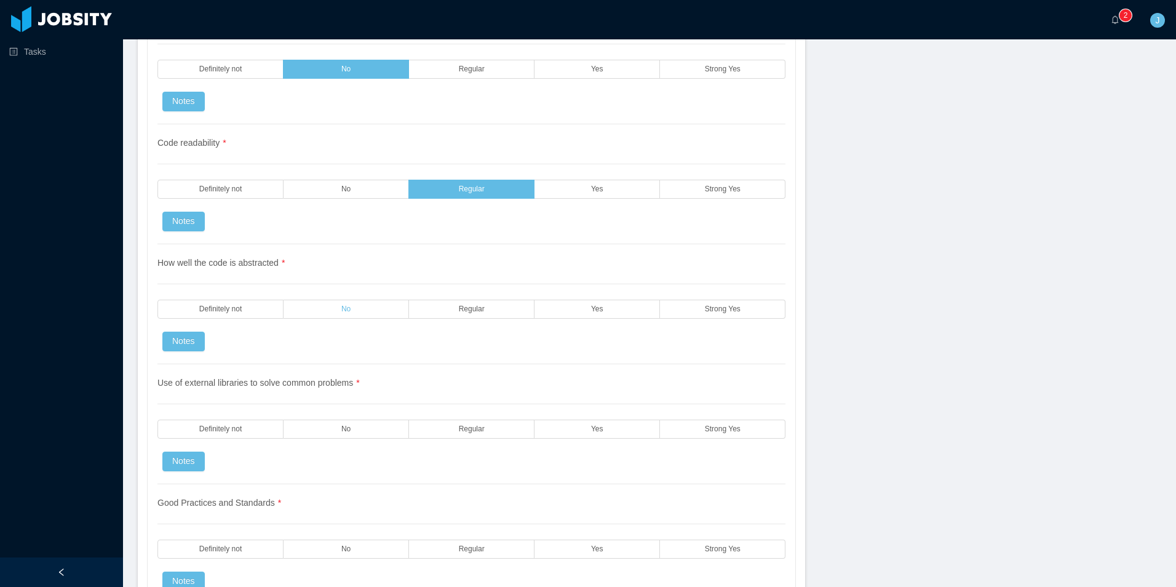
click at [327, 311] on label "No" at bounding box center [346, 309] width 125 height 19
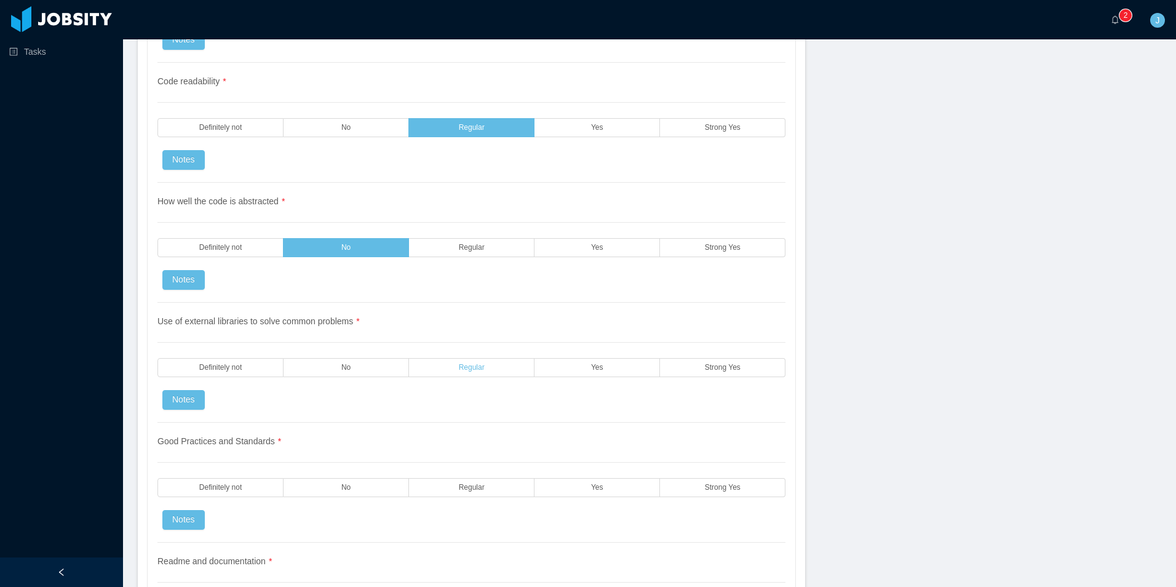
click at [469, 363] on span "Regular" at bounding box center [472, 367] width 26 height 8
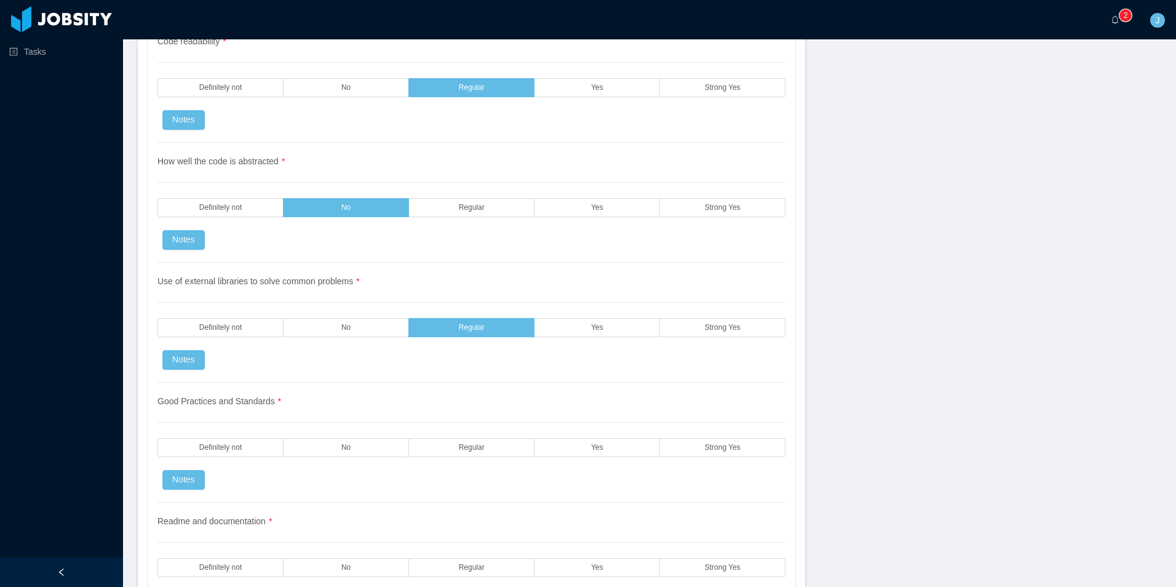
scroll to position [1476, 0]
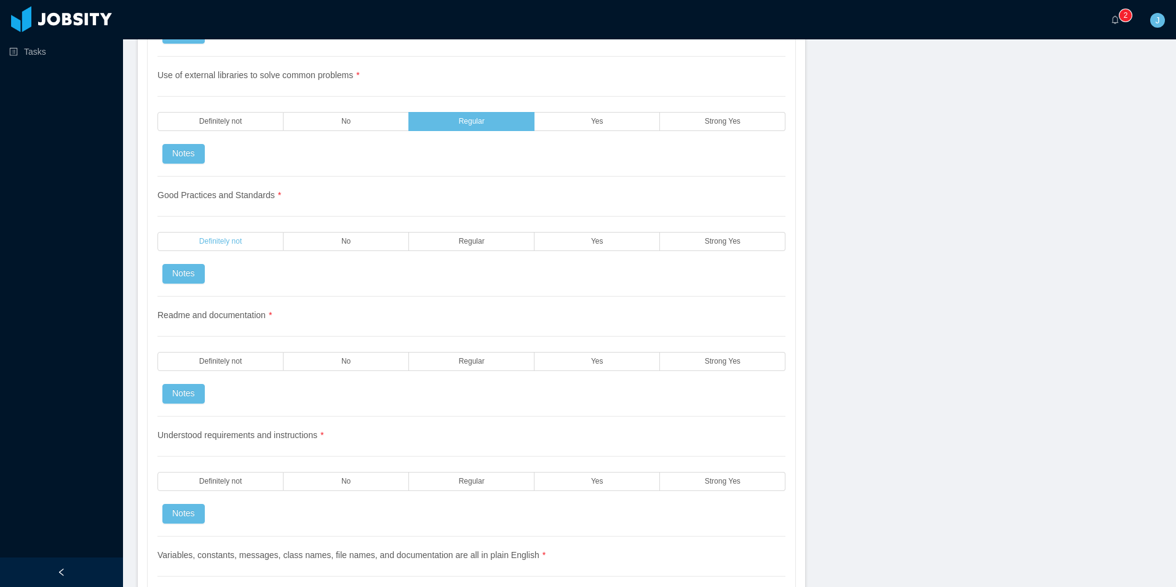
click at [262, 244] on label "Definitely not" at bounding box center [220, 241] width 126 height 19
click at [322, 242] on label "No" at bounding box center [346, 241] width 125 height 19
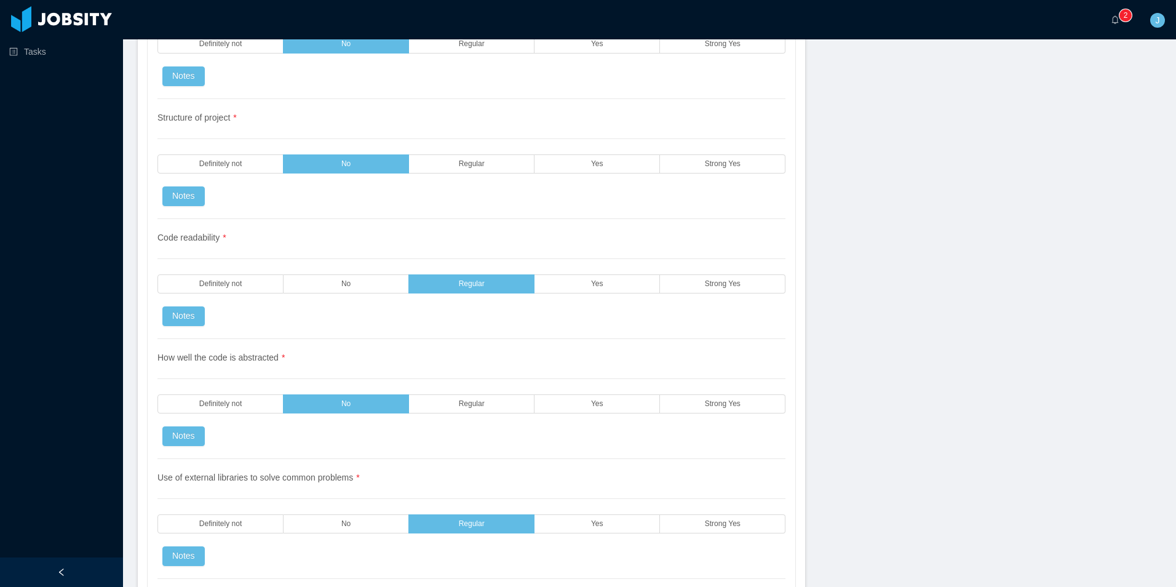
scroll to position [1045, 0]
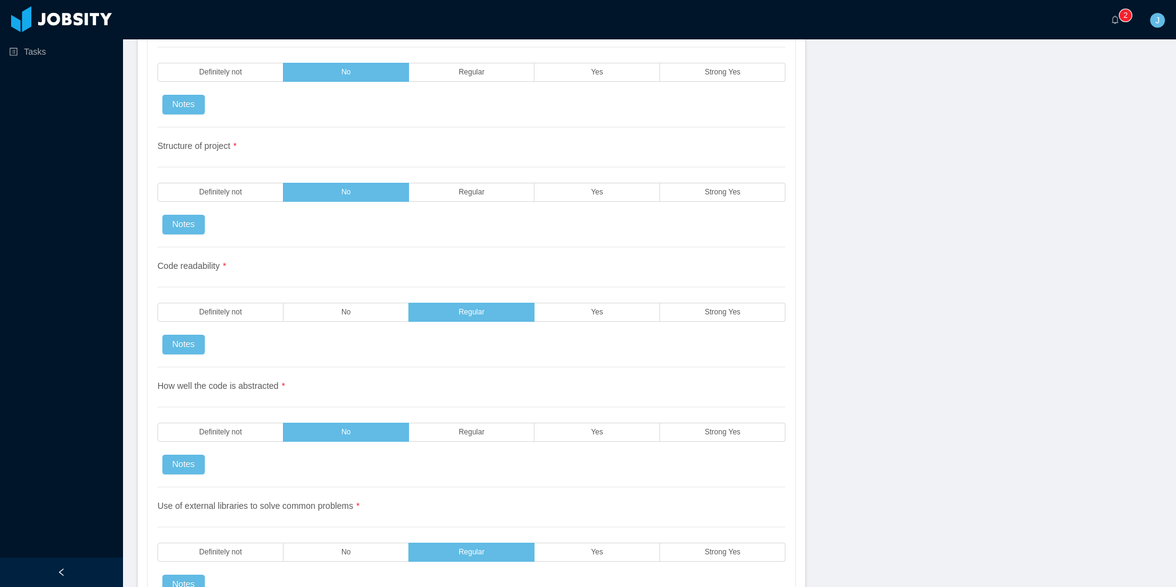
click at [450, 82] on div "Go knowledge * Definitely not No Regular Yes Strong Yes Notes" at bounding box center [471, 74] width 628 height 108
click at [448, 80] on label "Regular" at bounding box center [471, 72] width 125 height 19
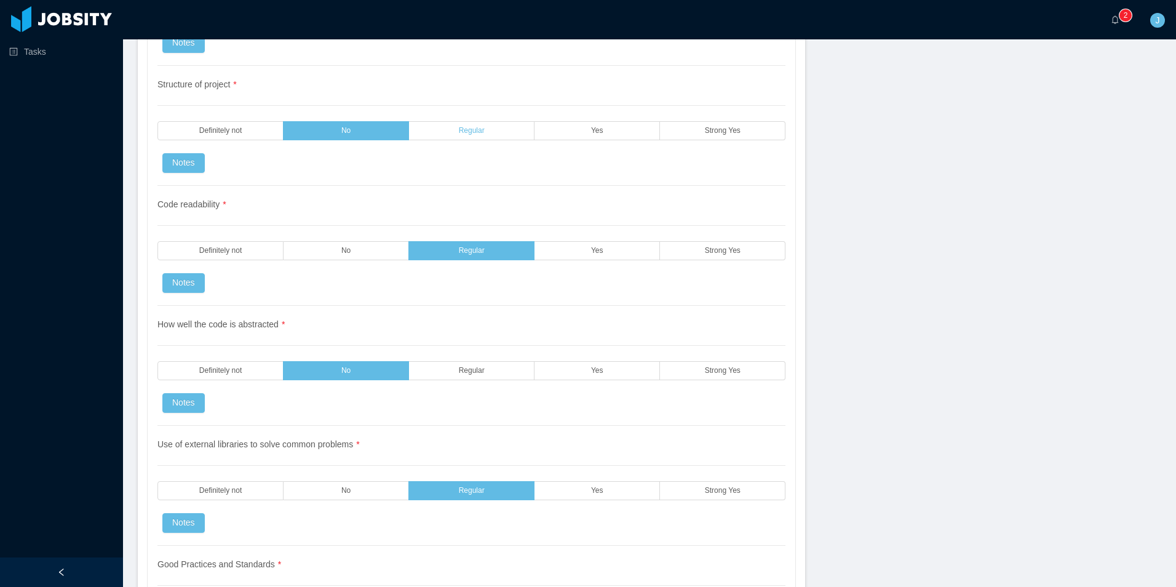
click at [461, 129] on span "Regular" at bounding box center [472, 131] width 26 height 8
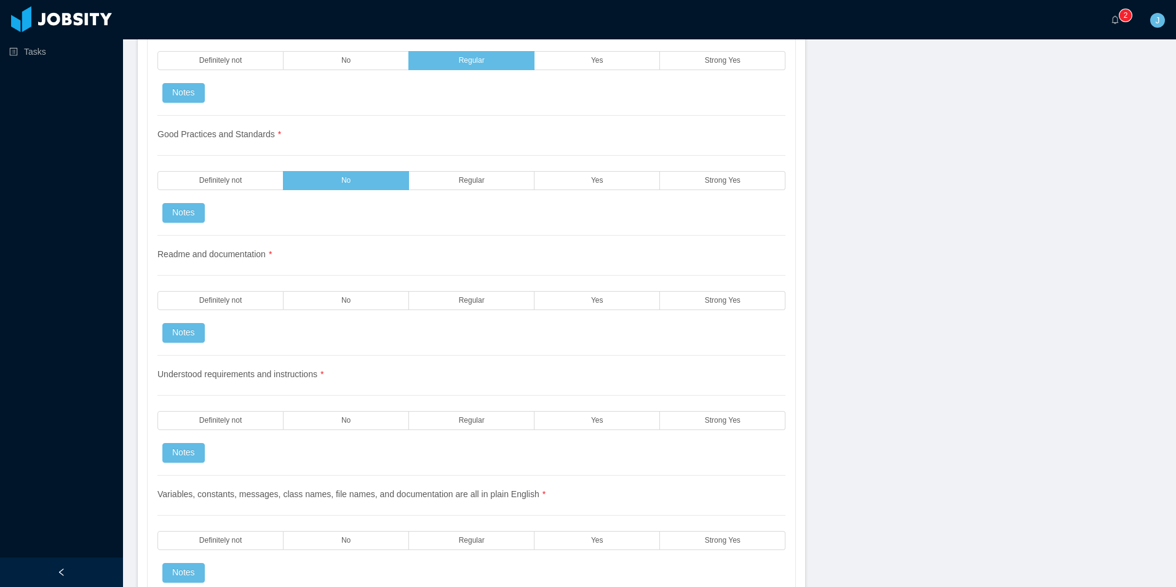
scroll to position [1537, 0]
click at [612, 303] on label "Yes" at bounding box center [596, 299] width 125 height 19
click at [555, 421] on label "Yes" at bounding box center [596, 419] width 125 height 19
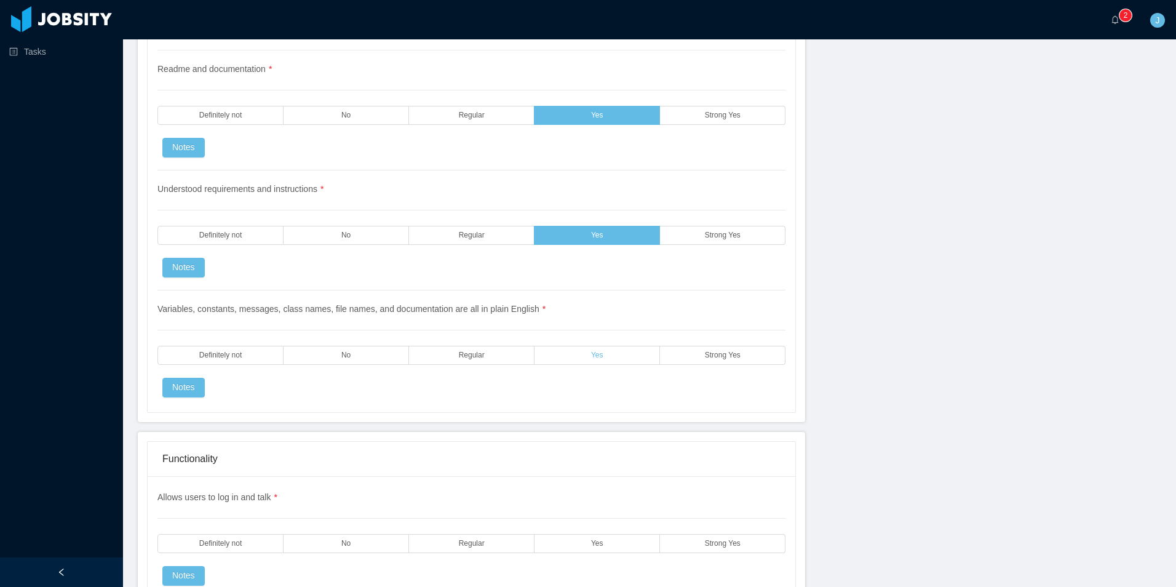
click at [604, 348] on label "Yes" at bounding box center [596, 355] width 125 height 19
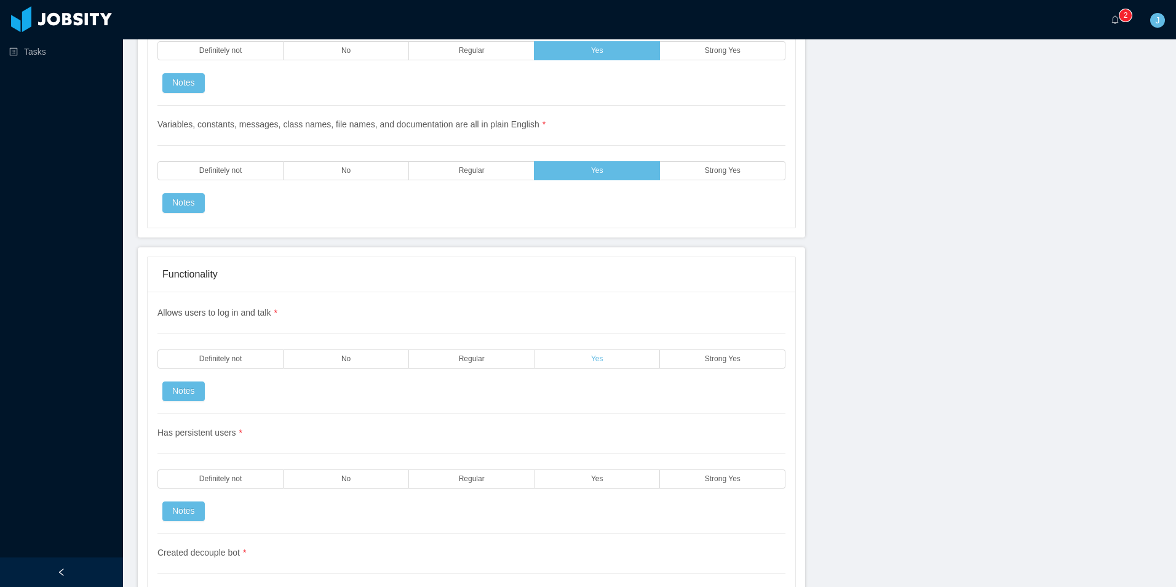
click at [608, 355] on label "Yes" at bounding box center [596, 358] width 125 height 19
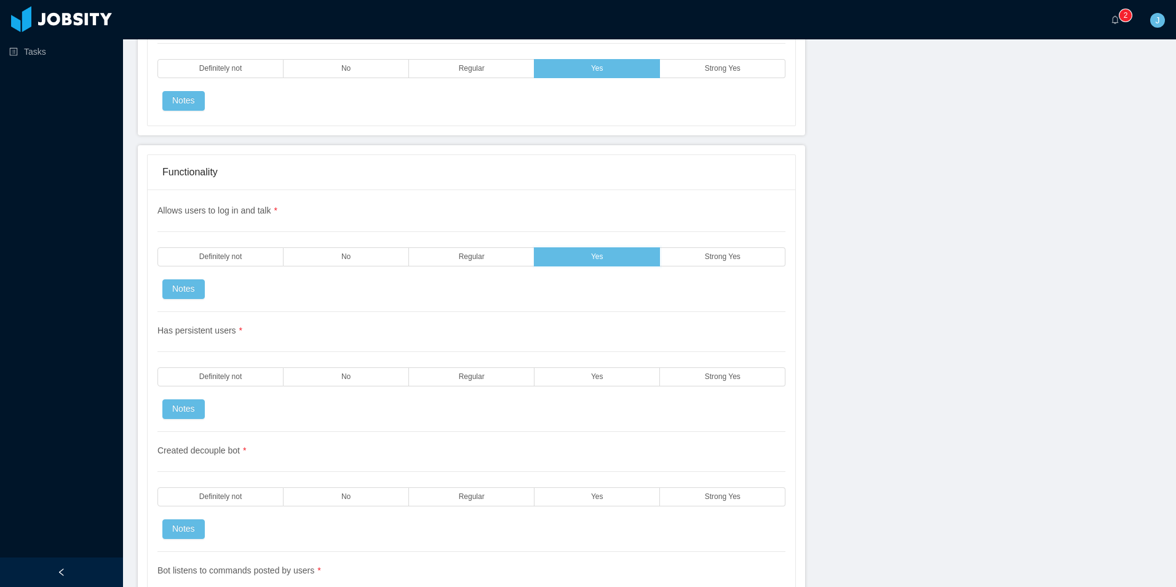
scroll to position [2029, 0]
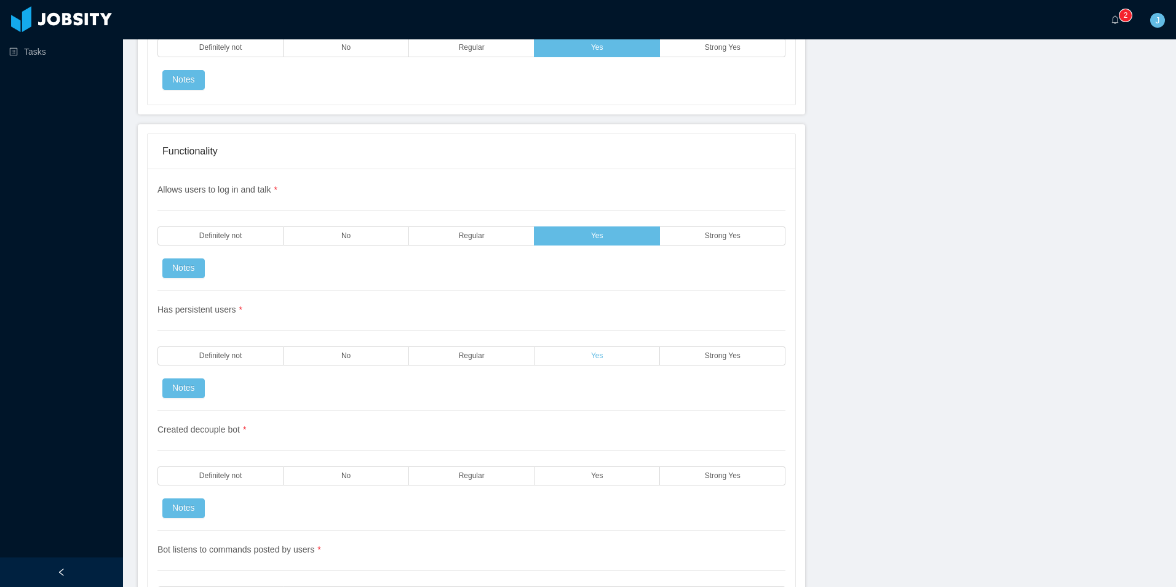
click at [612, 359] on label "Yes" at bounding box center [596, 355] width 125 height 19
click at [553, 482] on label "Yes" at bounding box center [596, 475] width 125 height 19
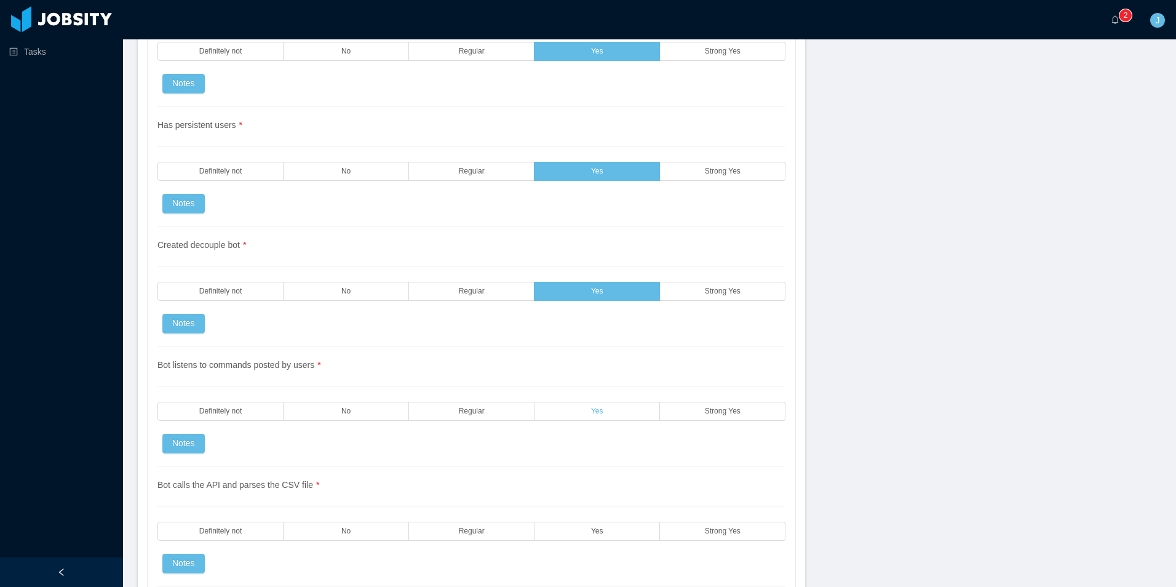
click at [579, 415] on label "Yes" at bounding box center [596, 411] width 125 height 19
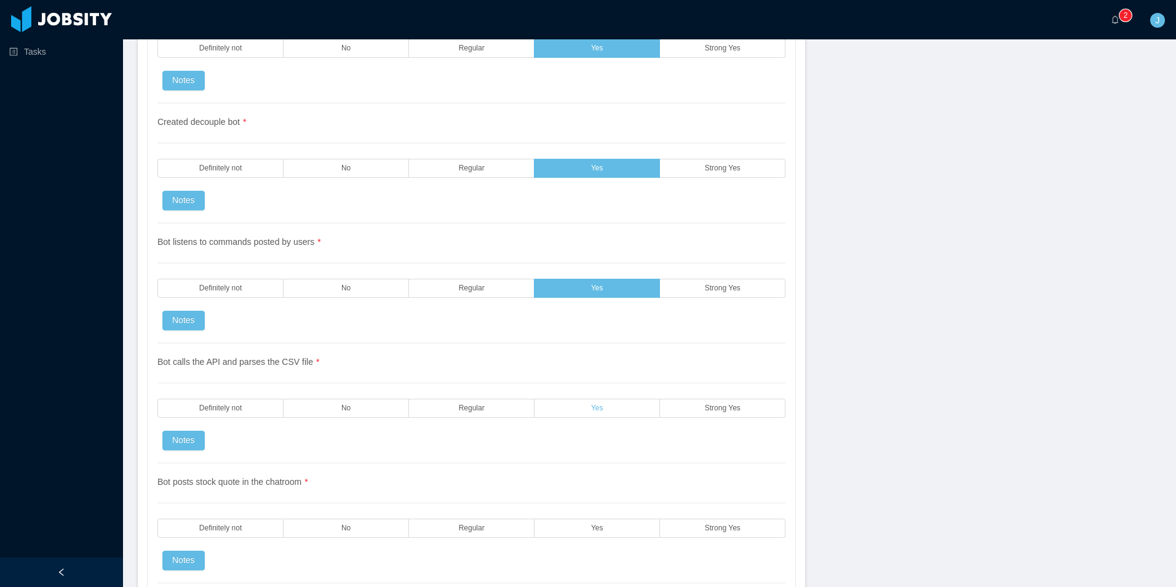
click at [598, 416] on label "Yes" at bounding box center [596, 408] width 125 height 19
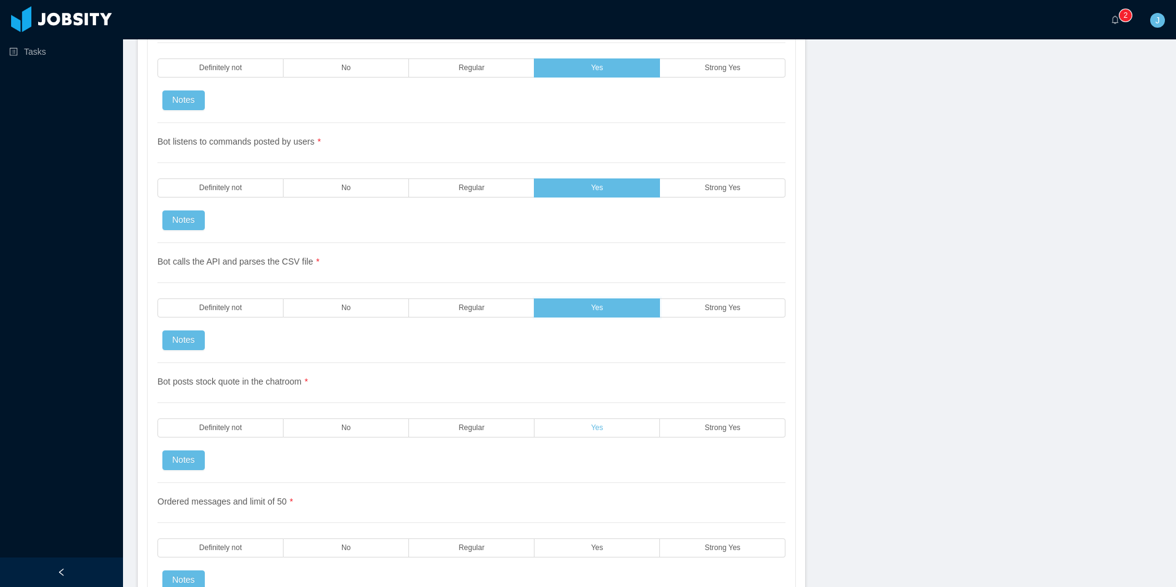
scroll to position [2460, 0]
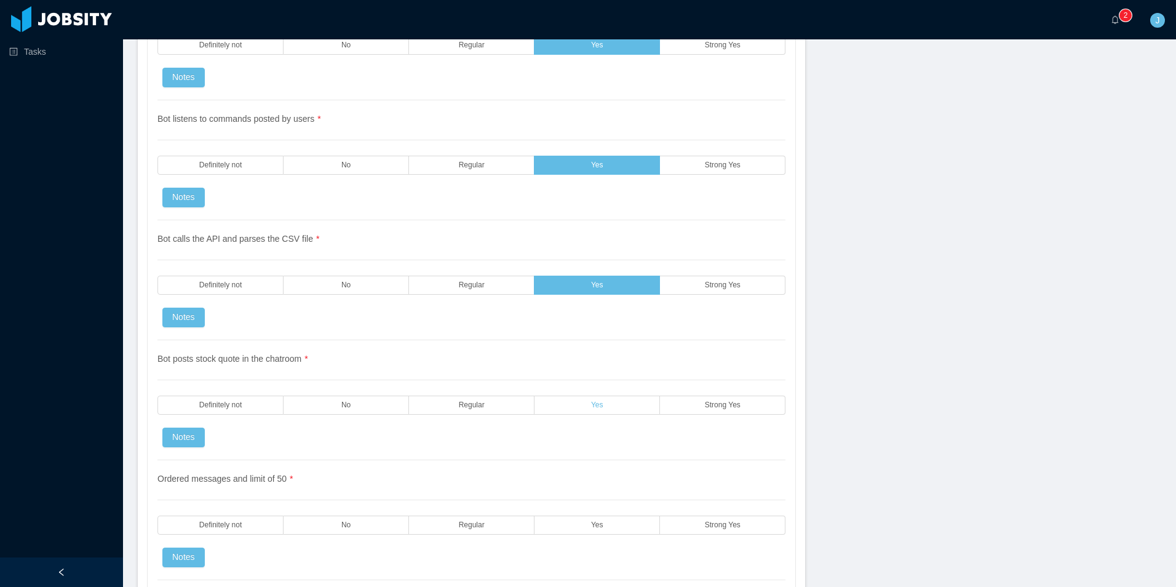
click at [597, 406] on span "Yes" at bounding box center [597, 405] width 12 height 8
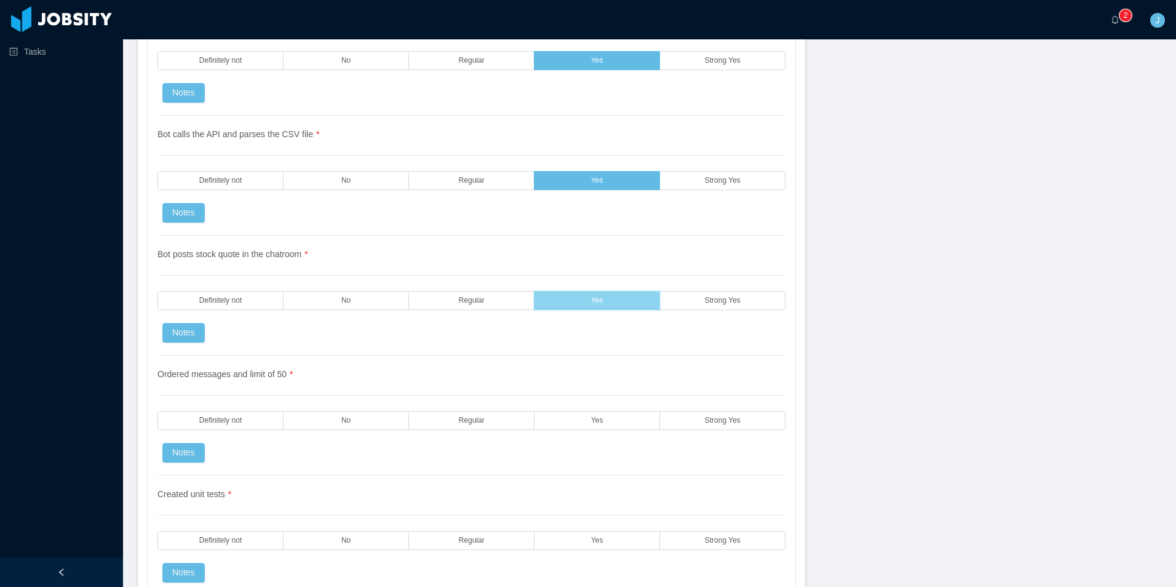
scroll to position [2583, 0]
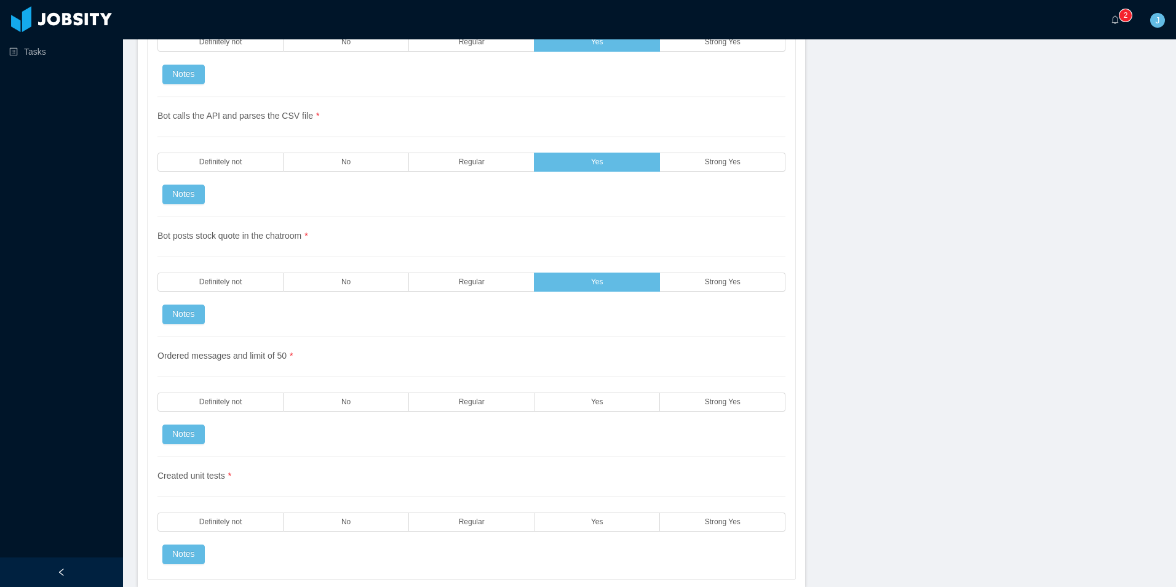
click at [331, 413] on div "Ordered messages and limit of 50 * Definitely not No Regular Yes Strong Yes Not…" at bounding box center [471, 397] width 628 height 120
click at [328, 406] on label "No" at bounding box center [346, 401] width 125 height 19
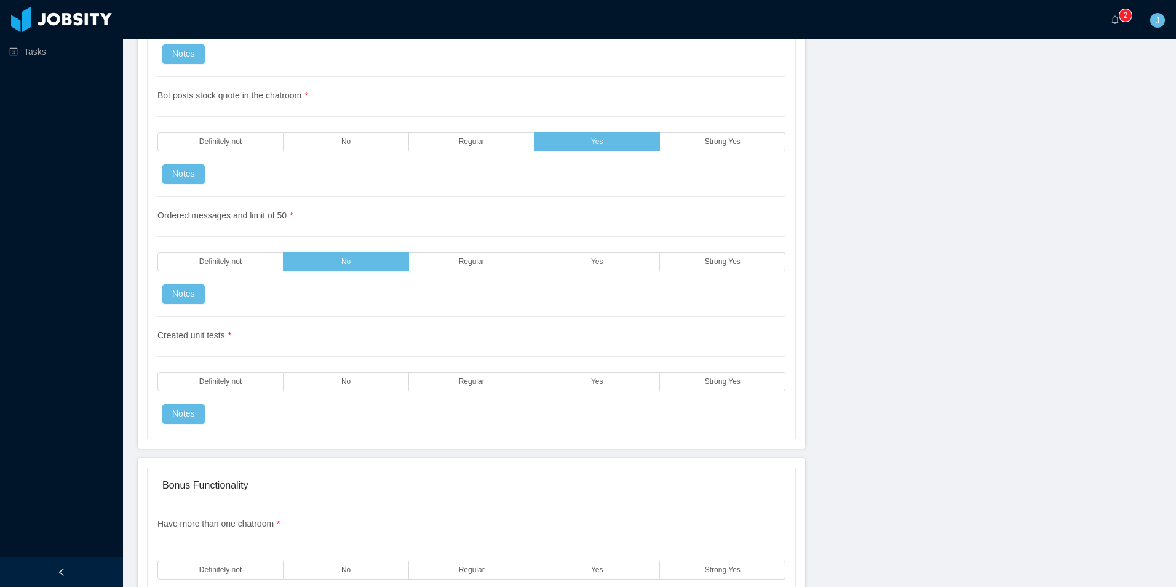
scroll to position [2767, 0]
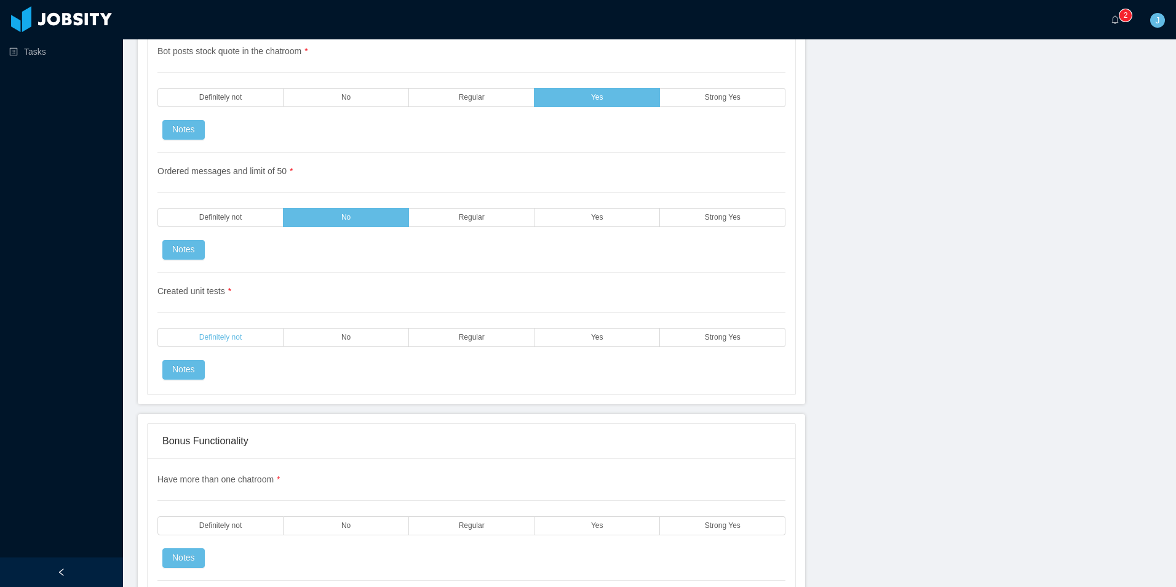
click at [259, 331] on label "Definitely not" at bounding box center [220, 337] width 126 height 19
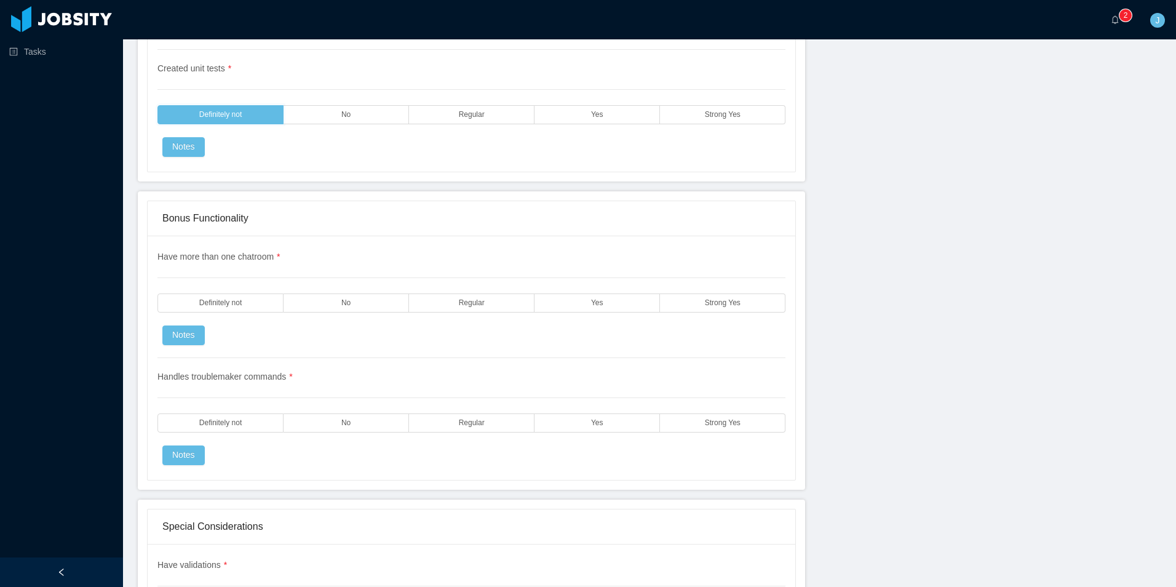
scroll to position [3013, 0]
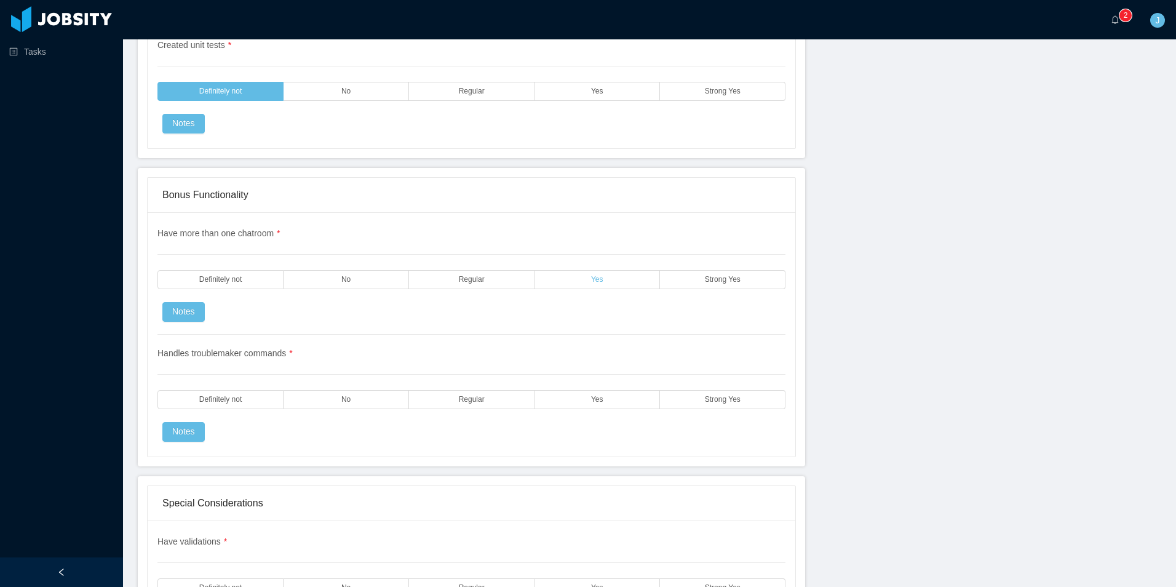
click at [562, 282] on label "Yes" at bounding box center [596, 279] width 125 height 19
drag, startPoint x: 542, startPoint y: 398, endPoint x: 536, endPoint y: 400, distance: 6.6
click at [544, 398] on label "Yes" at bounding box center [596, 399] width 125 height 19
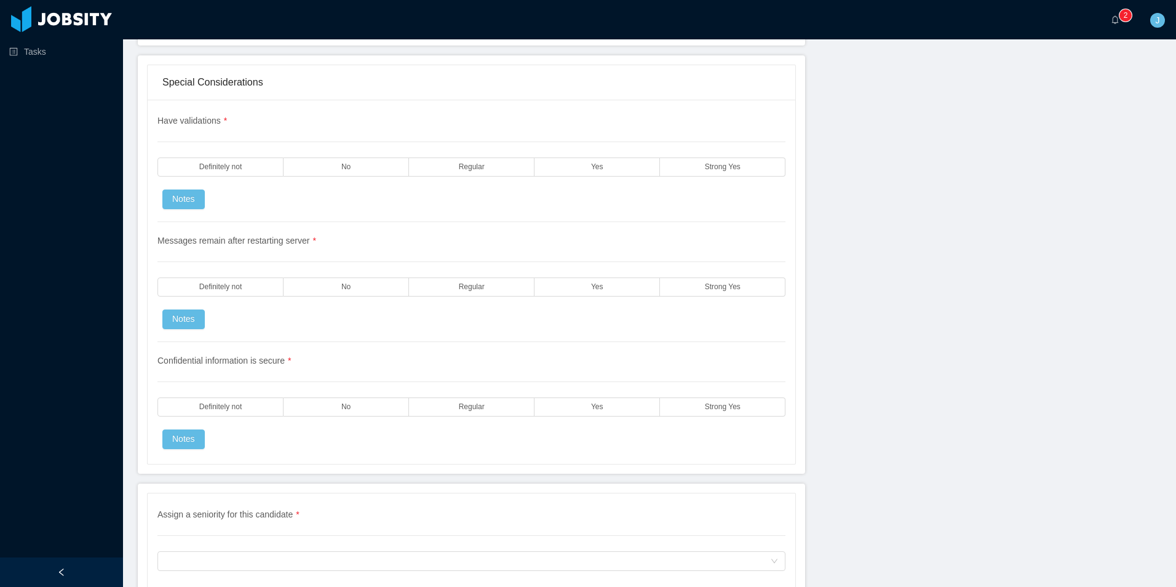
scroll to position [3444, 0]
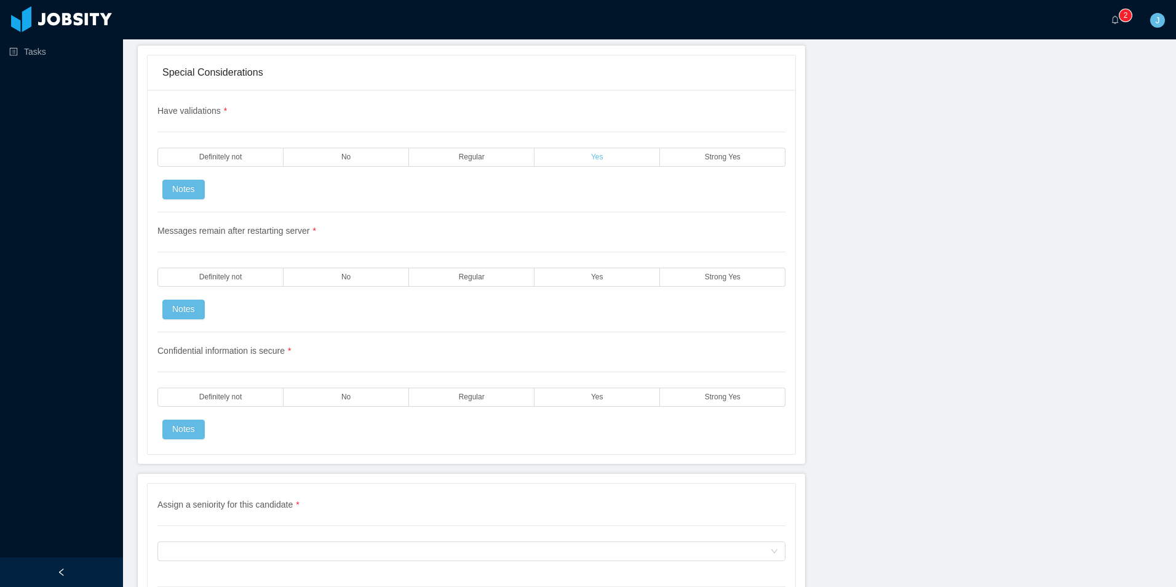
click at [574, 154] on label "Yes" at bounding box center [596, 157] width 125 height 19
click at [571, 279] on label "Yes" at bounding box center [596, 277] width 125 height 19
click at [587, 399] on label "Yes" at bounding box center [596, 396] width 125 height 19
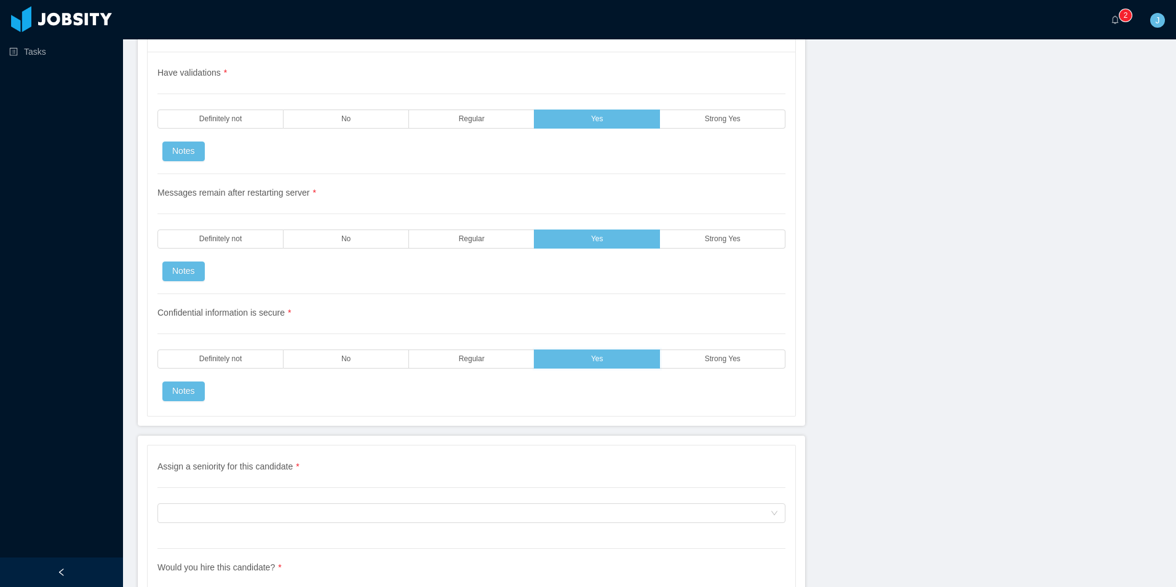
scroll to position [3613, 0]
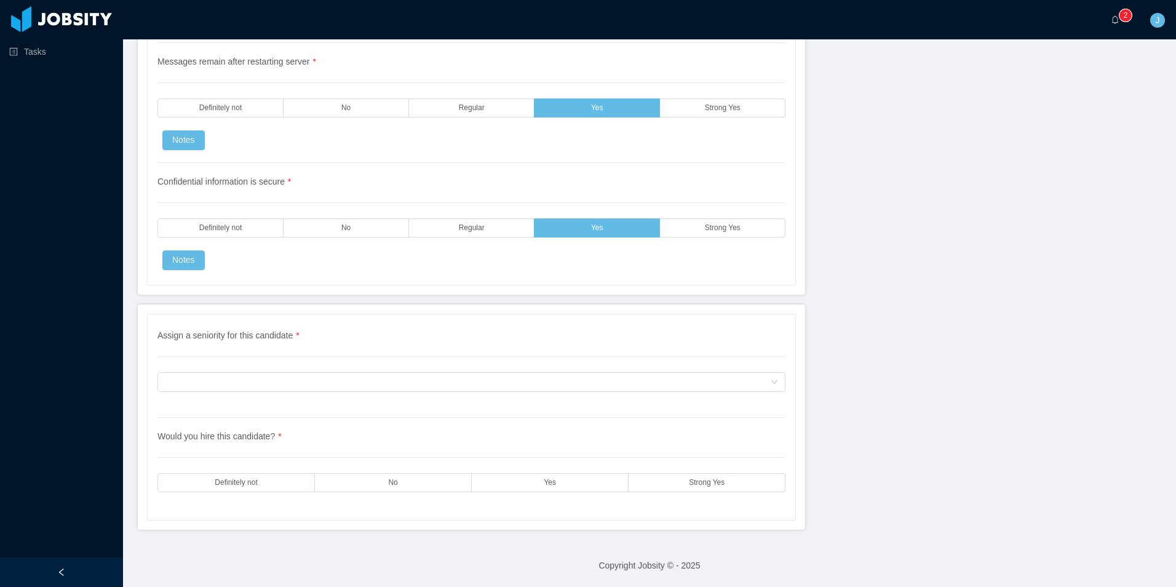
click at [240, 370] on div "Assign a seniority for this candidate * Assign a seniority for this candidate" at bounding box center [471, 373] width 628 height 89
drag, startPoint x: 242, startPoint y: 370, endPoint x: 240, endPoint y: 376, distance: 6.4
click at [241, 373] on div "Assign a seniority for this candidate * Assign a seniority for this candidate" at bounding box center [471, 373] width 628 height 89
click at [240, 378] on div "Assign a seniority for this candidate" at bounding box center [467, 382] width 605 height 18
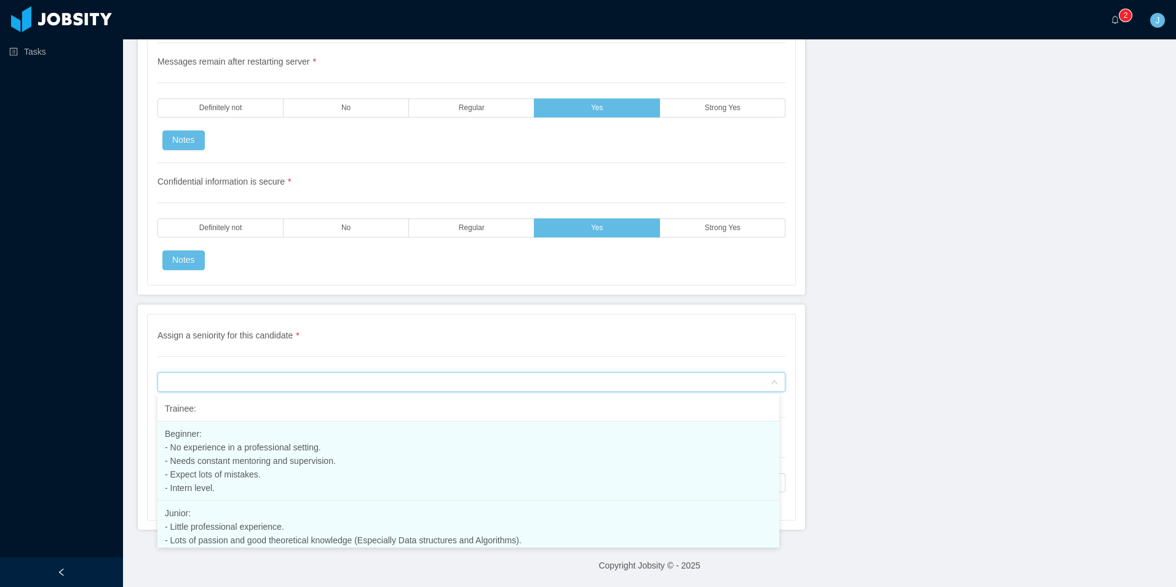
scroll to position [33, 0]
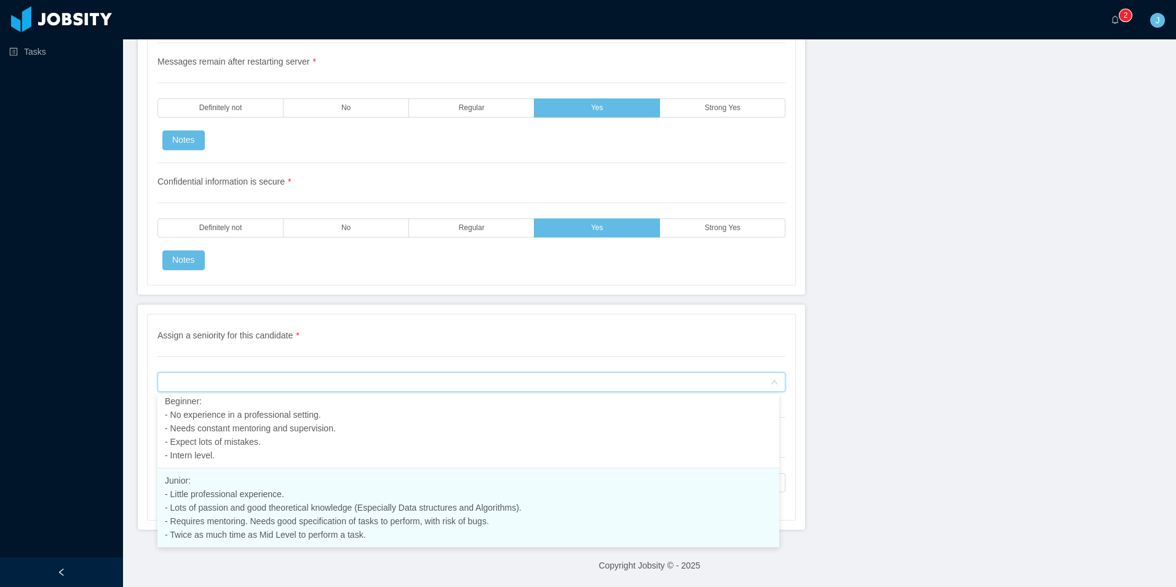
click at [207, 512] on span "Junior: - Little professional experience. - Lots of passion and good theoretica…" at bounding box center [343, 507] width 357 height 64
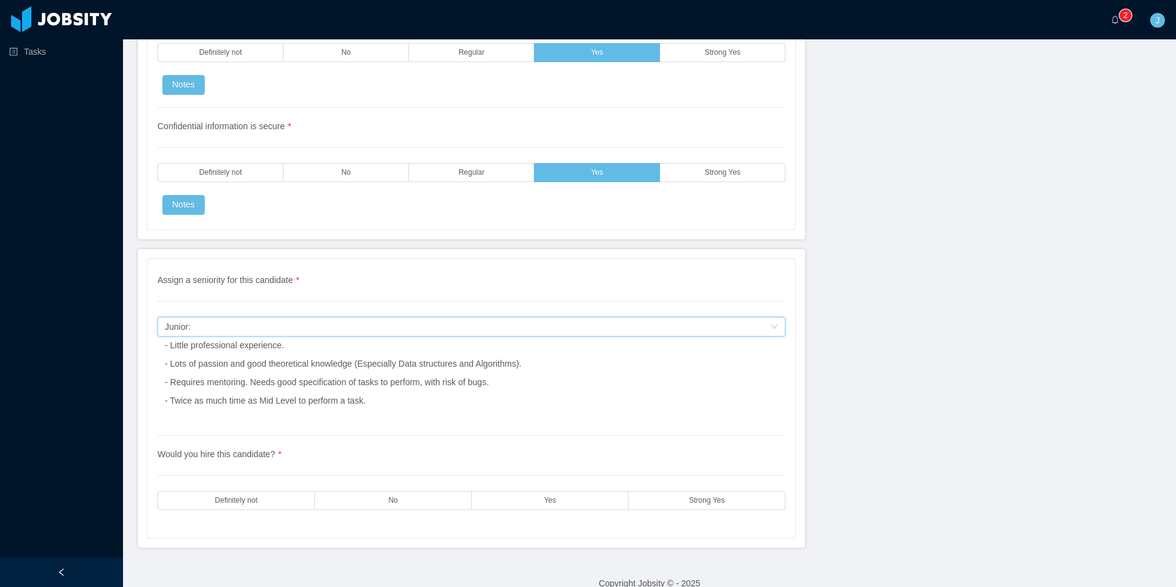
scroll to position [3686, 0]
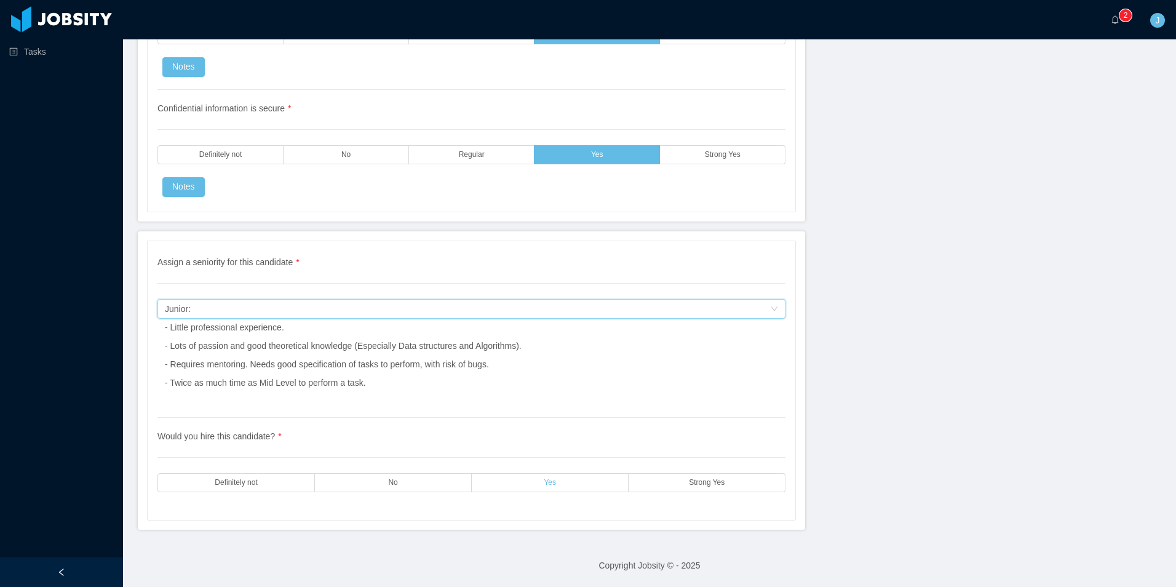
click at [537, 477] on label "Yes" at bounding box center [550, 482] width 157 height 19
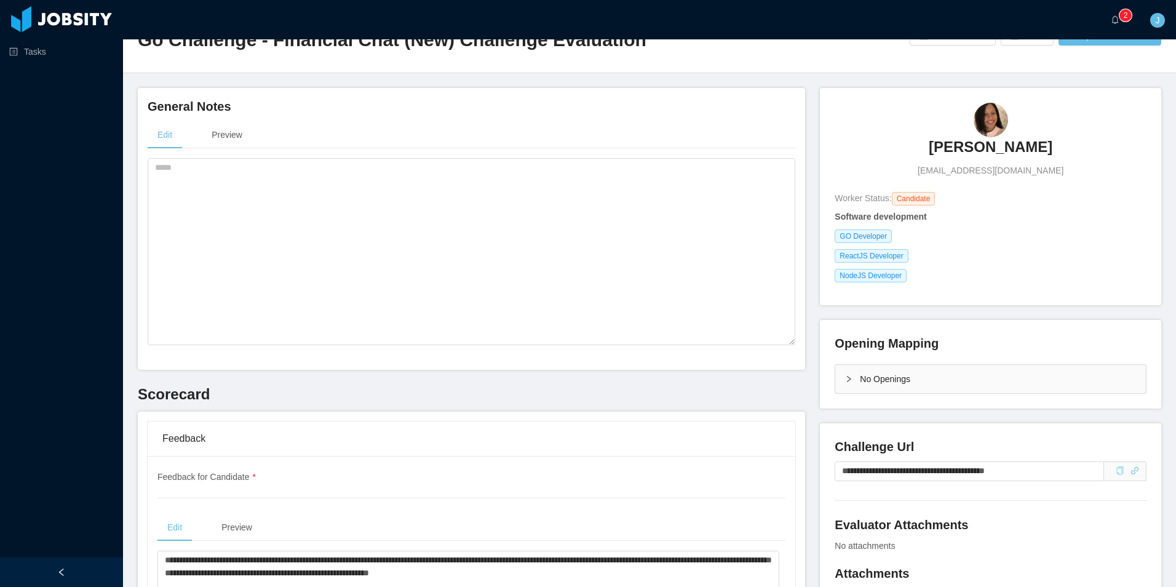
scroll to position [0, 0]
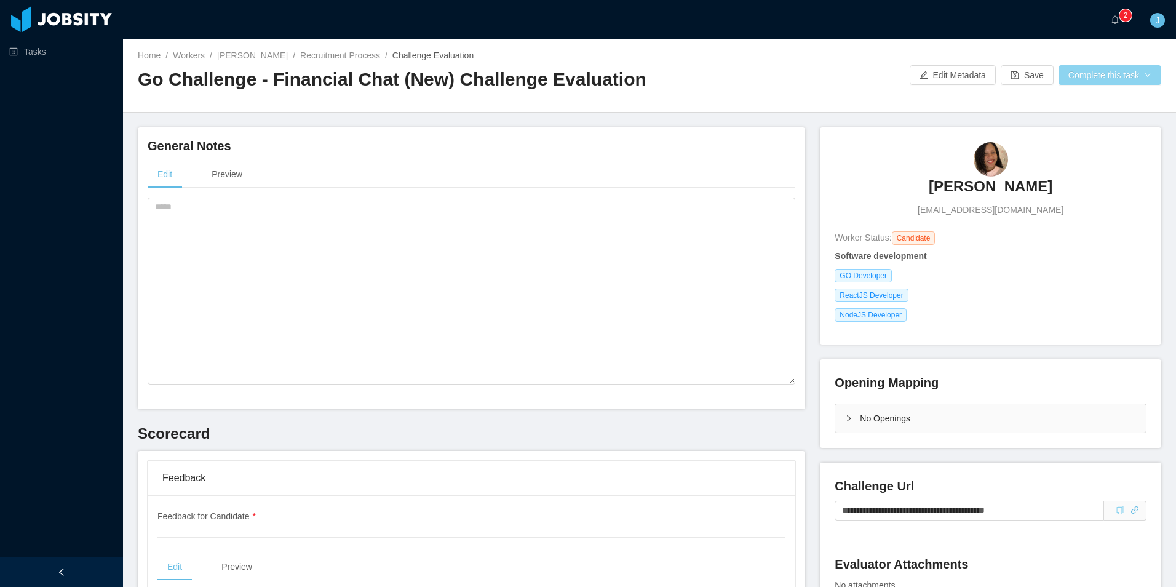
click at [1134, 76] on button "Complete this task" at bounding box center [1109, 75] width 103 height 20
click at [1079, 101] on button "Save Evaluation" at bounding box center [1101, 103] width 95 height 20
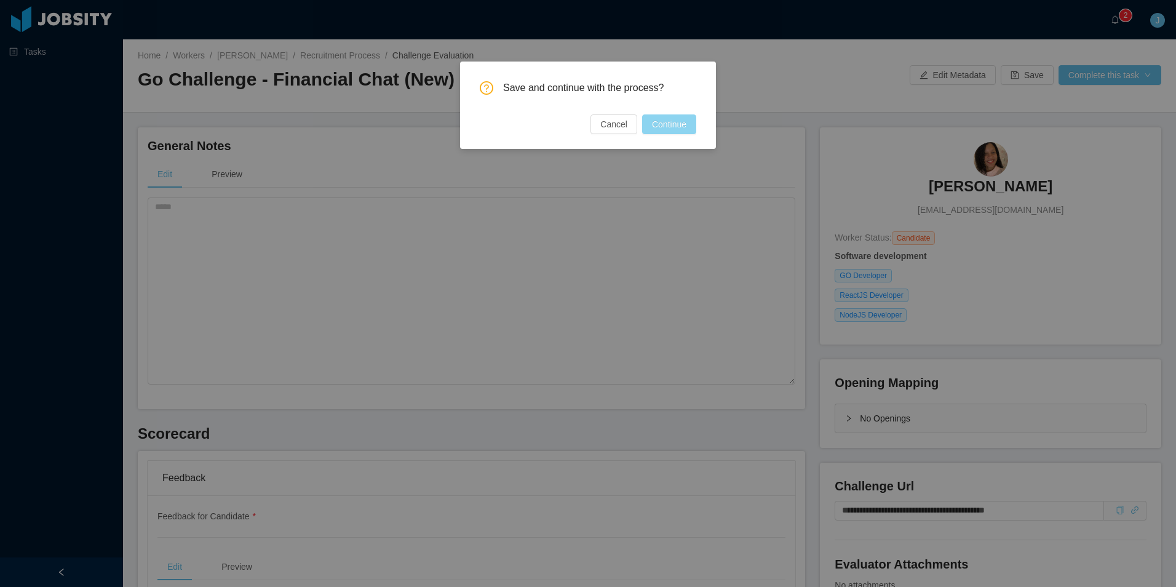
click at [659, 125] on button "Continue" at bounding box center [669, 124] width 54 height 20
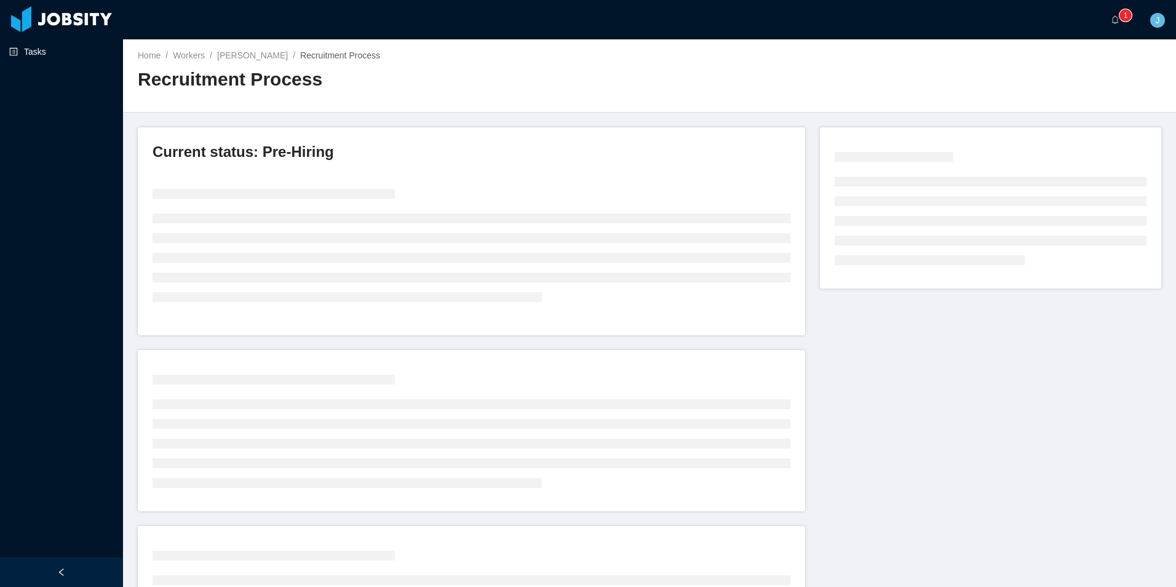
click at [41, 50] on link "Tasks" at bounding box center [61, 51] width 104 height 25
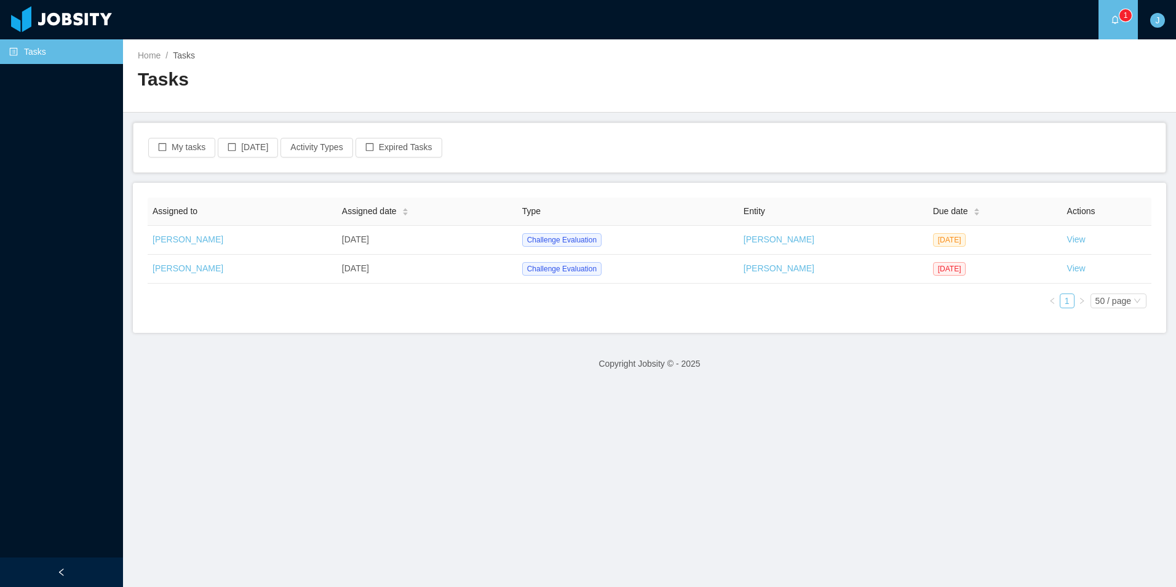
click at [581, 130] on div "My tasks Today Activity Types Expired Tasks" at bounding box center [649, 147] width 1032 height 49
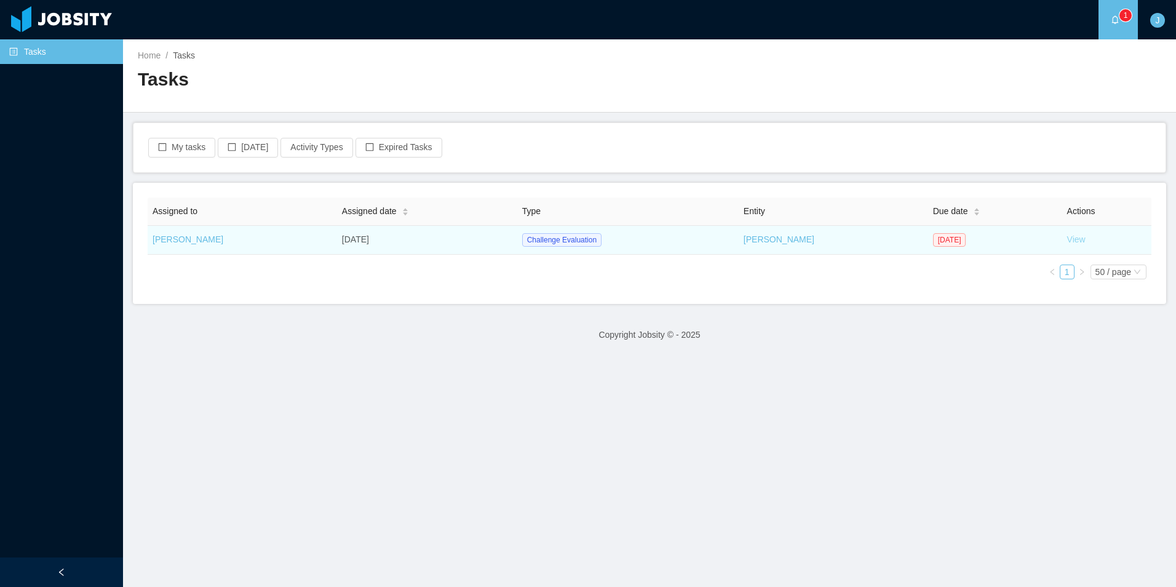
click at [1073, 239] on link "View" at bounding box center [1076, 239] width 18 height 10
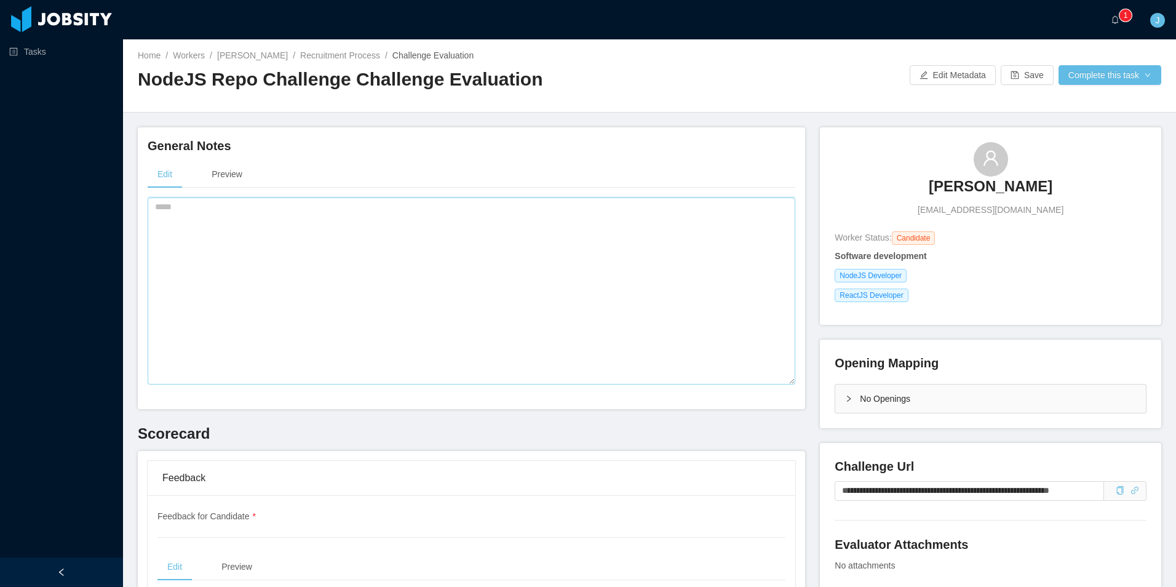
click at [414, 341] on textarea at bounding box center [472, 290] width 648 height 187
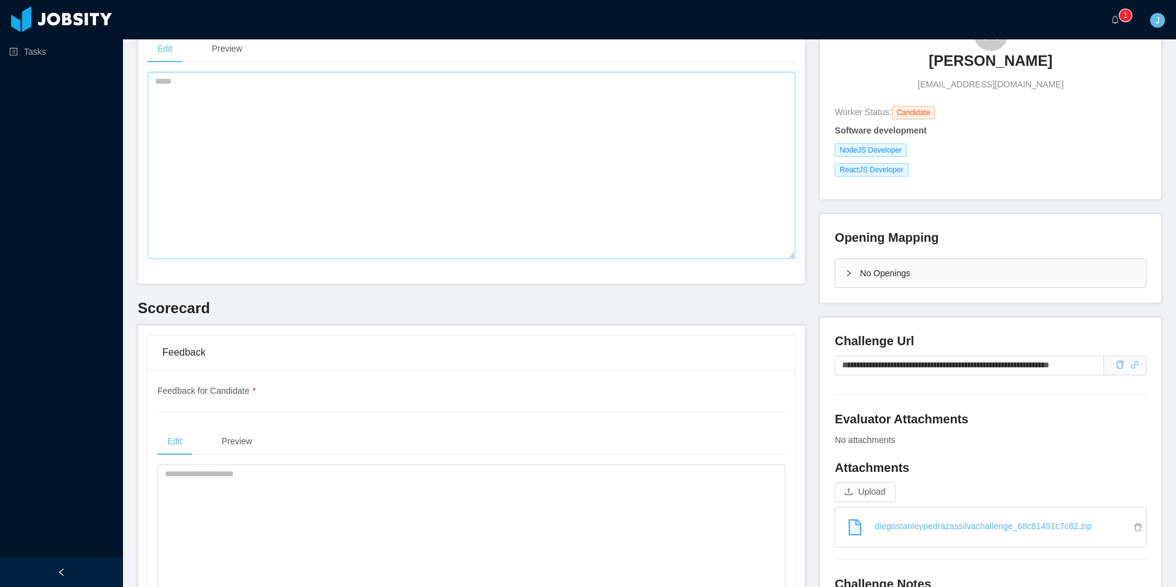
scroll to position [184, 0]
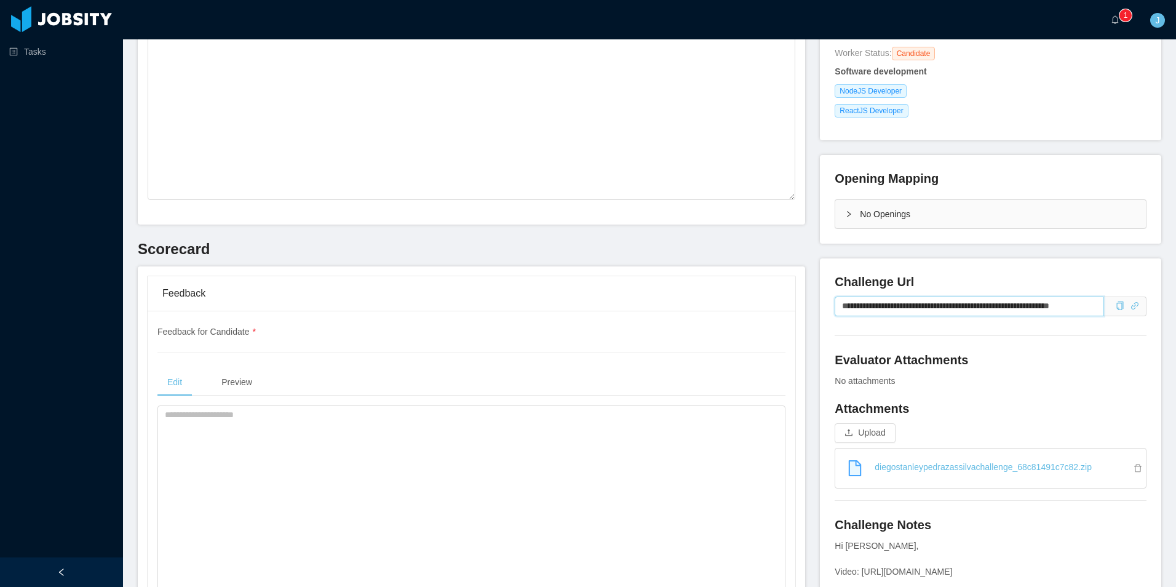
click at [1007, 313] on input "**********" at bounding box center [969, 306] width 269 height 20
click at [1007, 314] on input "**********" at bounding box center [969, 306] width 269 height 20
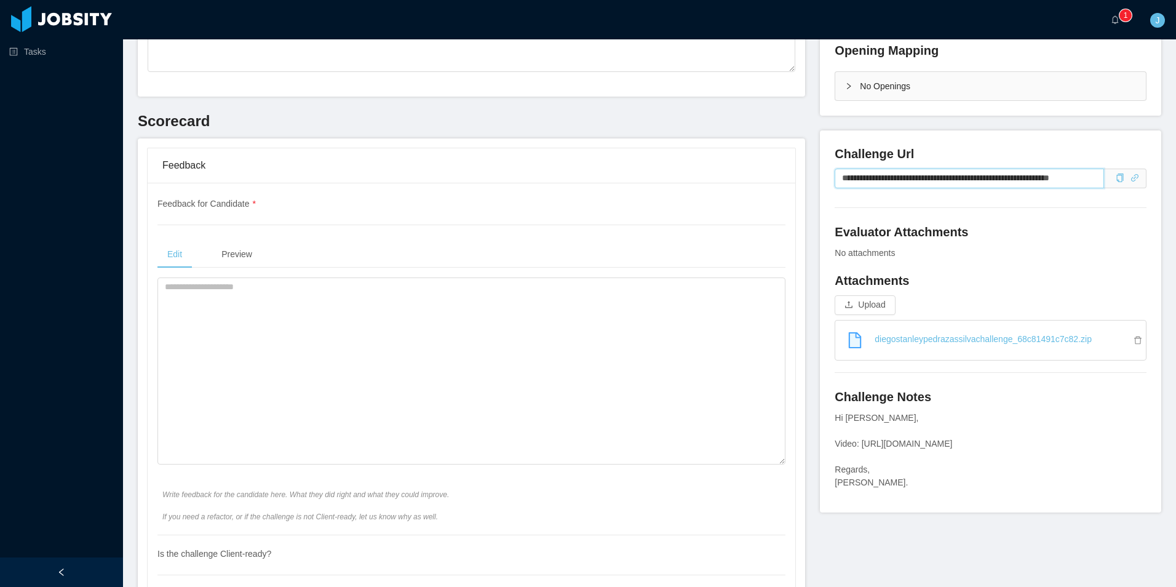
scroll to position [123, 0]
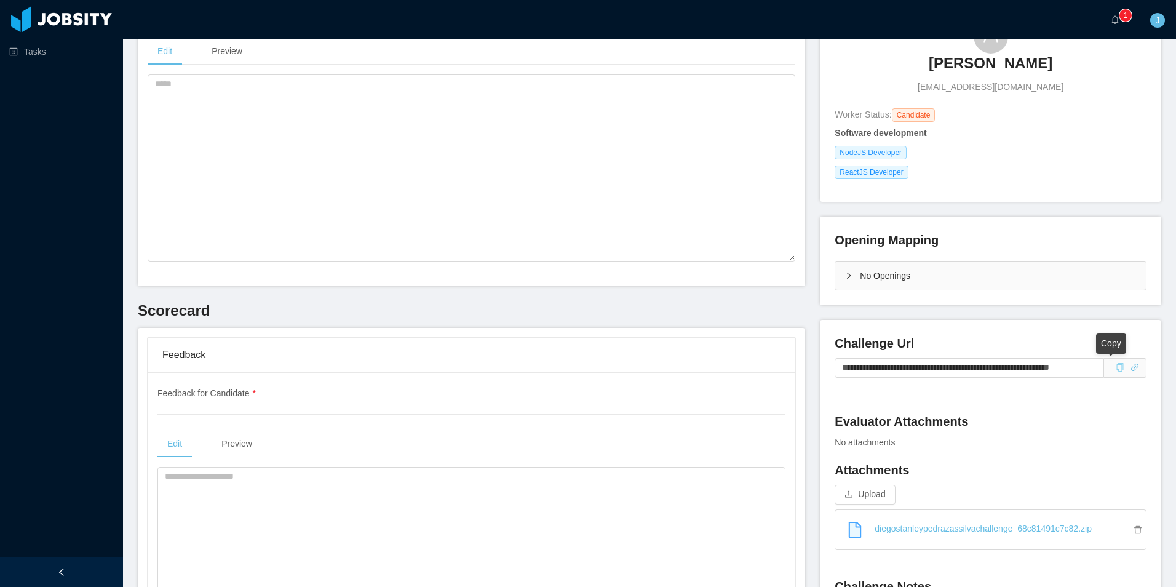
click at [1116, 370] on icon "icon: copy" at bounding box center [1119, 367] width 7 height 9
click at [1033, 531] on link "diegostanleypedrazassilvachallenge_68c81491c7c82.zip" at bounding box center [995, 528] width 301 height 27
click at [1116, 363] on icon "icon: copy" at bounding box center [1120, 367] width 9 height 9
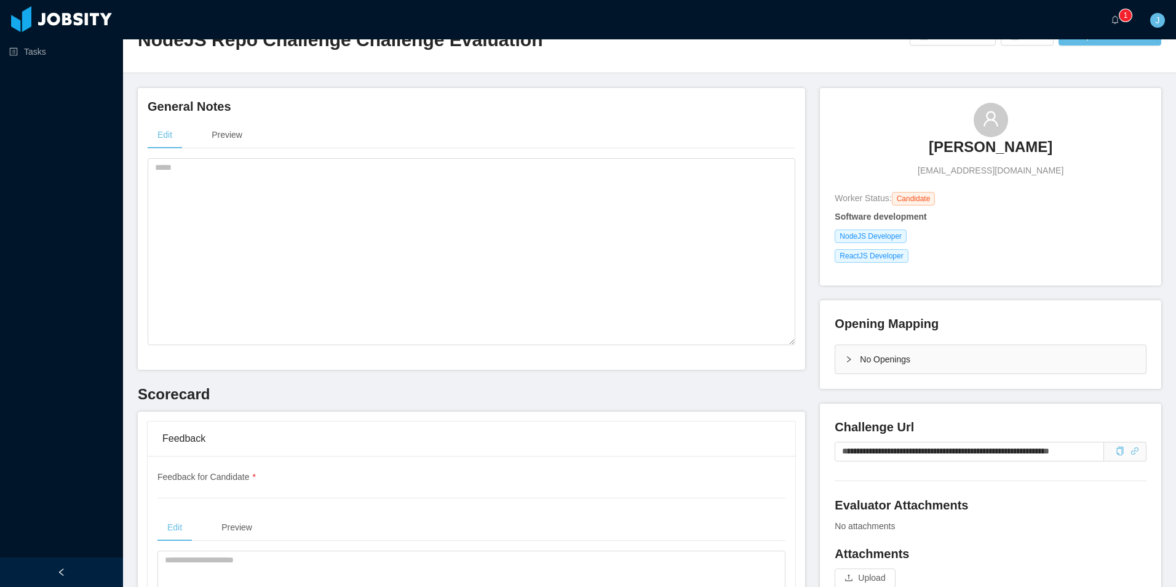
scroll to position [184, 0]
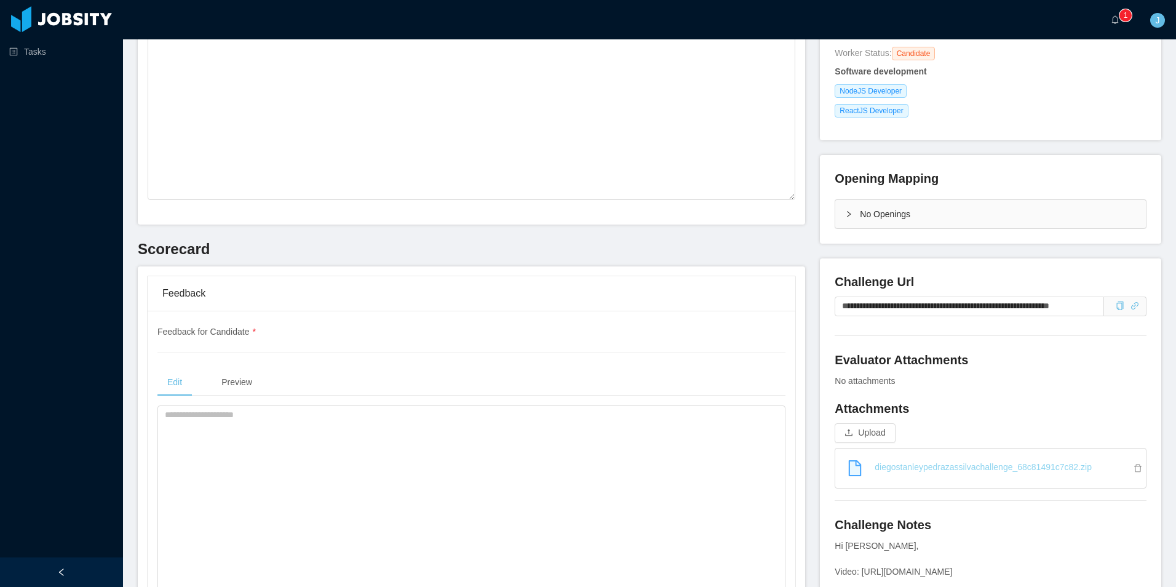
click at [970, 466] on link "diegostanleypedrazassilvachallenge_68c81491c7c82.zip" at bounding box center [995, 466] width 301 height 27
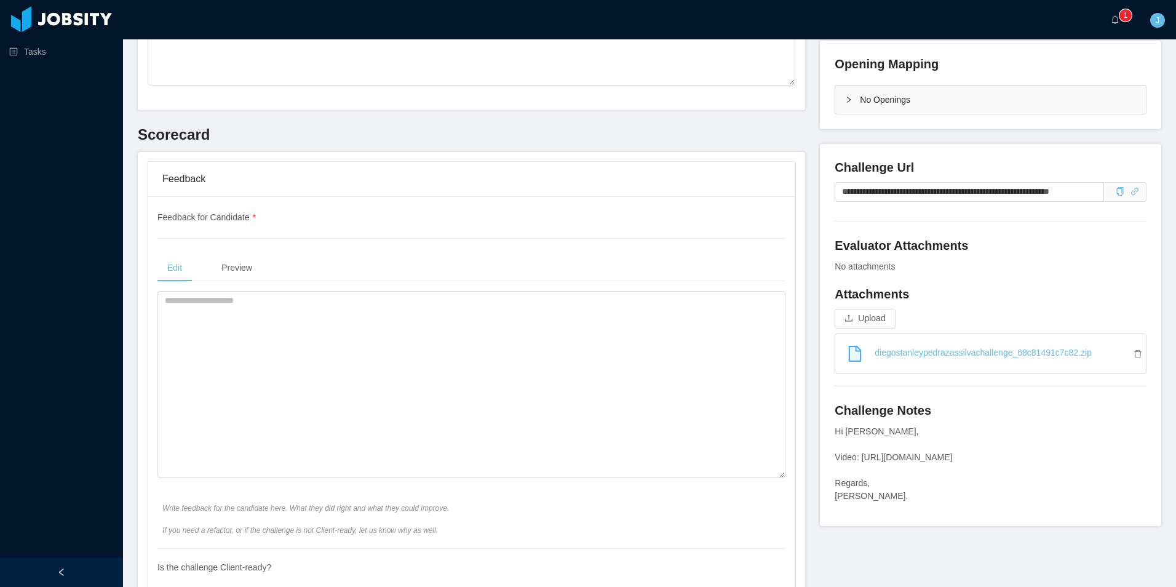
scroll to position [492, 0]
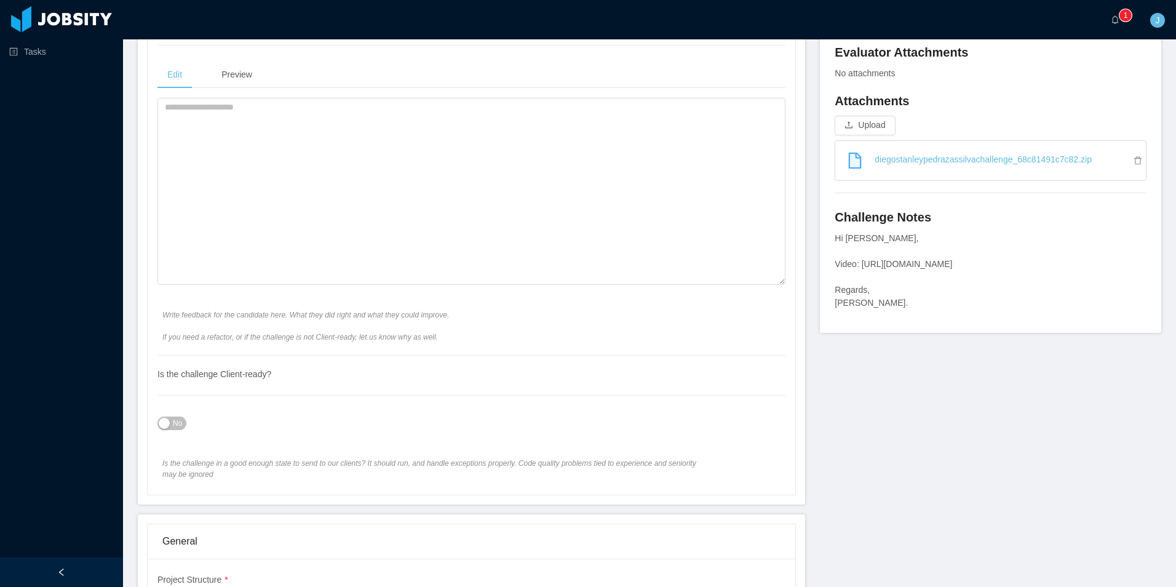
click at [162, 411] on div "No" at bounding box center [471, 423] width 628 height 25
click at [172, 435] on div "Is the challenge Client-ready? No Is the challenge in a good enough state to se…" at bounding box center [471, 417] width 628 height 124
click at [178, 424] on span "No" at bounding box center [177, 423] width 9 height 12
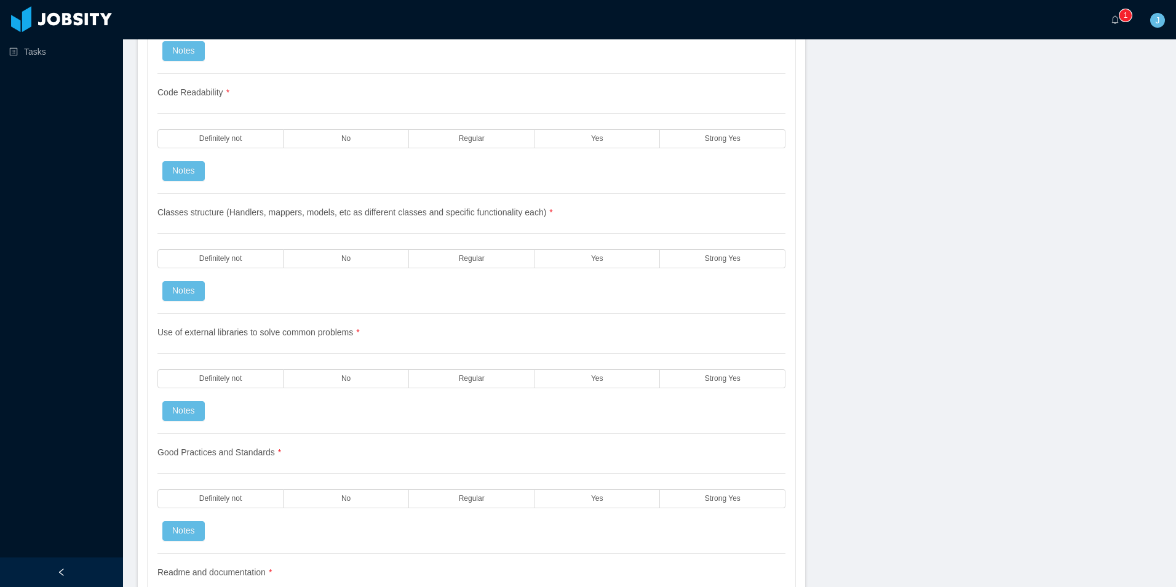
scroll to position [1107, 0]
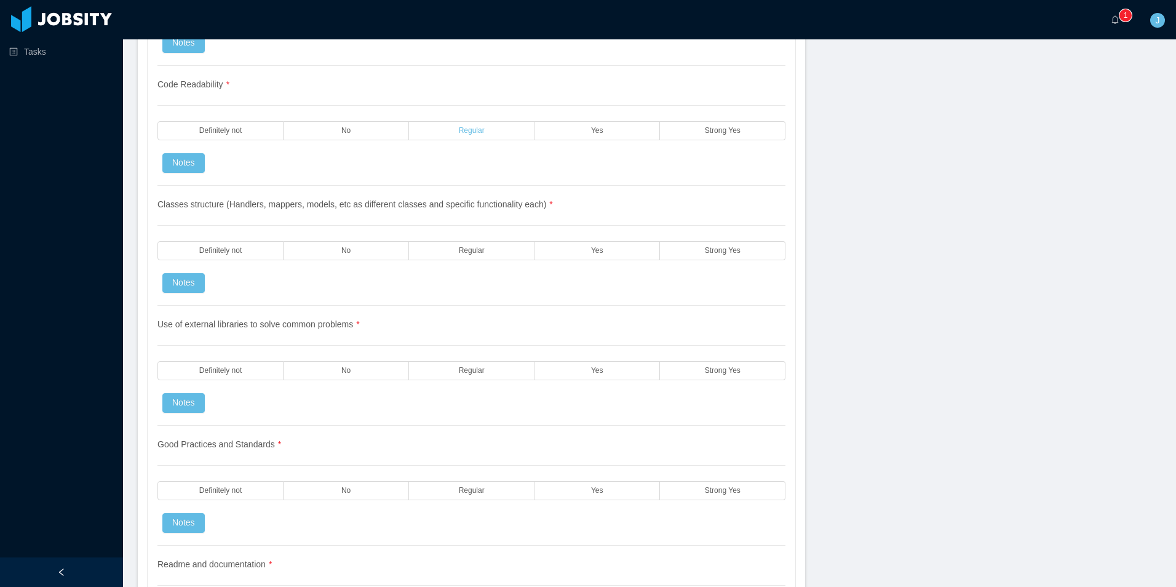
click at [511, 130] on label "Regular" at bounding box center [471, 130] width 125 height 19
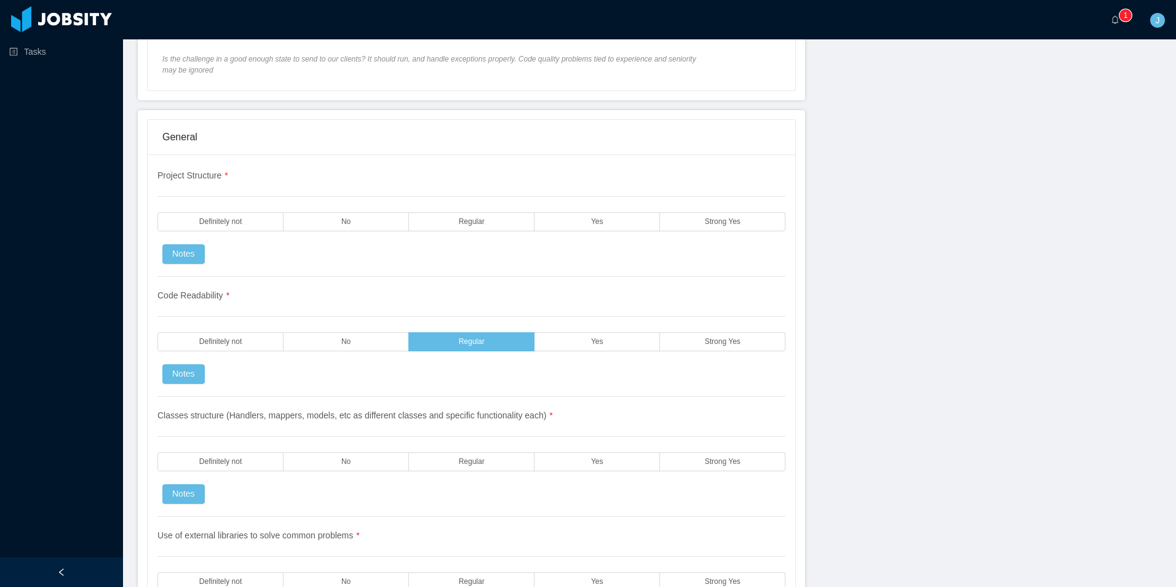
scroll to position [861, 0]
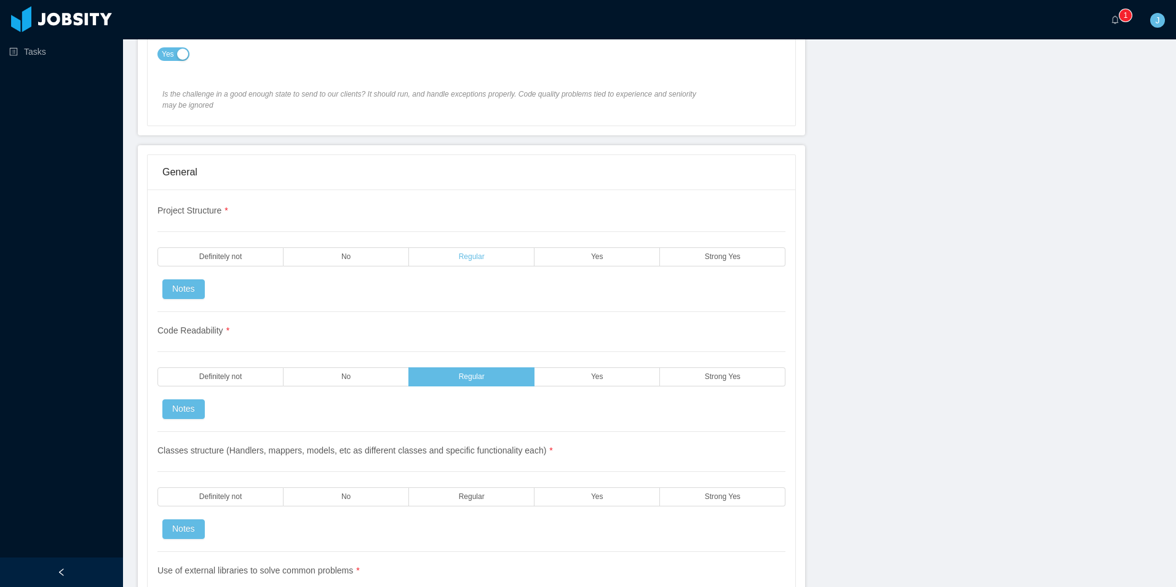
click at [464, 264] on label "Regular" at bounding box center [471, 256] width 125 height 19
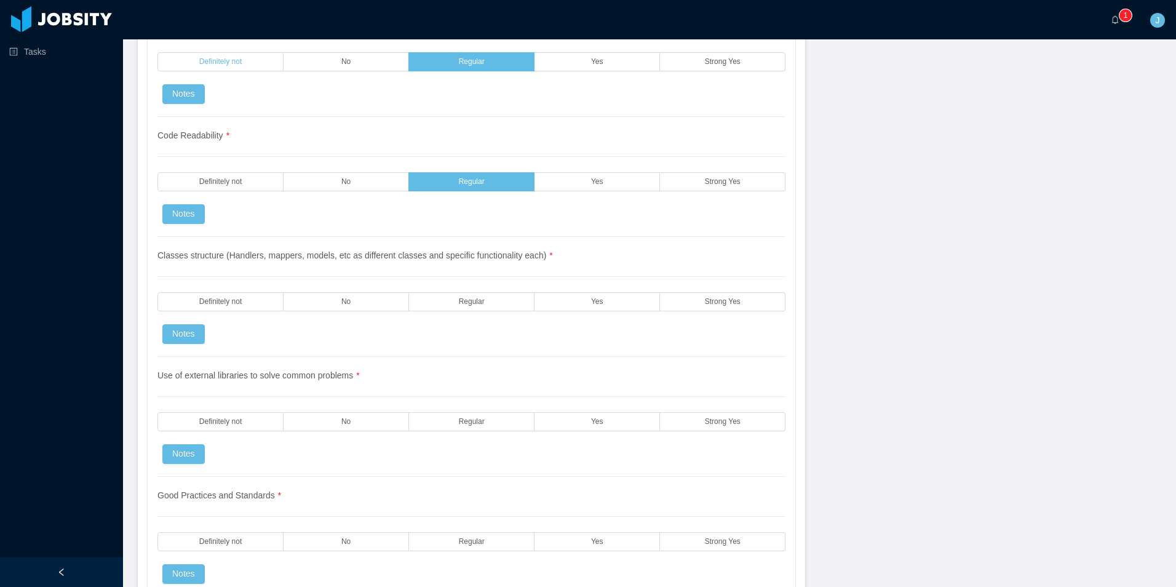
scroll to position [1107, 0]
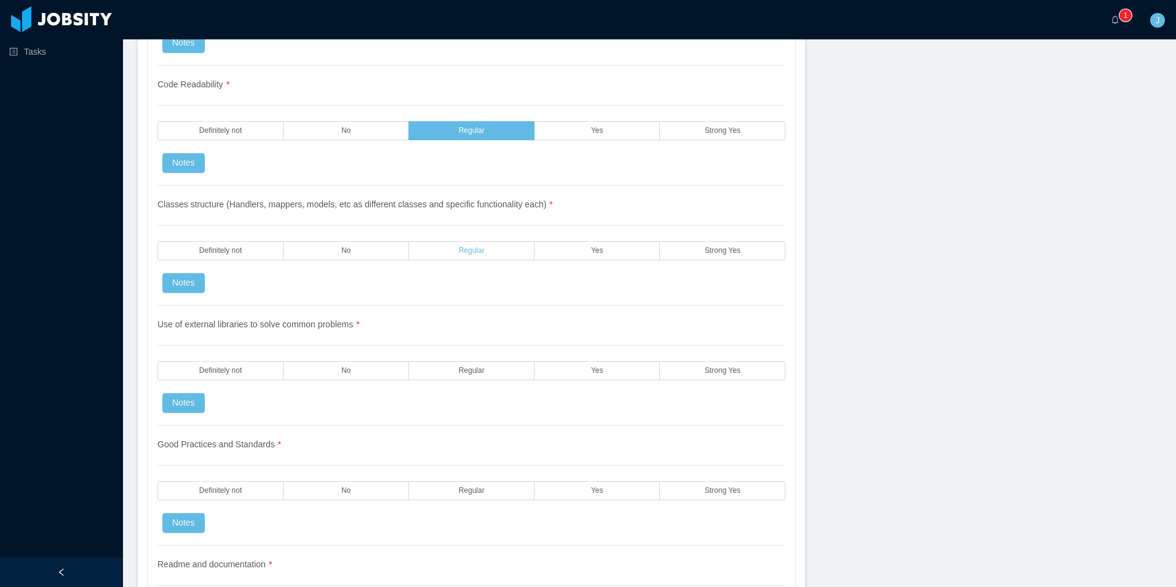
click at [504, 252] on label "Regular" at bounding box center [471, 250] width 125 height 19
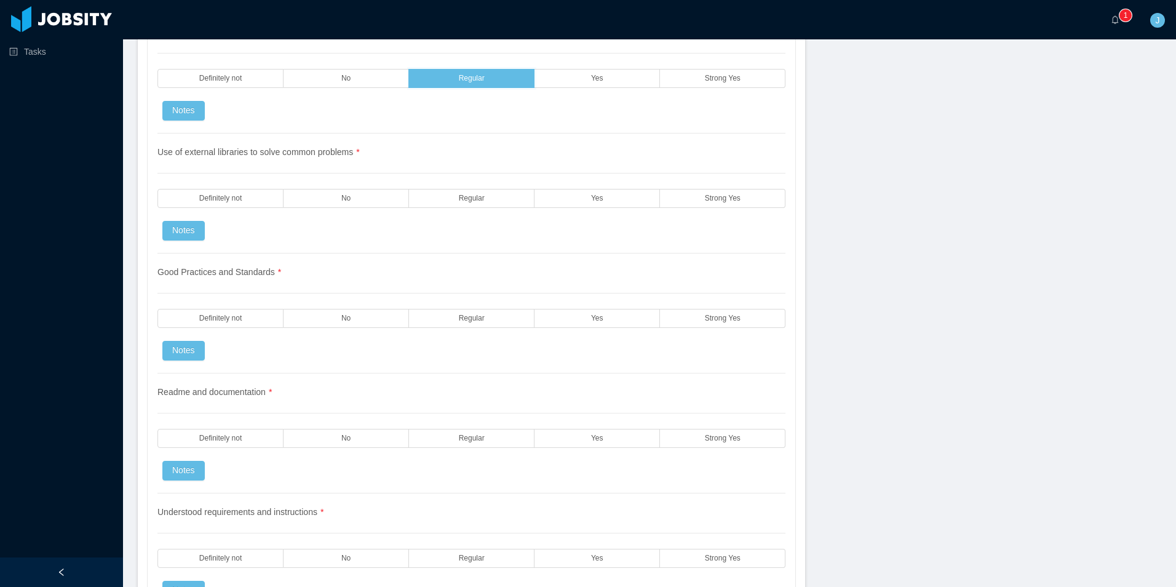
scroll to position [1291, 0]
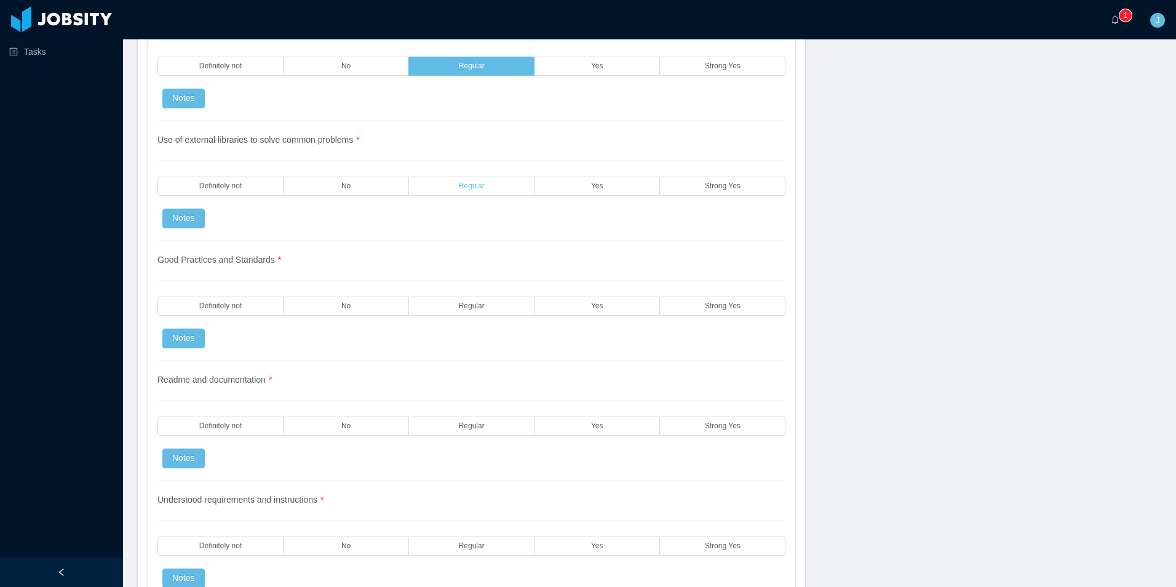
click at [451, 188] on label "Regular" at bounding box center [471, 186] width 125 height 19
click at [547, 192] on label "Yes" at bounding box center [596, 186] width 125 height 19
click at [377, 305] on label "No" at bounding box center [346, 305] width 125 height 19
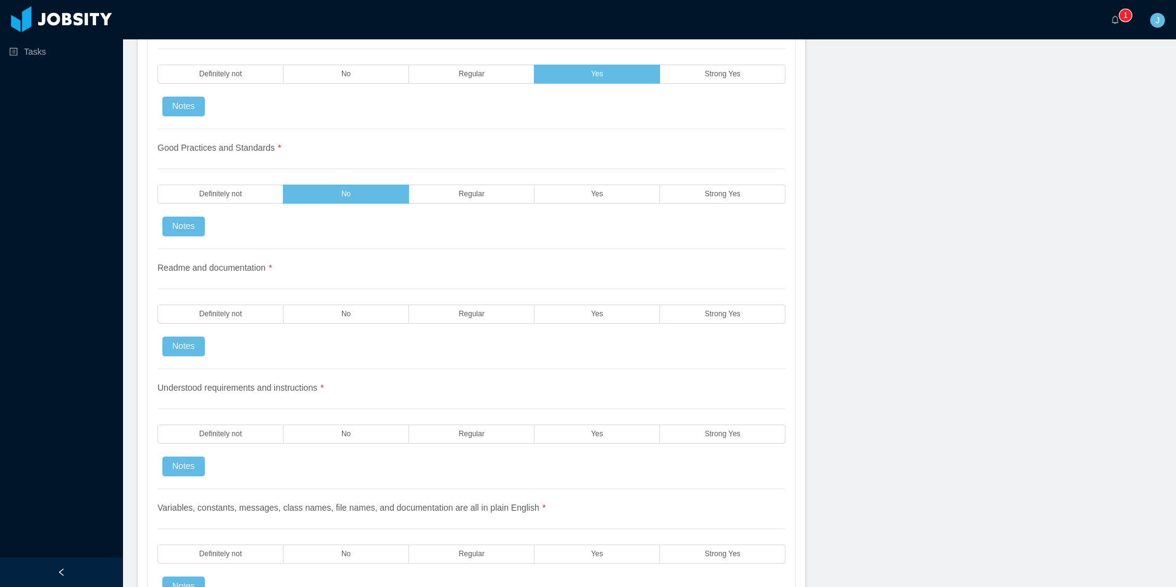
scroll to position [1414, 0]
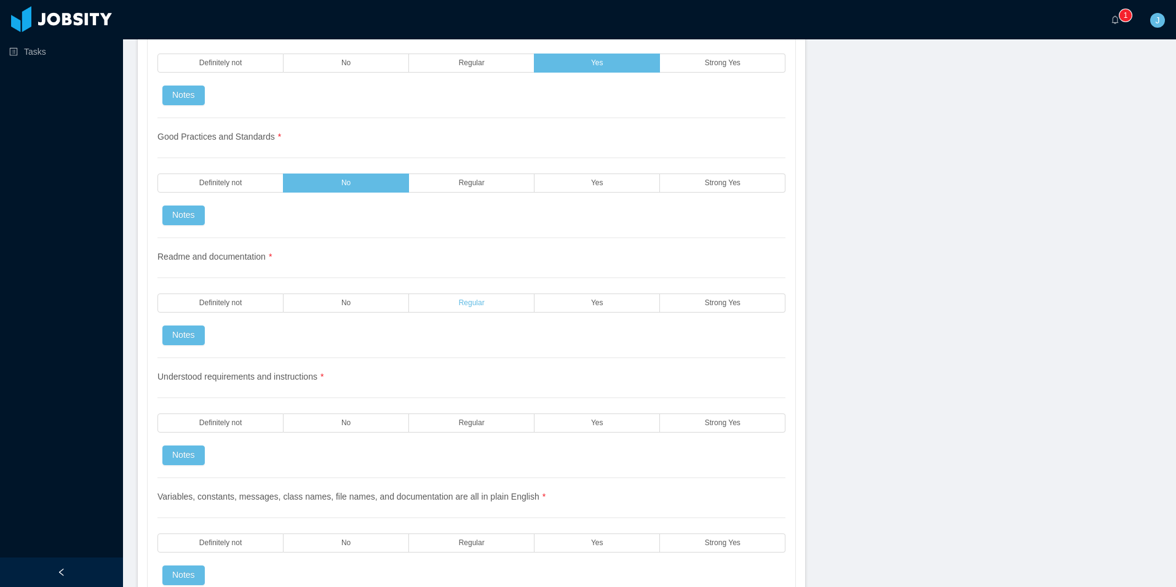
click at [464, 304] on span "Regular" at bounding box center [472, 303] width 26 height 8
click at [594, 303] on span "Yes" at bounding box center [597, 303] width 12 height 8
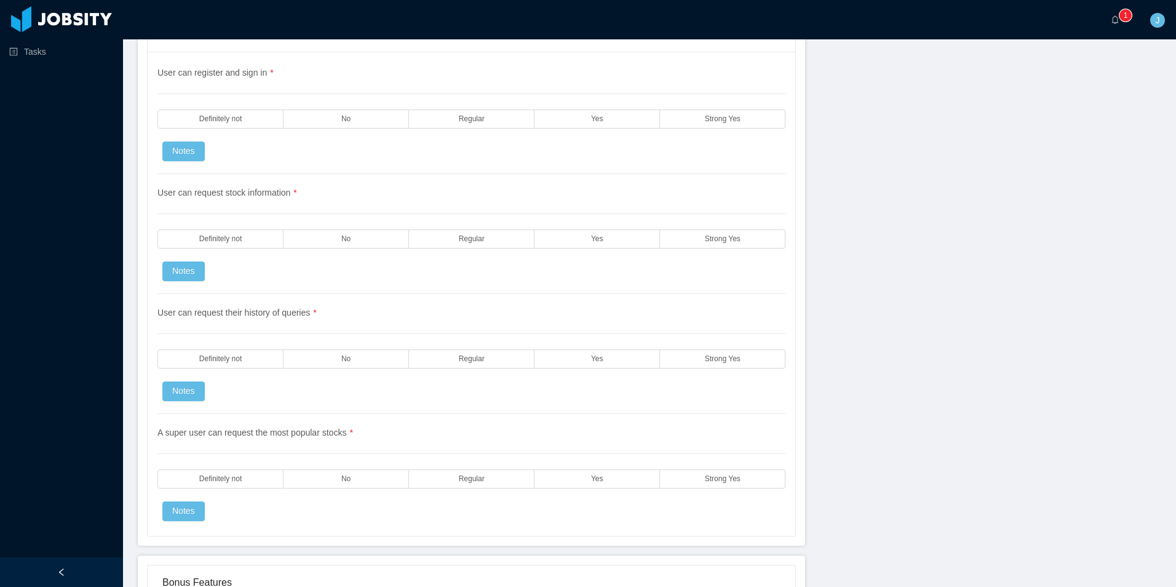
scroll to position [2029, 0]
click at [601, 124] on label "Yes" at bounding box center [596, 115] width 125 height 19
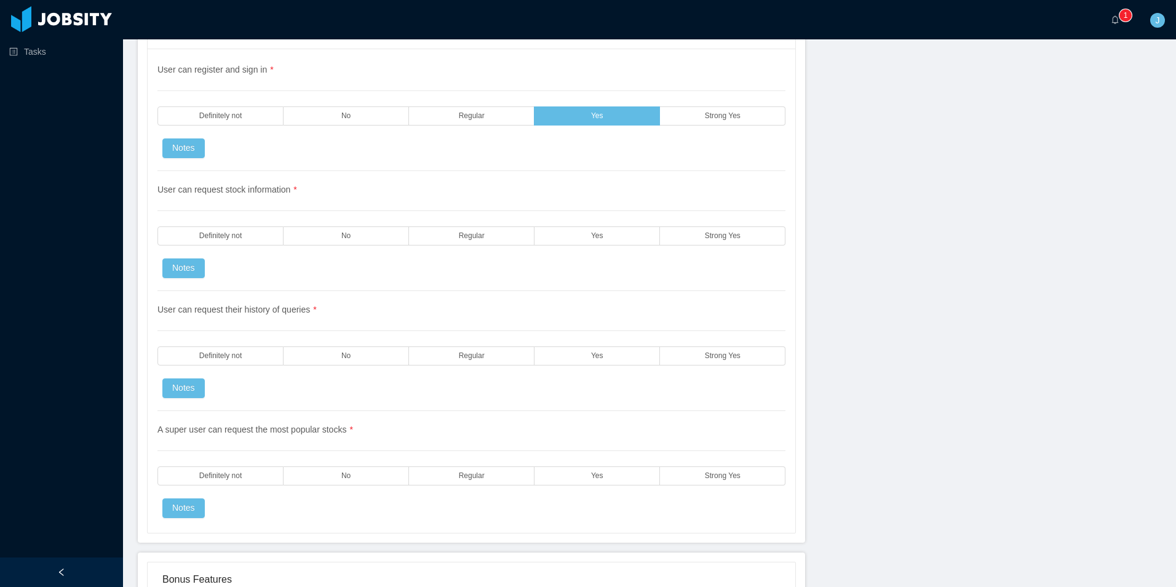
click at [605, 215] on div "User can request stock information * Definitely not No Regular Yes Strong Yes N…" at bounding box center [471, 231] width 628 height 120
click at [604, 232] on label "Yes" at bounding box center [596, 235] width 125 height 19
click at [580, 354] on label "Yes" at bounding box center [596, 355] width 125 height 19
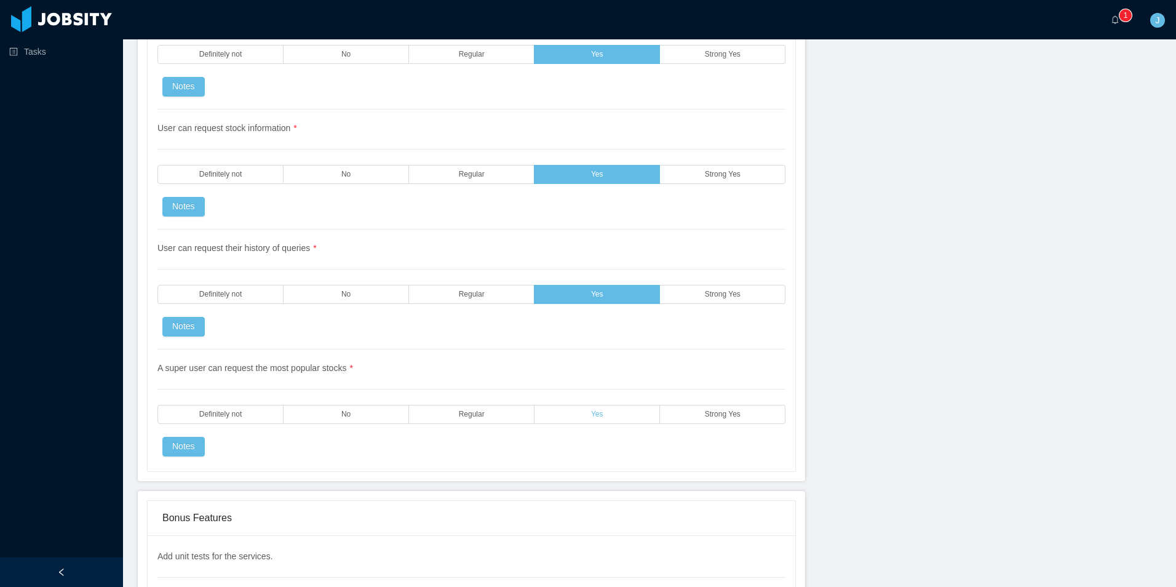
click at [585, 416] on label "Yes" at bounding box center [596, 414] width 125 height 19
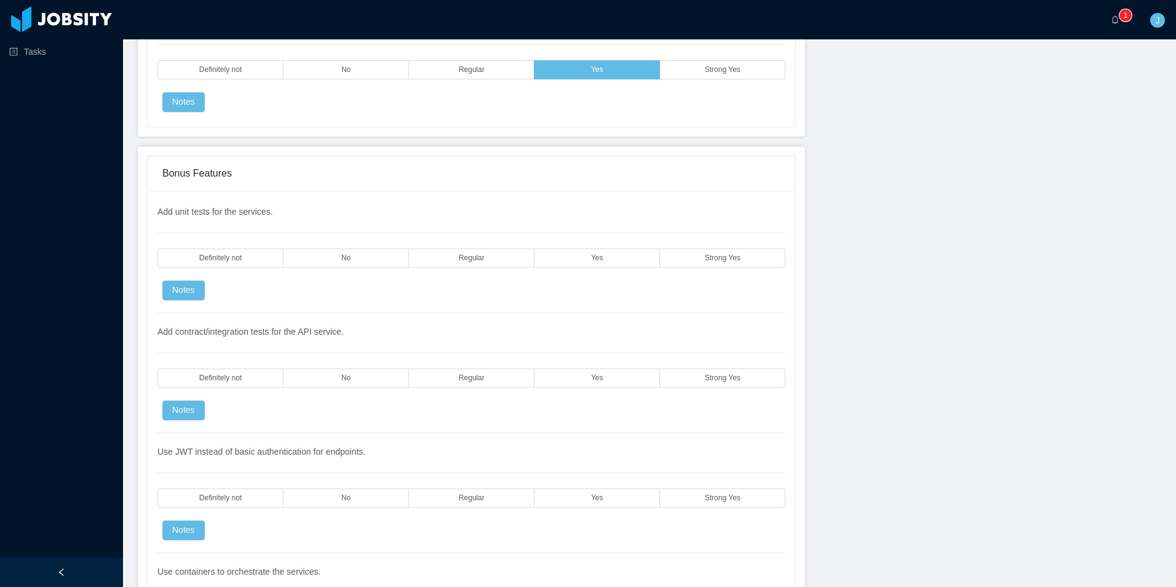
scroll to position [2460, 0]
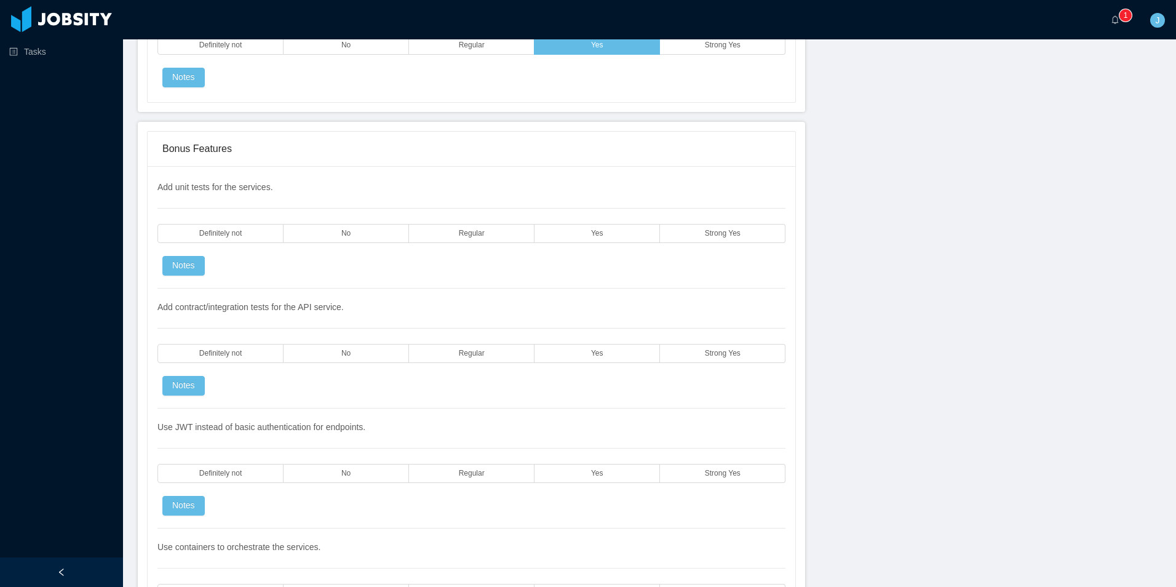
click at [498, 273] on div "Add unit tests for the services. Definitely not No Regular Yes Strong Yes Notes" at bounding box center [471, 235] width 628 height 108
click at [328, 232] on label "No" at bounding box center [346, 233] width 125 height 19
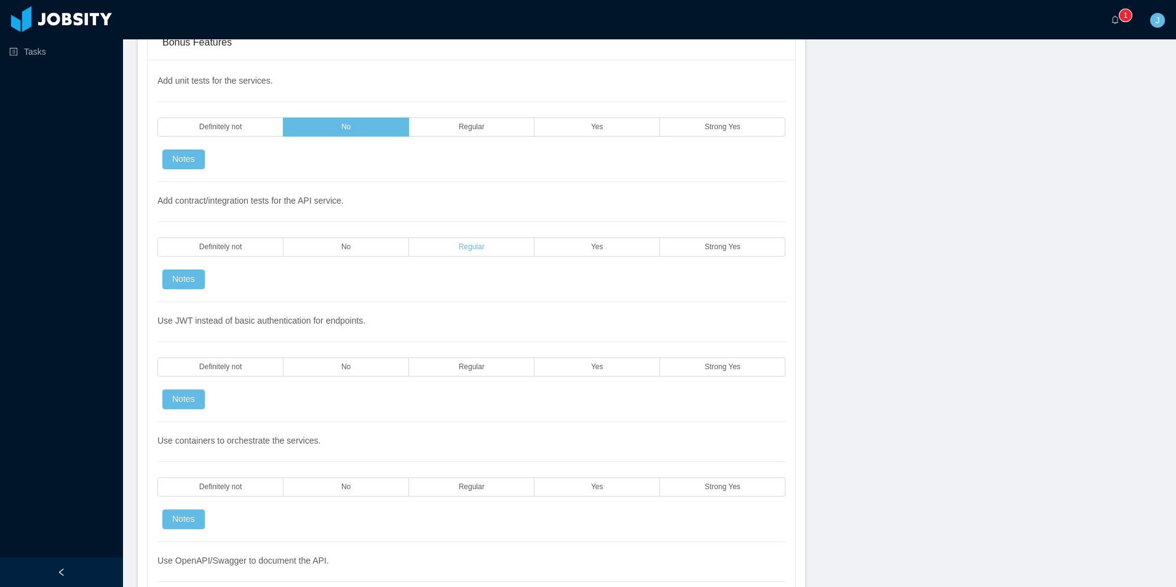
scroll to position [2583, 0]
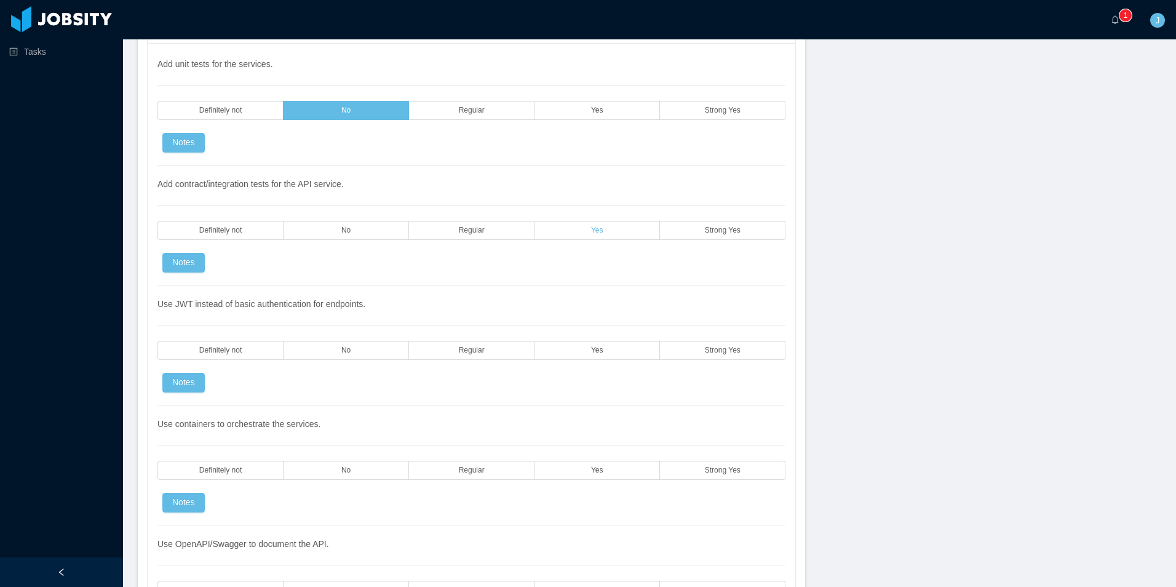
click at [577, 230] on label "Yes" at bounding box center [596, 230] width 125 height 19
click at [251, 232] on label "Definitely not" at bounding box center [220, 230] width 126 height 19
drag, startPoint x: 599, startPoint y: 349, endPoint x: 547, endPoint y: 381, distance: 60.4
click at [599, 350] on label "Yes" at bounding box center [596, 350] width 125 height 19
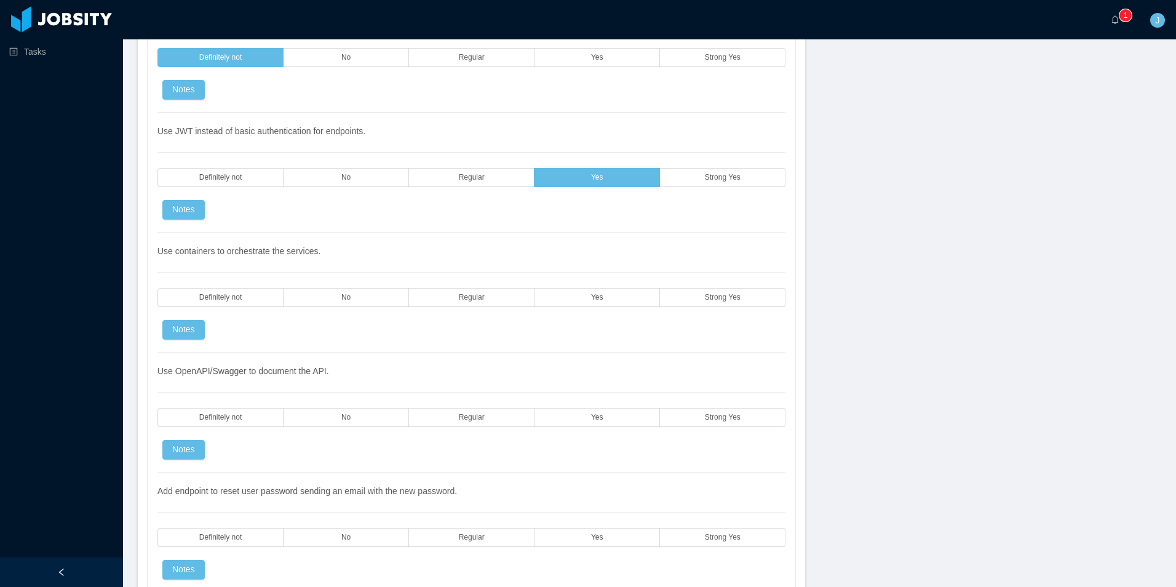
scroll to position [2767, 0]
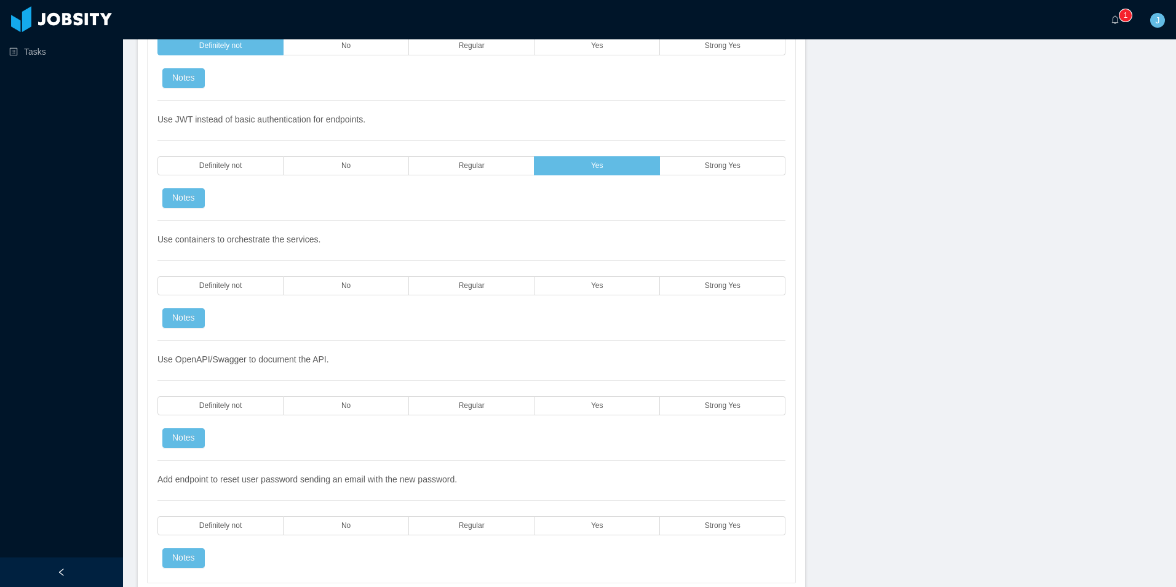
click at [541, 252] on div "Use containers to orchestrate the services. Definitely not No Regular Yes Stron…" at bounding box center [471, 281] width 628 height 120
click at [705, 290] on span "Strong Yes" at bounding box center [723, 286] width 36 height 8
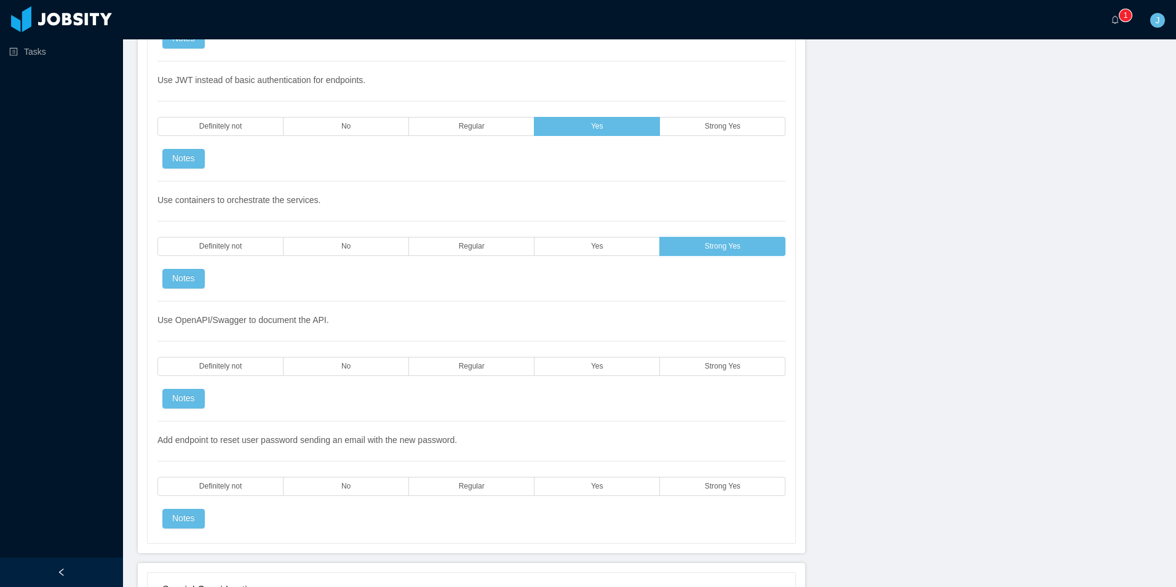
scroll to position [2952, 0]
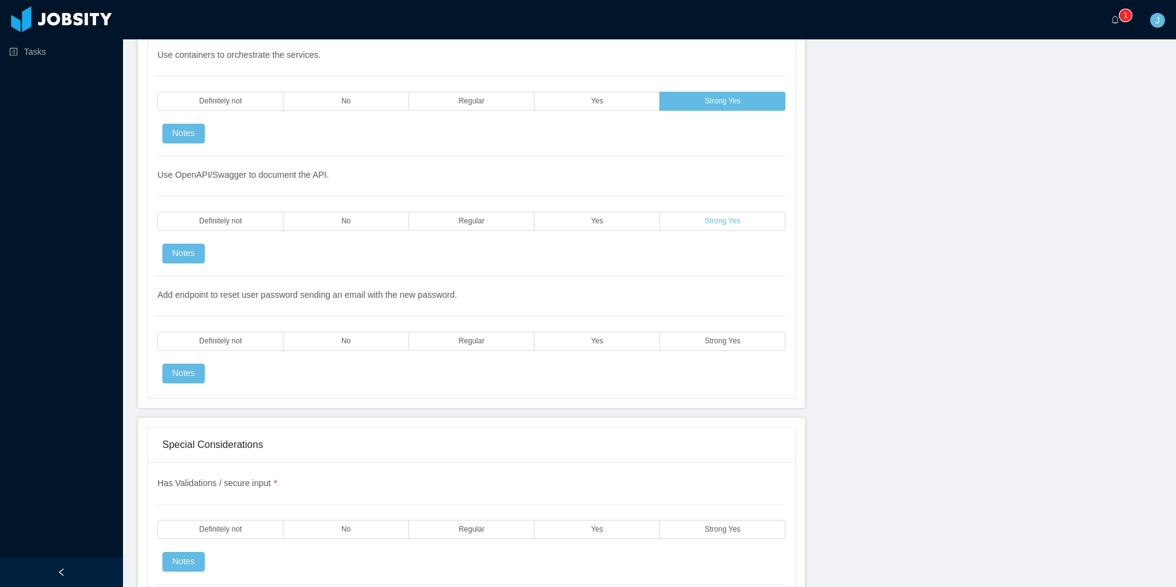
click at [692, 223] on label "Strong Yes" at bounding box center [722, 221] width 125 height 19
click at [249, 343] on label "Definitely not" at bounding box center [220, 340] width 126 height 19
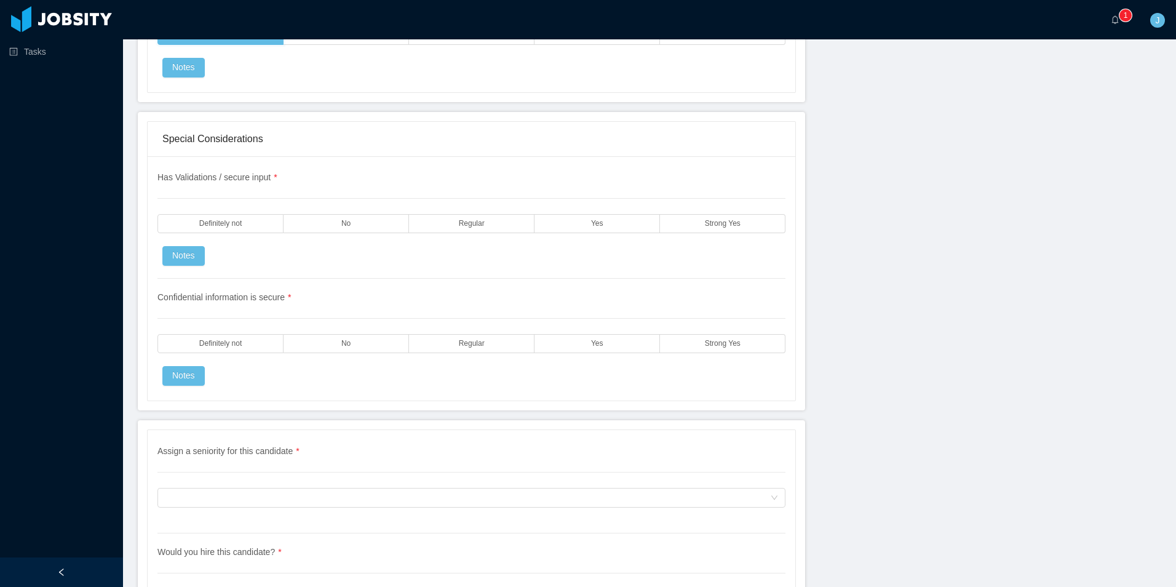
scroll to position [3259, 0]
click at [565, 225] on label "Yes" at bounding box center [596, 221] width 125 height 19
click at [461, 338] on span "Regular" at bounding box center [472, 342] width 26 height 8
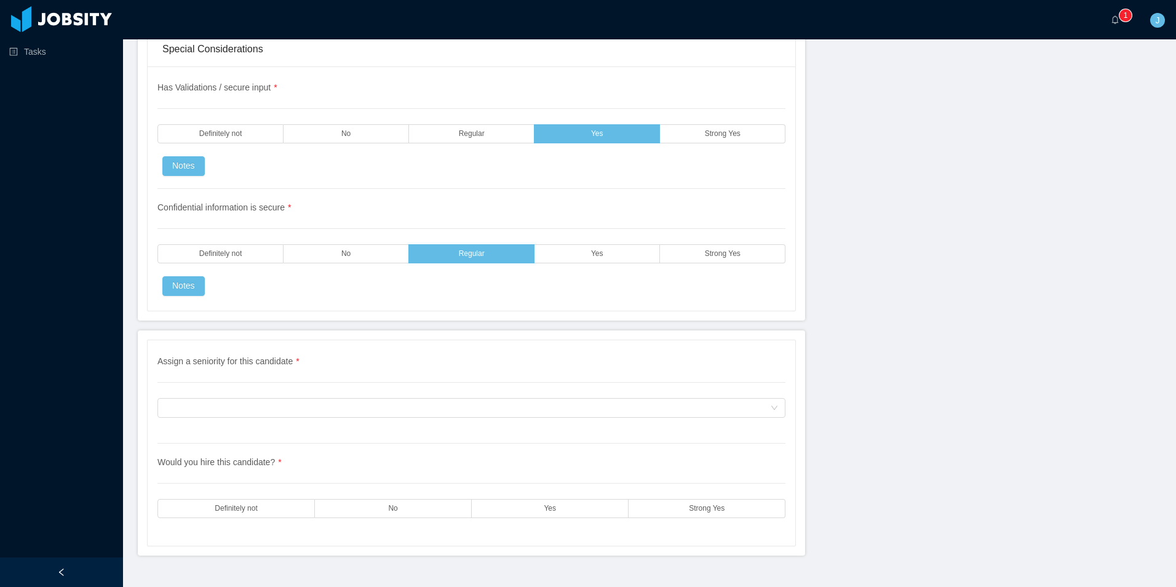
scroll to position [3373, 0]
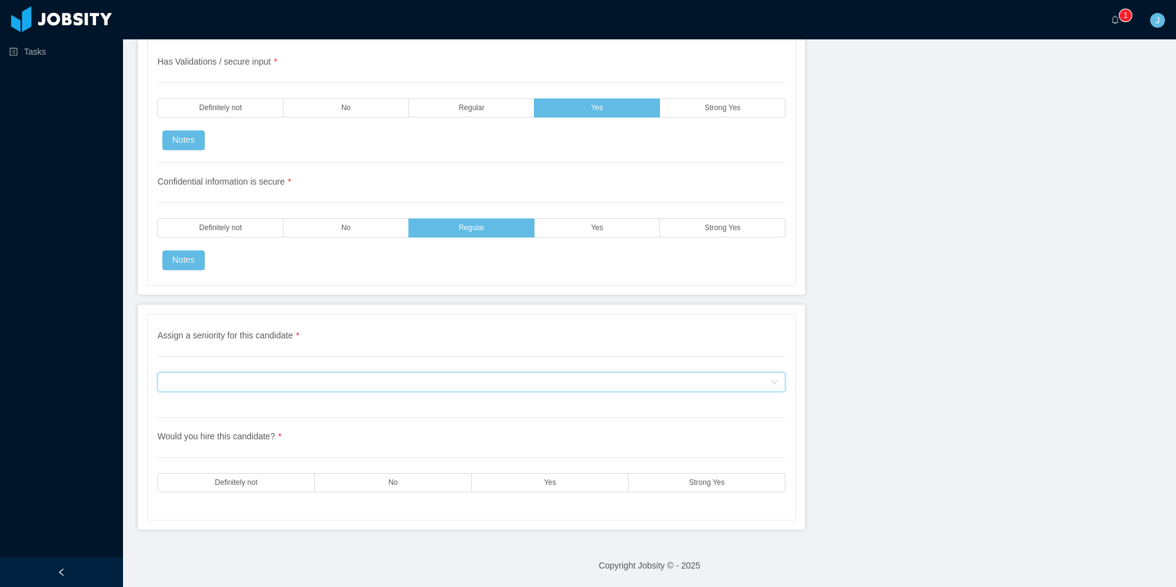
click at [237, 391] on div "Assign a seniority for this candidate" at bounding box center [467, 382] width 605 height 18
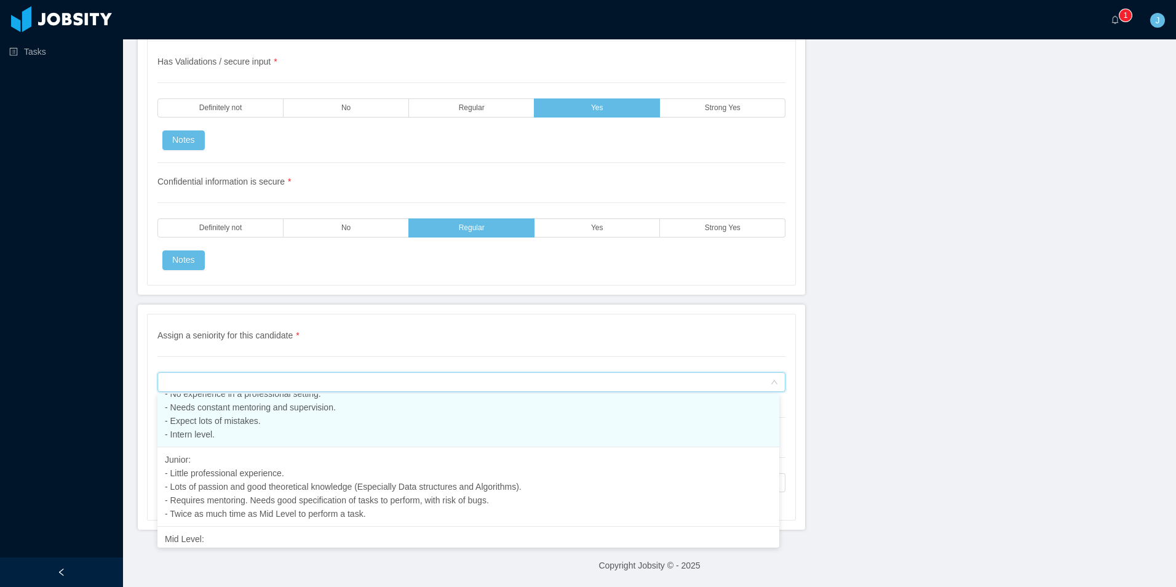
scroll to position [61, 0]
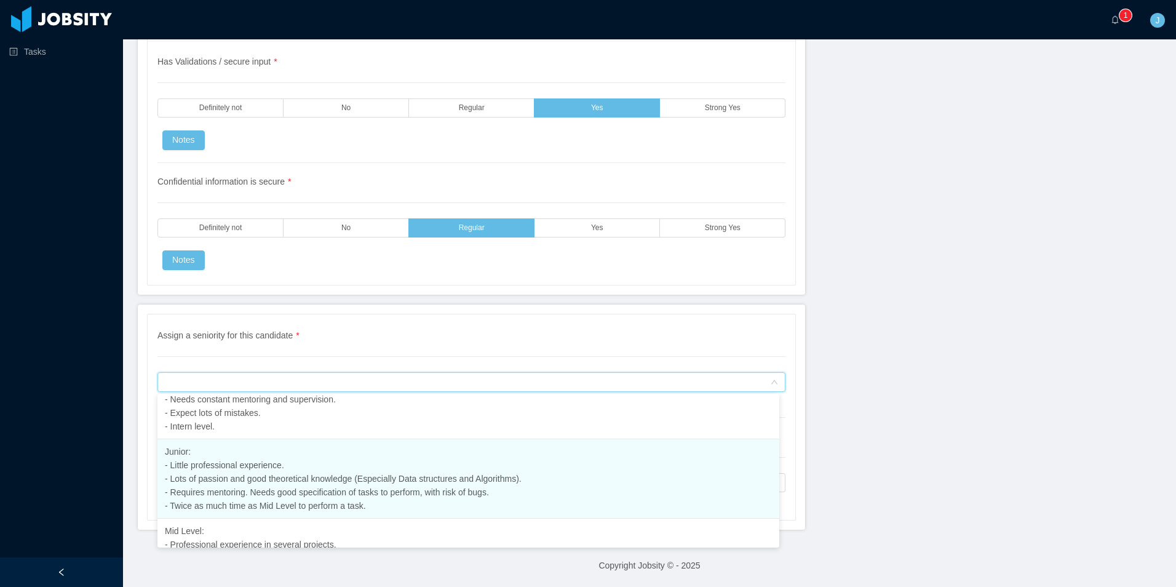
click at [257, 491] on span "Junior: - Little professional experience. - Lots of passion and good theoretica…" at bounding box center [343, 478] width 357 height 64
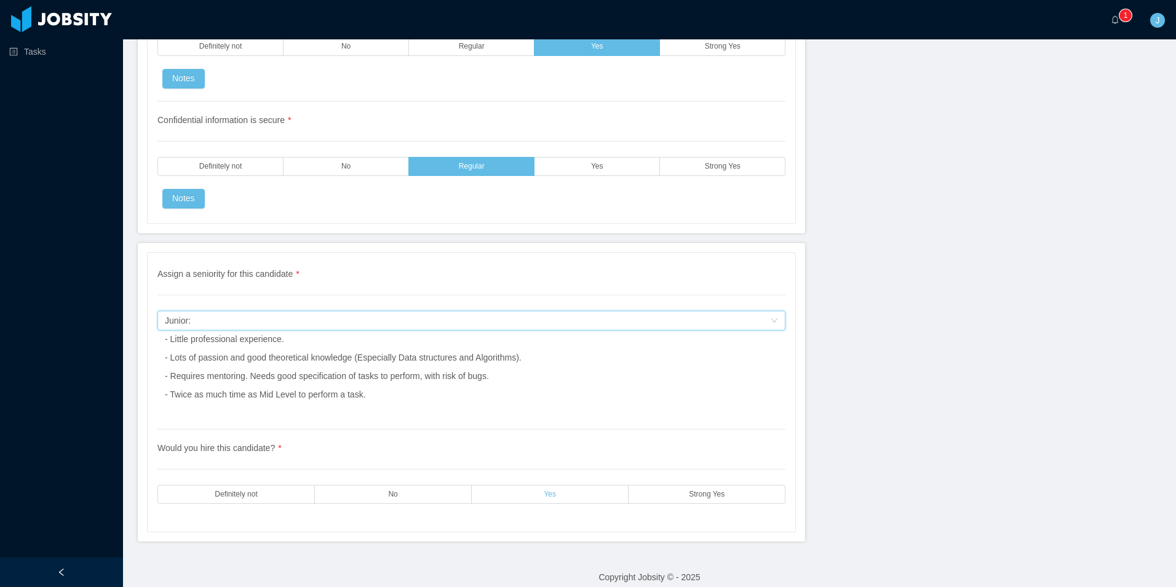
click at [540, 494] on label "Yes" at bounding box center [550, 494] width 157 height 19
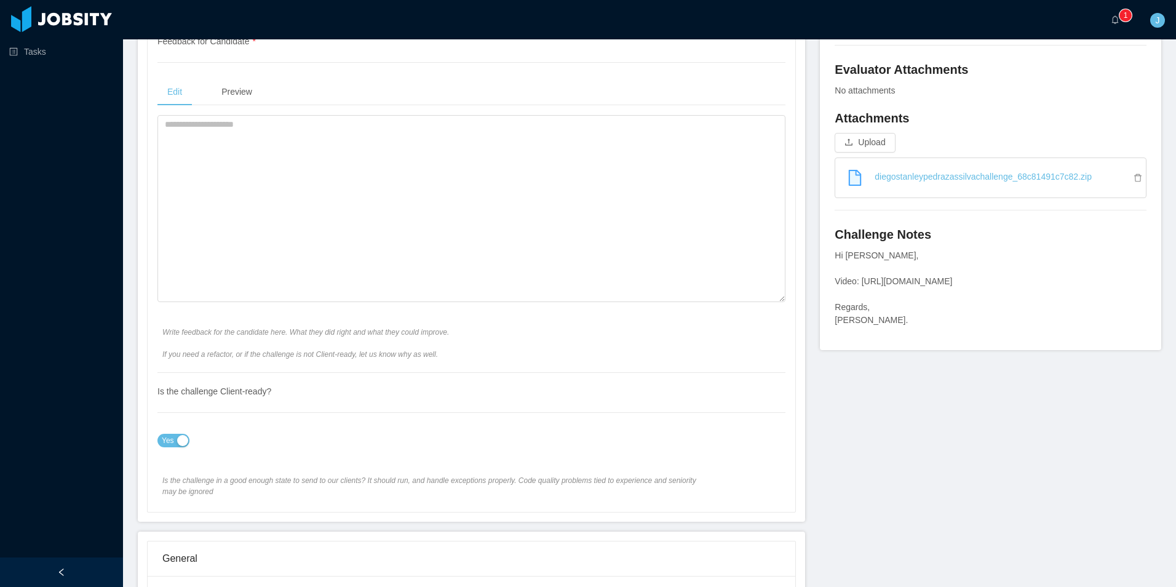
scroll to position [483, 0]
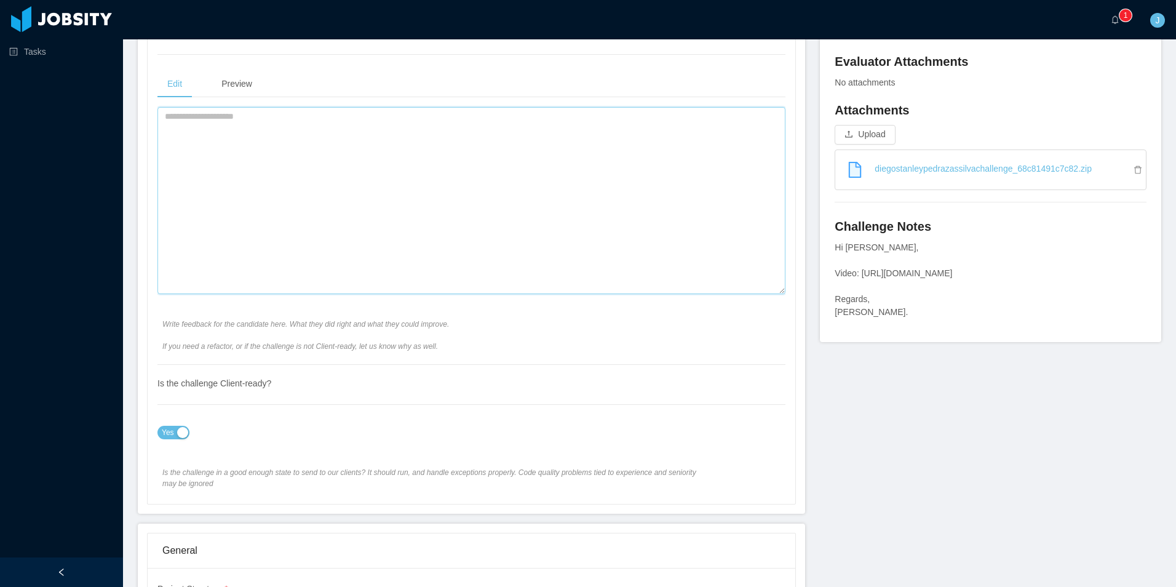
click at [255, 205] on textarea at bounding box center [471, 200] width 628 height 187
type textarea "*"
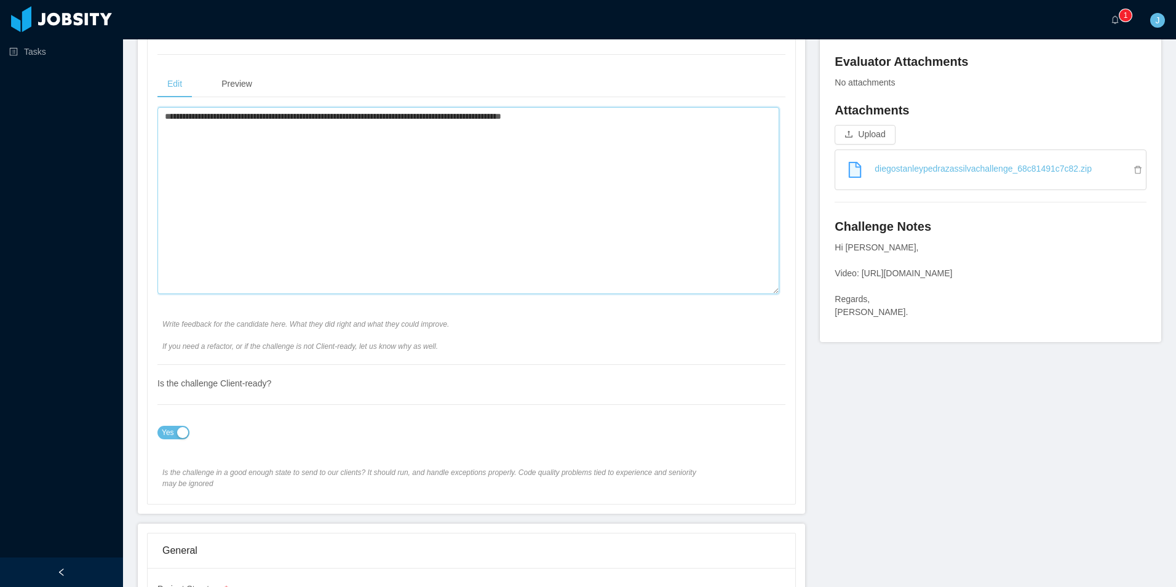
click at [397, 120] on textarea "**********" at bounding box center [468, 200] width 622 height 187
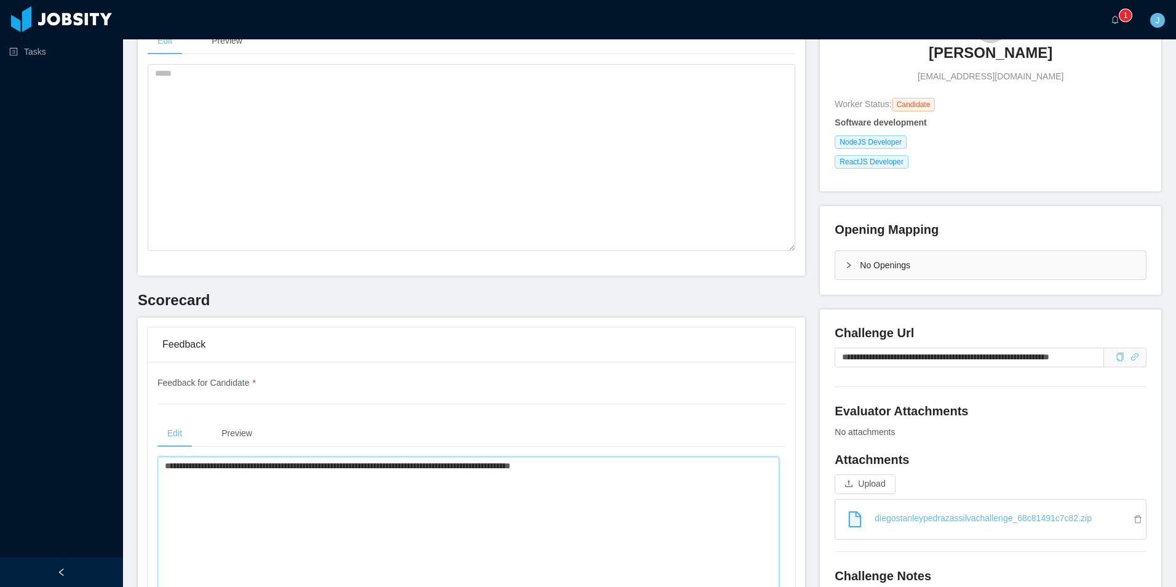
scroll to position [0, 0]
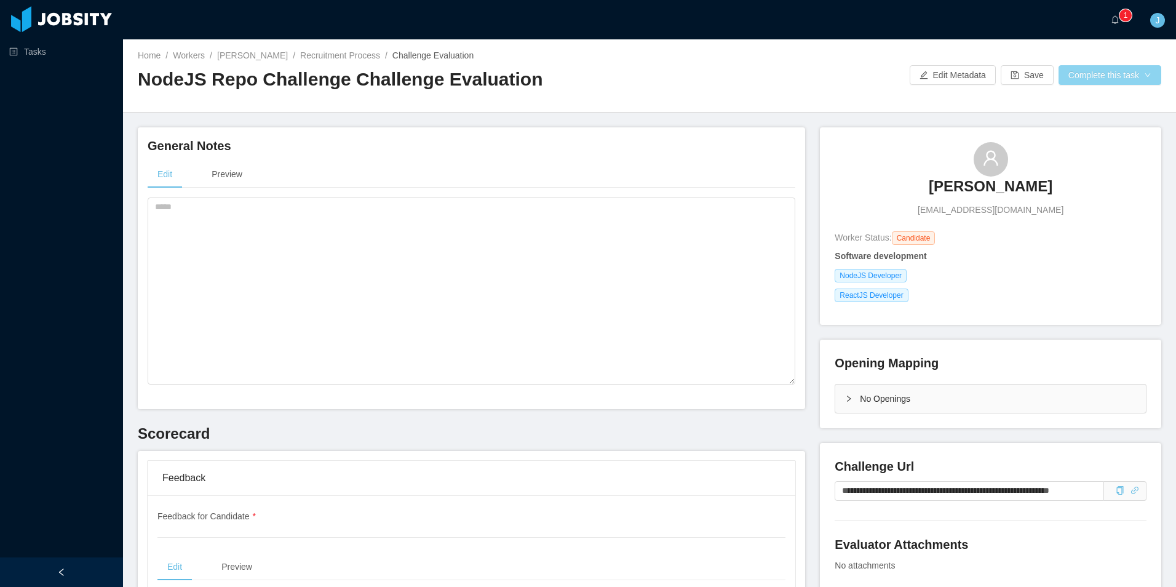
type textarea "**********"
click at [1090, 71] on button "Complete this task" at bounding box center [1109, 75] width 103 height 20
click at [1083, 102] on button "Save Evaluation" at bounding box center [1101, 103] width 95 height 20
click at [707, 77] on div at bounding box center [779, 75] width 260 height 20
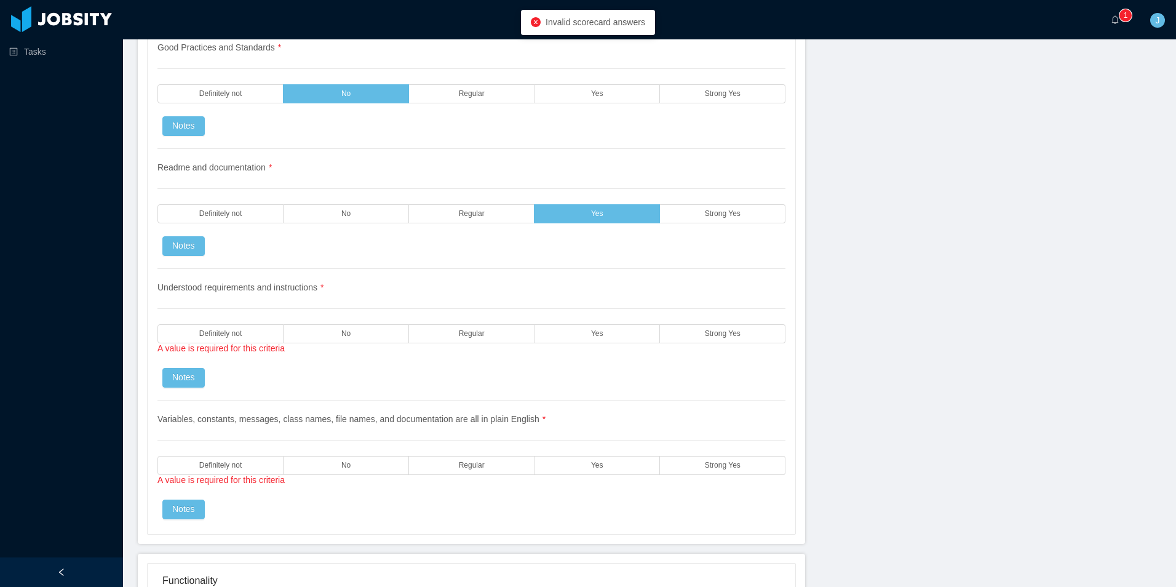
scroll to position [1599, 0]
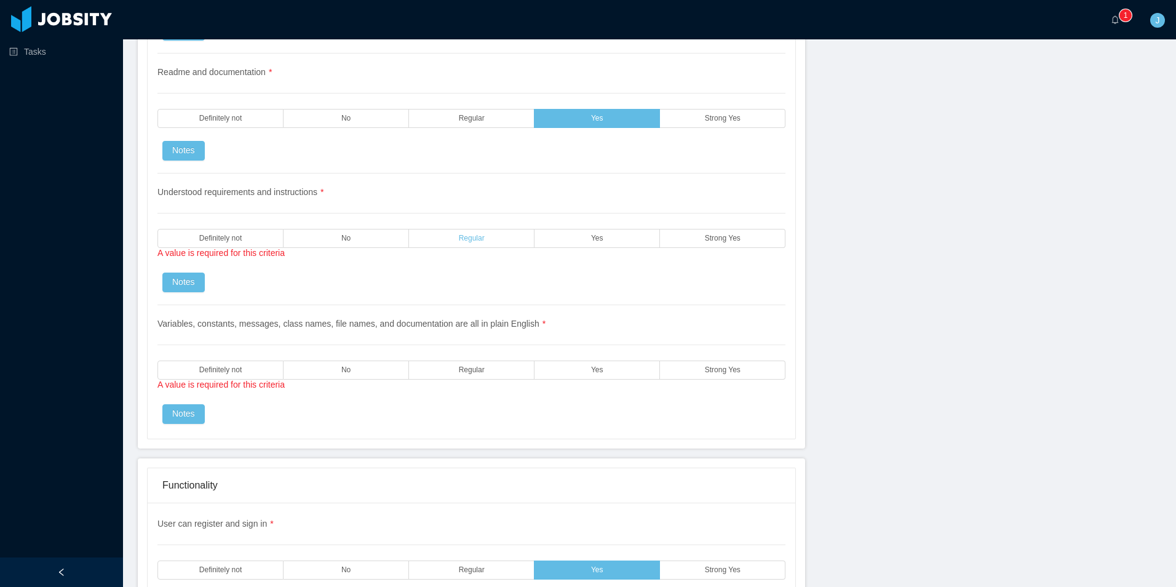
click at [427, 240] on label "Regular" at bounding box center [471, 238] width 125 height 19
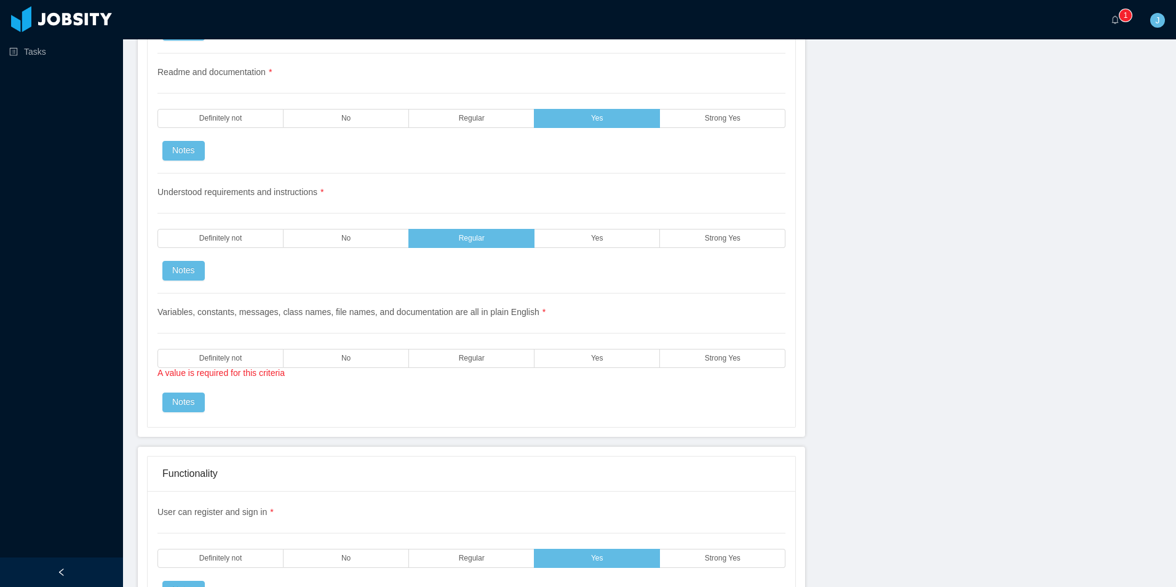
click at [569, 369] on div "A value is required for this criteria" at bounding box center [471, 374] width 628 height 14
click at [574, 361] on label "Yes" at bounding box center [596, 358] width 125 height 19
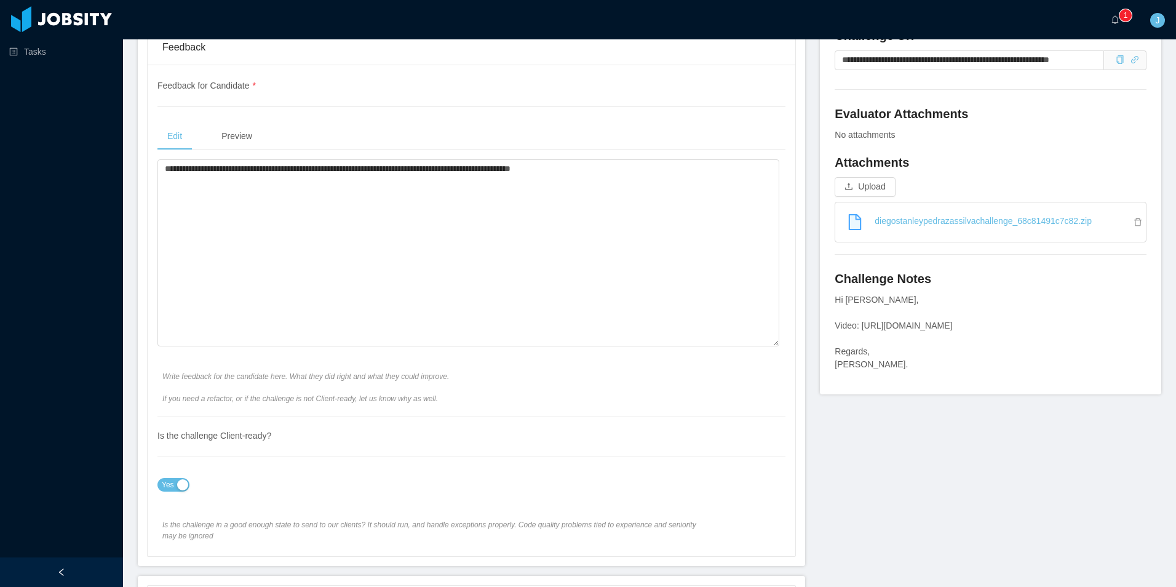
scroll to position [0, 0]
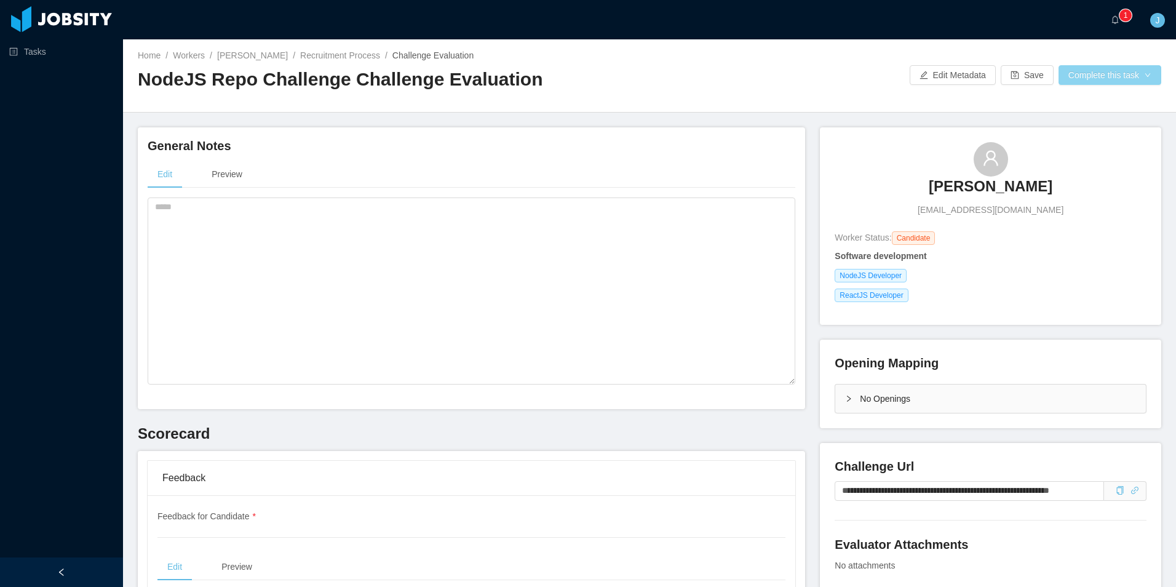
click at [1129, 74] on button "Complete this task" at bounding box center [1109, 75] width 103 height 20
click at [1085, 104] on button "Save Evaluation" at bounding box center [1101, 103] width 95 height 20
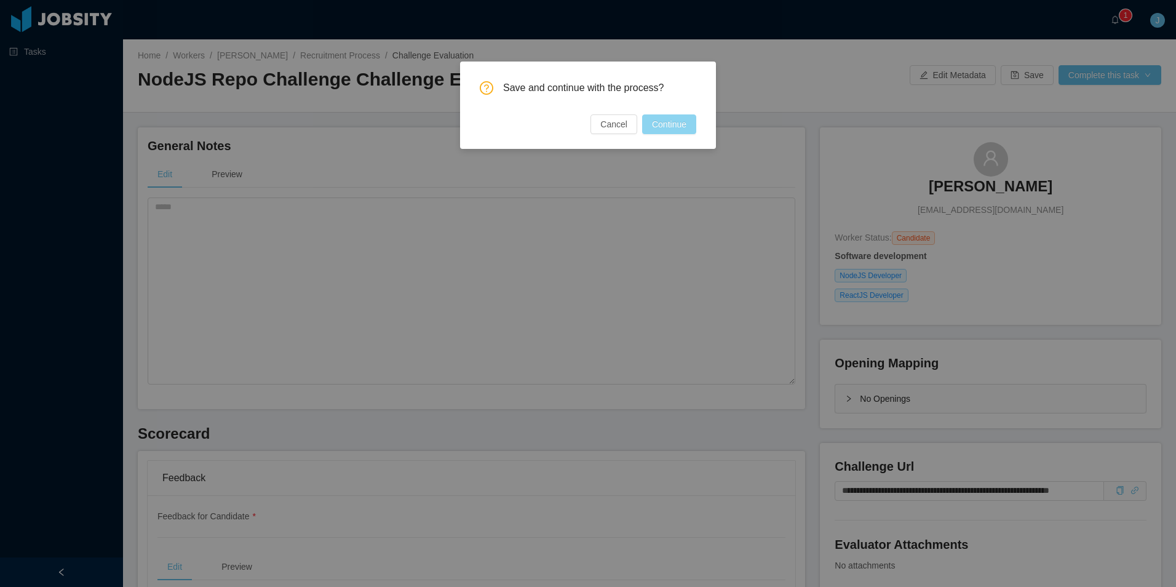
click at [678, 126] on button "Continue" at bounding box center [669, 124] width 54 height 20
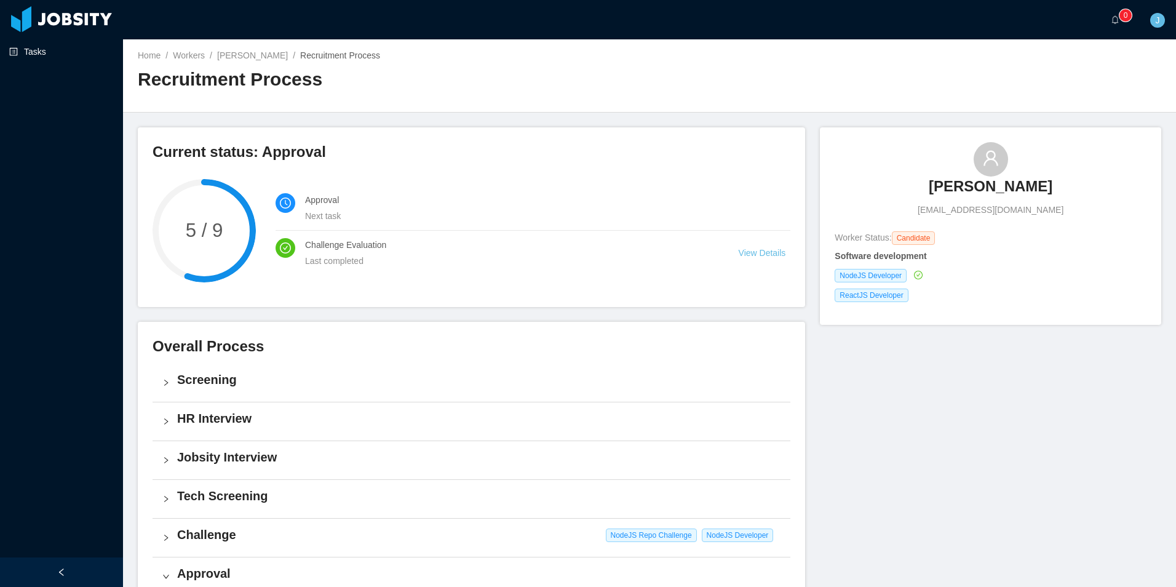
click at [84, 59] on link "Tasks" at bounding box center [61, 51] width 104 height 25
